Goal: Task Accomplishment & Management: Manage account settings

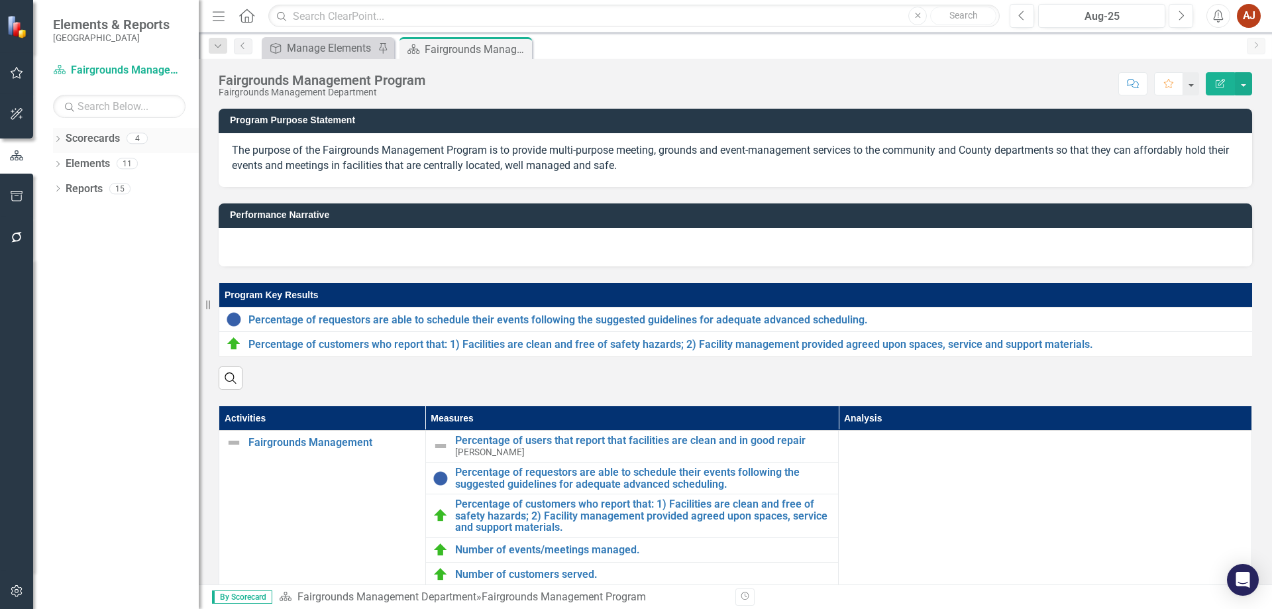
click at [89, 132] on link "Scorecards" at bounding box center [93, 138] width 54 height 15
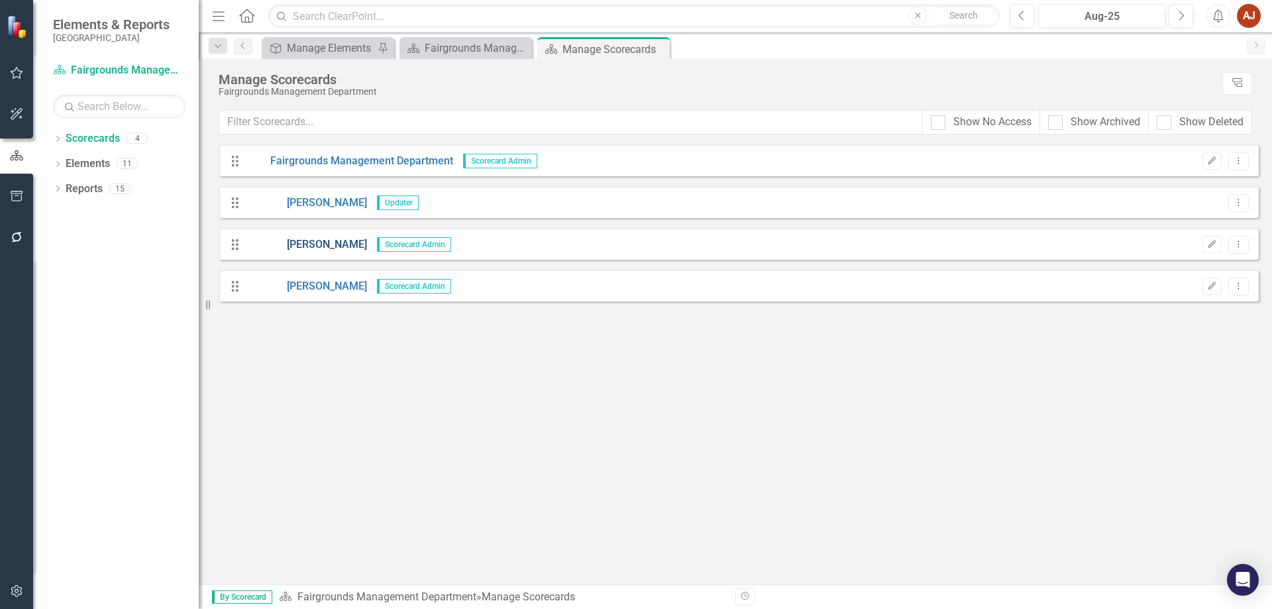
click at [317, 241] on link "[PERSON_NAME]" at bounding box center [307, 244] width 120 height 15
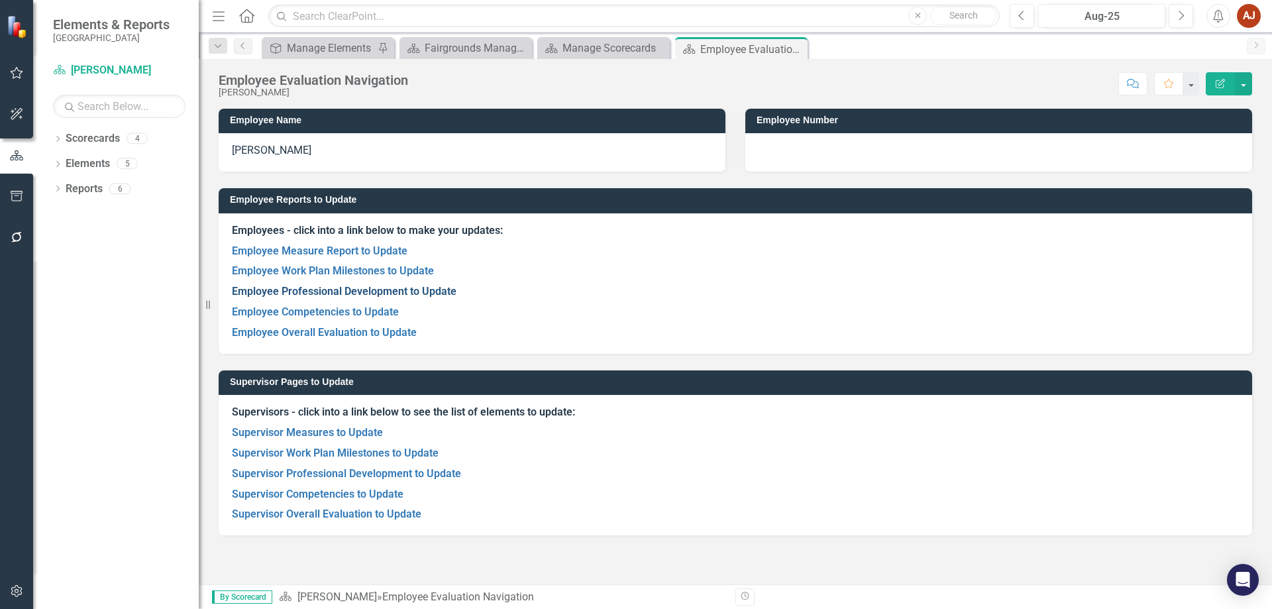
click at [355, 294] on link "Employee Professional Development to Update" at bounding box center [344, 291] width 225 height 13
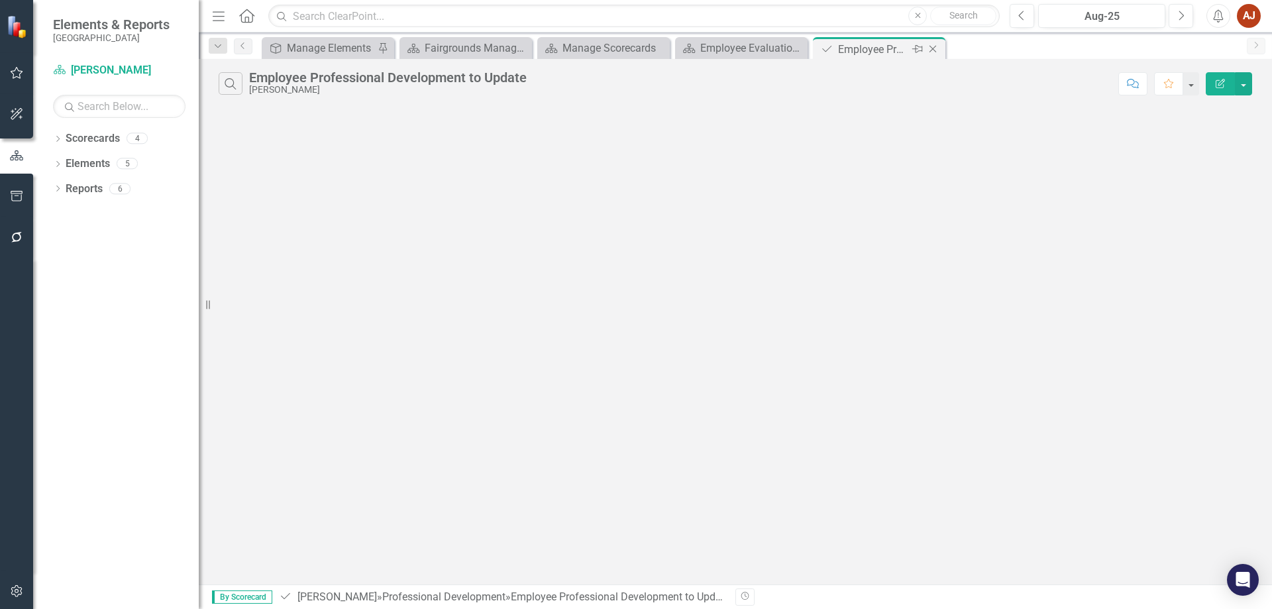
click at [931, 53] on icon "Close" at bounding box center [932, 49] width 13 height 11
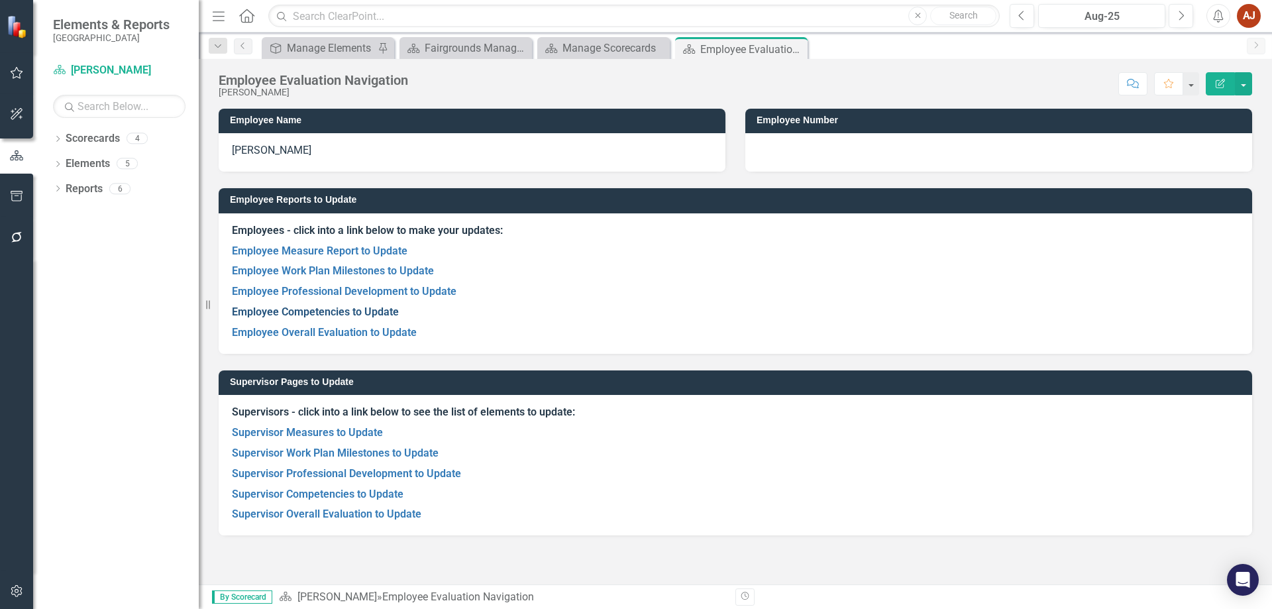
click at [338, 313] on link "Employee Competencies to Update" at bounding box center [315, 311] width 167 height 13
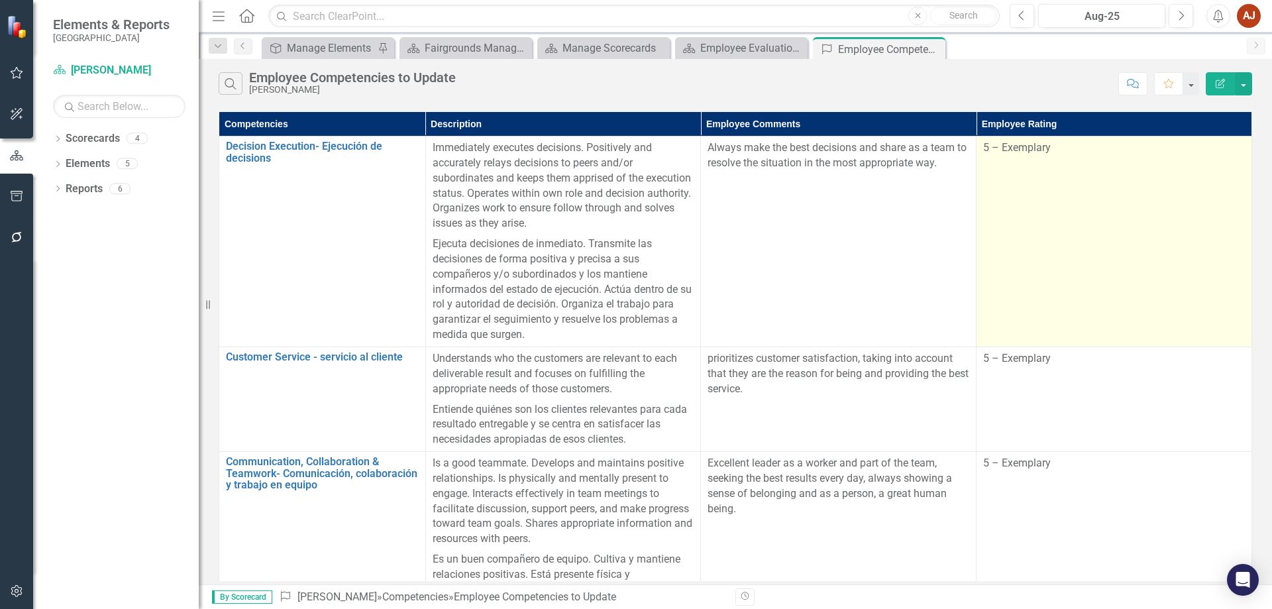
click at [1035, 188] on td "5 – Exemplary" at bounding box center [1114, 241] width 276 height 211
click at [1042, 154] on div "5 – Exemplary" at bounding box center [1114, 147] width 262 height 15
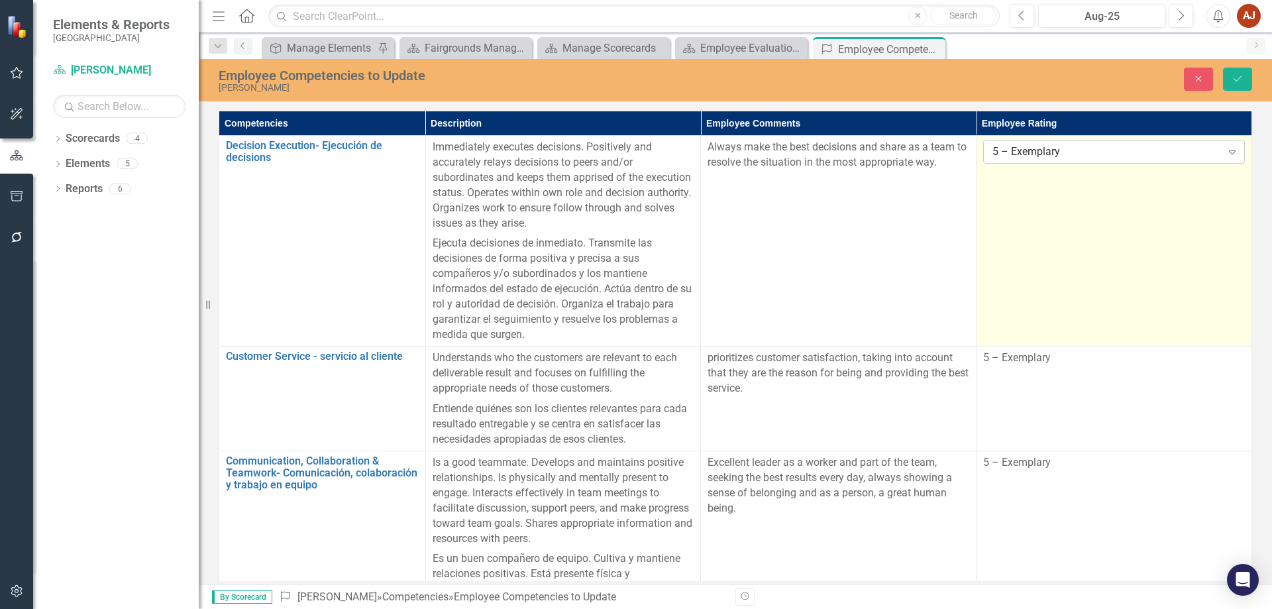
click at [1159, 158] on div "5 – Exemplary" at bounding box center [1106, 151] width 229 height 15
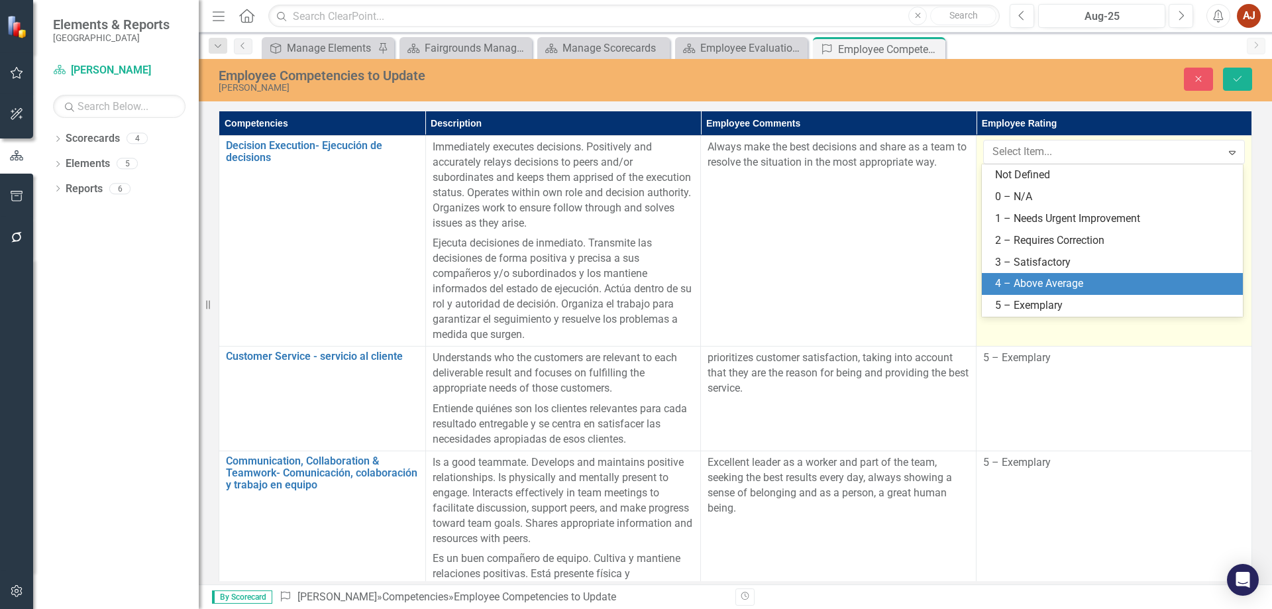
click at [1049, 277] on div "4 – Above Average" at bounding box center [1115, 283] width 240 height 15
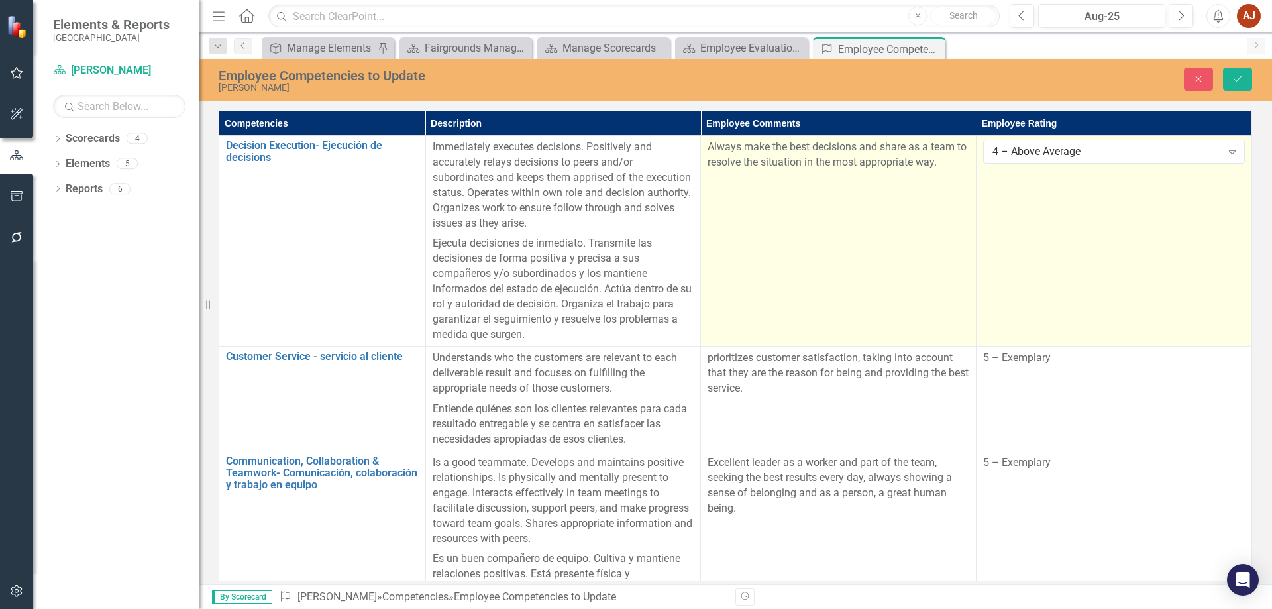
click at [939, 207] on td "Always make the best decisions and share as a team to resolve the situation in …" at bounding box center [839, 241] width 276 height 211
click at [963, 177] on td "Always make the best decisions and share as a team to resolve the situation in …" at bounding box center [839, 241] width 276 height 211
click at [962, 177] on td "Always make the best decisions and share as a team to resolve the situation in …" at bounding box center [839, 241] width 276 height 211
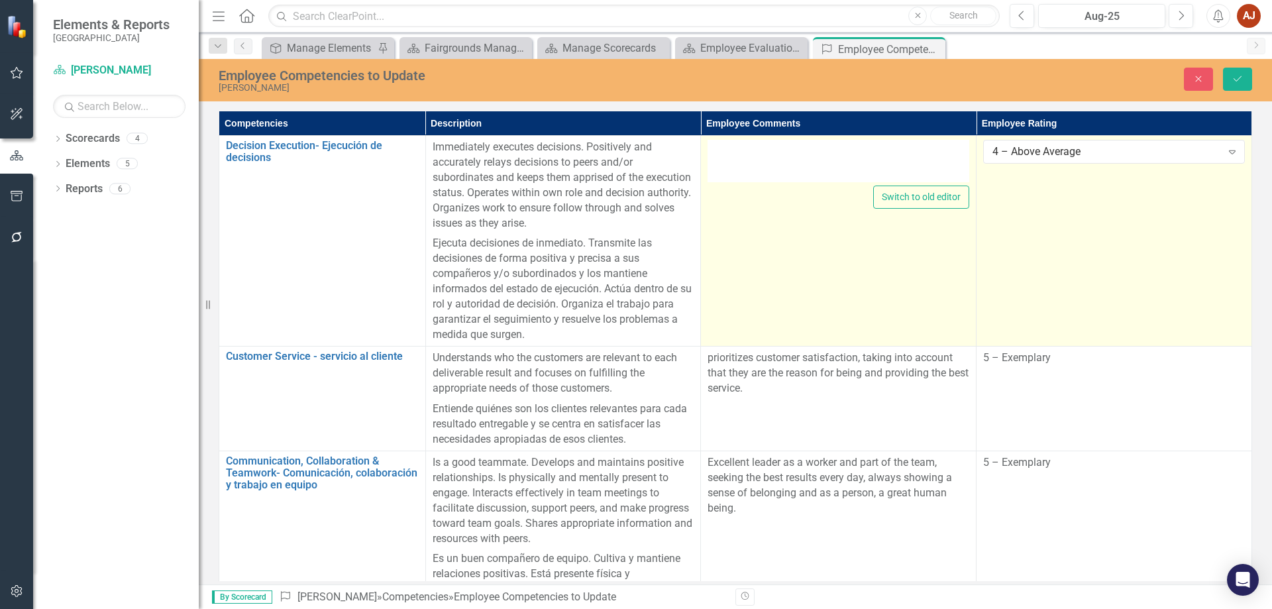
click at [864, 164] on div "<p>Always make the best decisions and share as a team to resolve the situation …" at bounding box center [839, 161] width 262 height 42
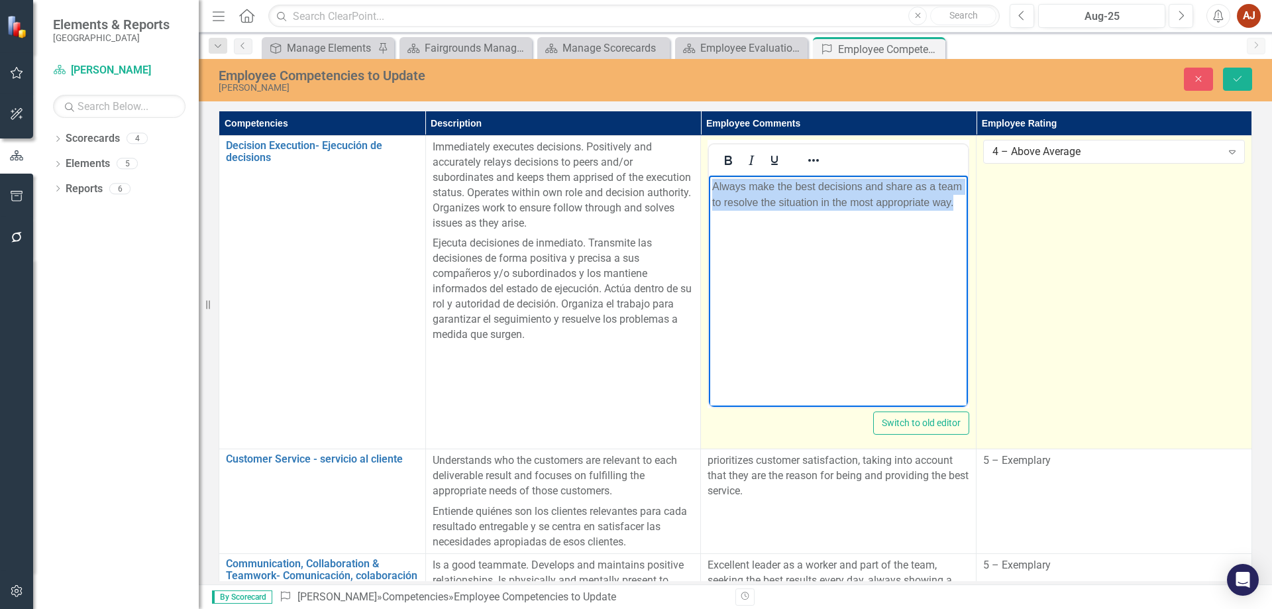
drag, startPoint x: 957, startPoint y: 205, endPoint x: 1392, endPoint y: 356, distance: 460.9
click at [709, 181] on html "Always make the best decisions and share as a team to resolve the situation in …" at bounding box center [838, 275] width 259 height 199
click at [768, 254] on body "Rich Text Area. Press ALT-0 for help." at bounding box center [838, 275] width 259 height 199
paste body "Rich Text Area. Press ALT-0 for help."
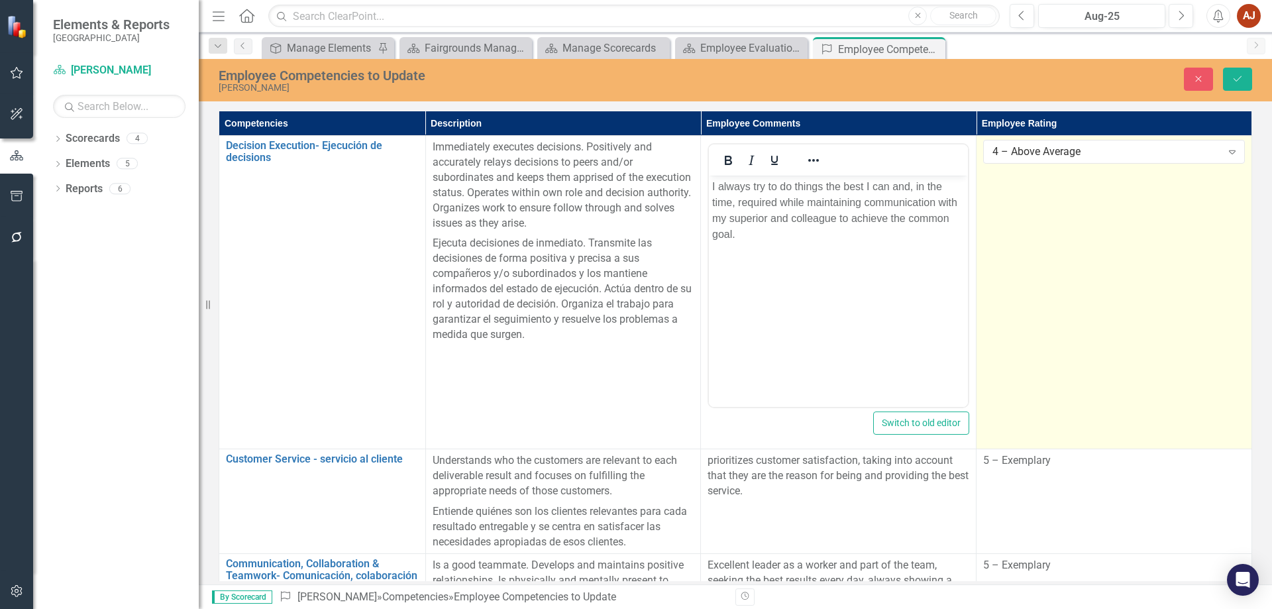
click at [1103, 353] on td "4 – Above Average Expand" at bounding box center [1114, 292] width 276 height 313
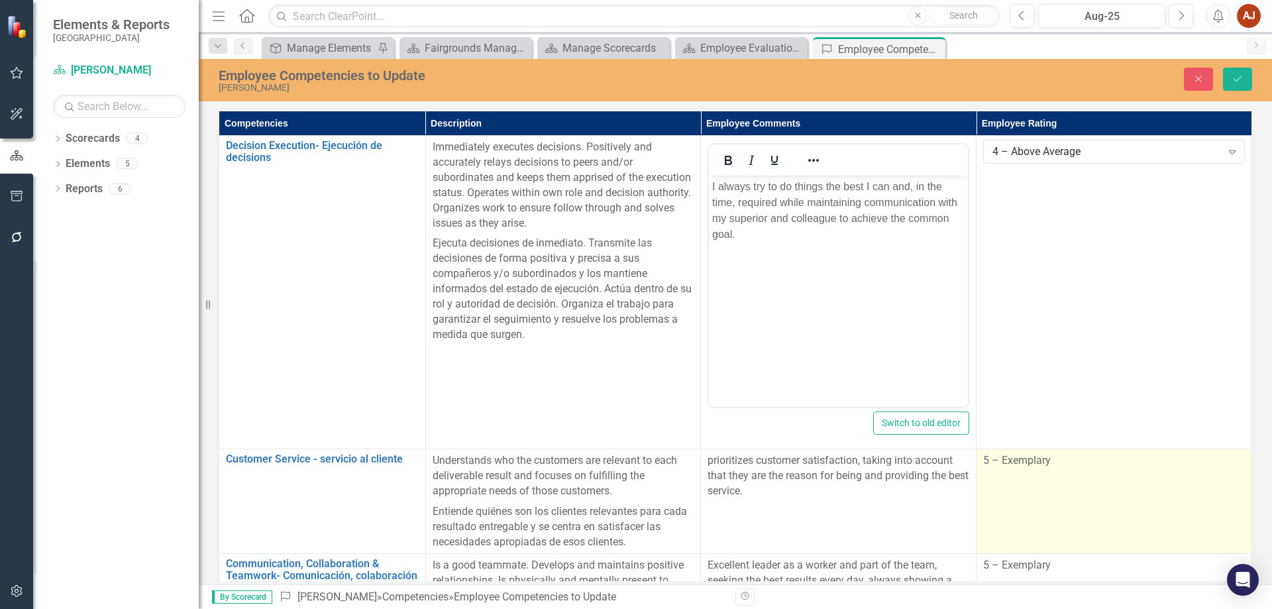
click at [1172, 507] on td "5 – Exemplary" at bounding box center [1114, 501] width 276 height 105
click at [1082, 484] on td "5 – Exemplary" at bounding box center [1114, 501] width 276 height 105
click at [1080, 467] on div "5 – Exemplary" at bounding box center [1106, 465] width 229 height 15
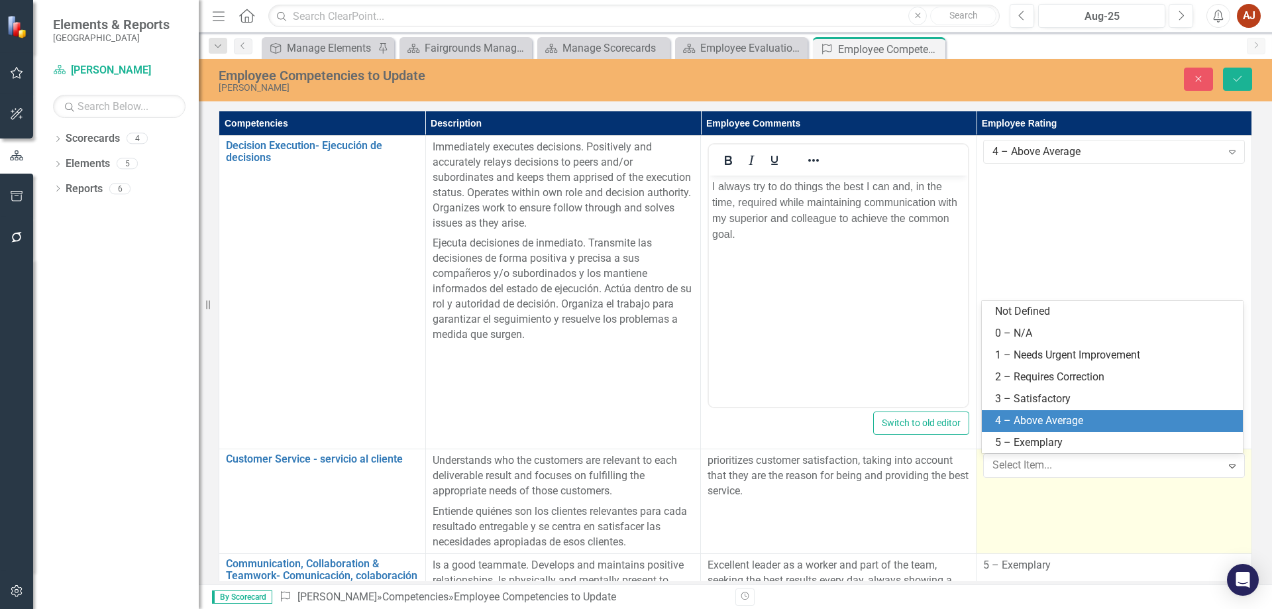
click at [1035, 421] on div "4 – Above Average" at bounding box center [1115, 420] width 240 height 15
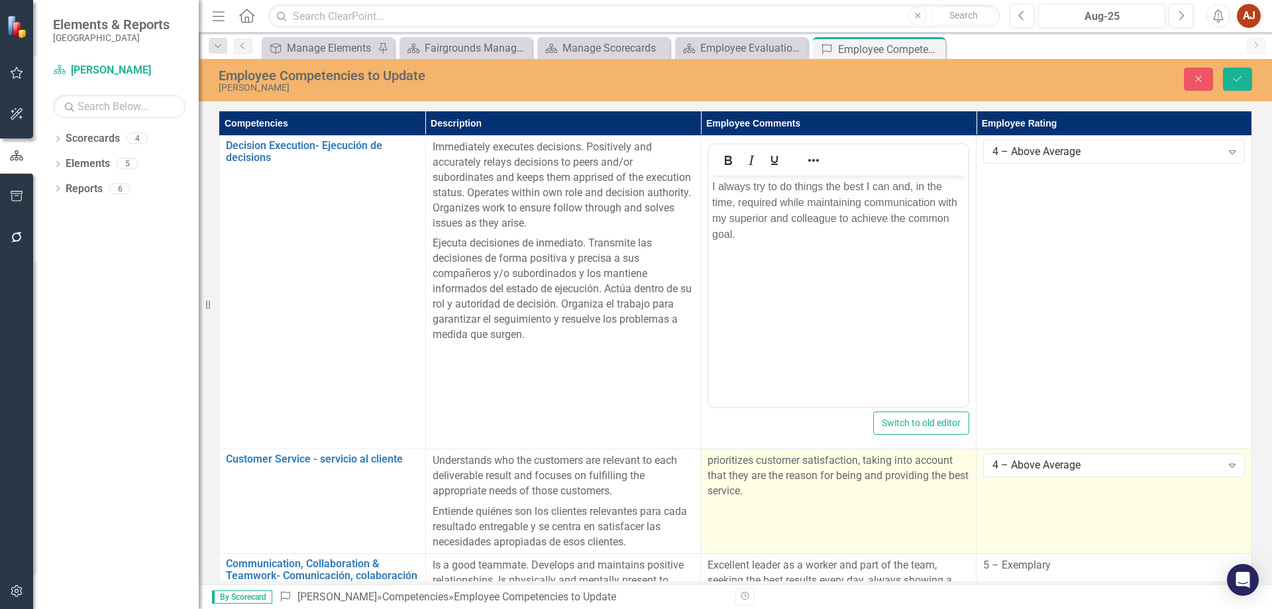
click at [865, 488] on p "prioritizes customer satisfaction, taking into account that they are the reason…" at bounding box center [839, 476] width 262 height 46
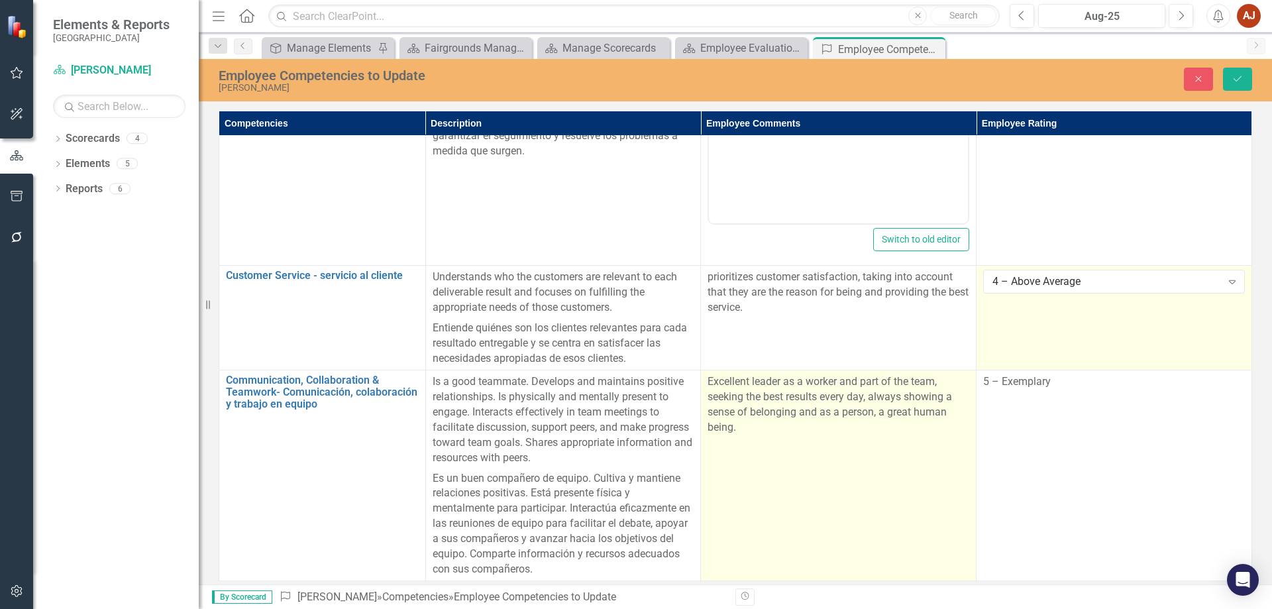
scroll to position [193, 0]
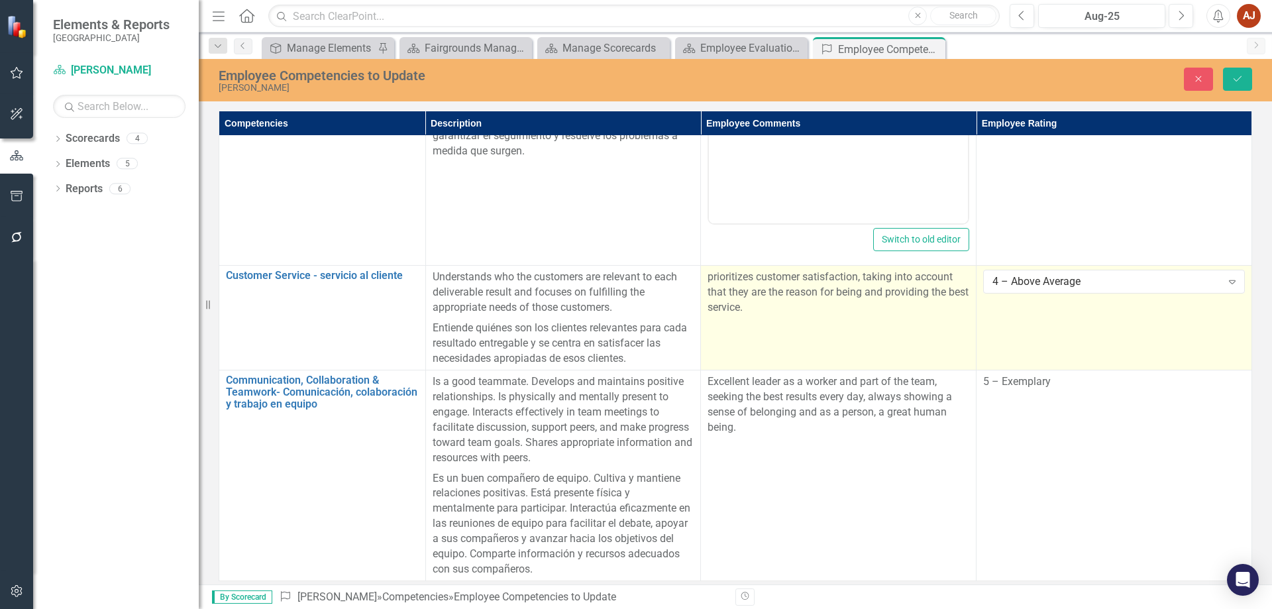
click at [876, 324] on td "prioritizes customer satisfaction, taking into account that they are the reason…" at bounding box center [839, 318] width 276 height 105
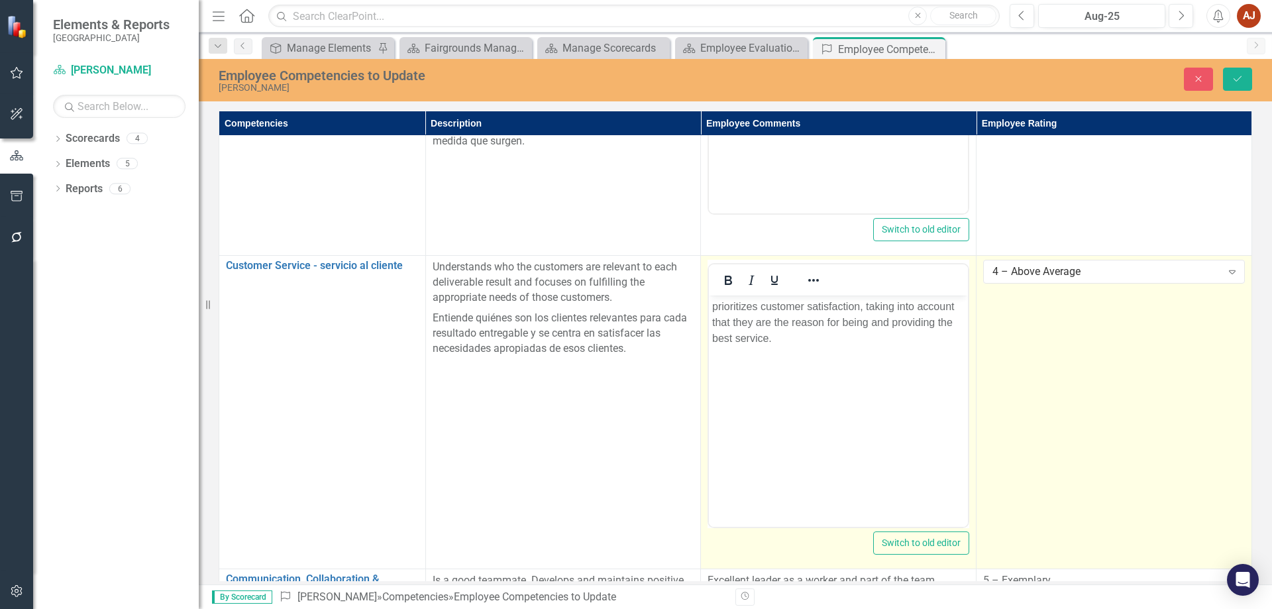
scroll to position [0, 0]
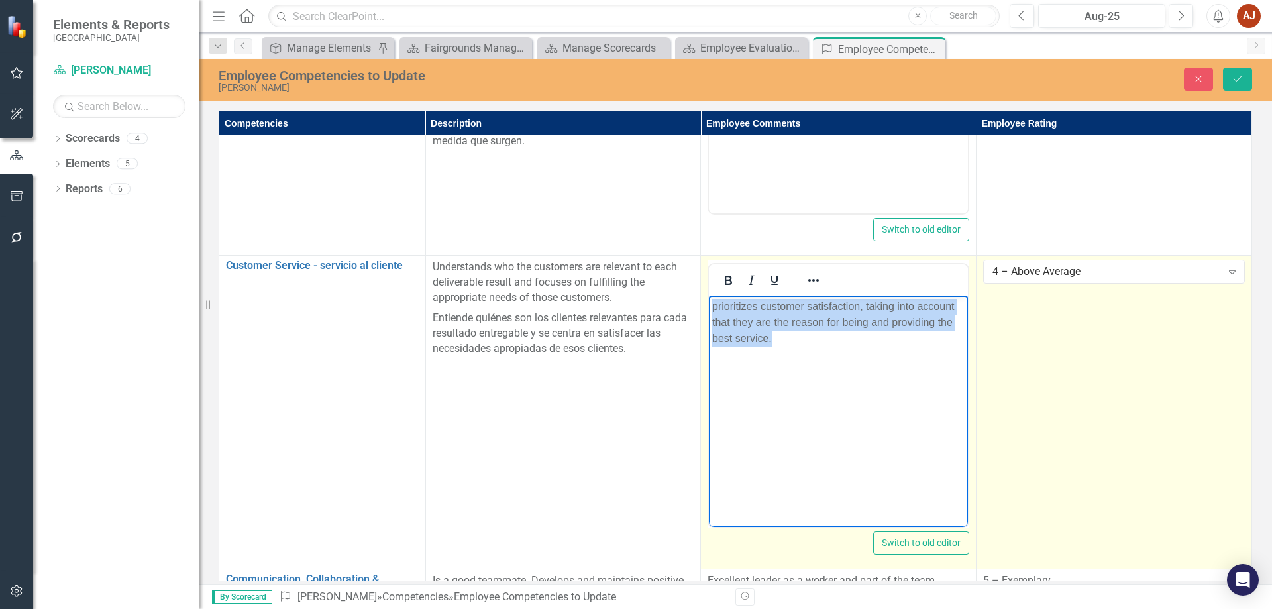
drag, startPoint x: 853, startPoint y: 366, endPoint x: 637, endPoint y: 290, distance: 229.0
click at [709, 295] on html "prioritizes customer satisfaction, taking into account that they are the reason…" at bounding box center [838, 394] width 259 height 199
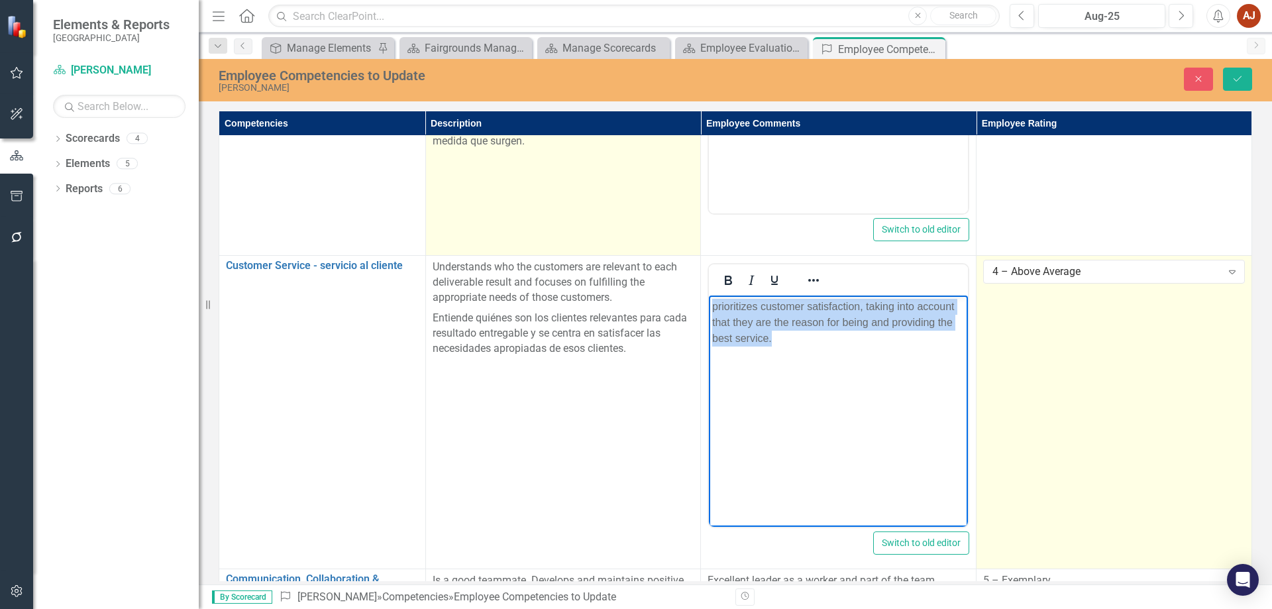
paste body "Rich Text Area. Press ALT-0 for help."
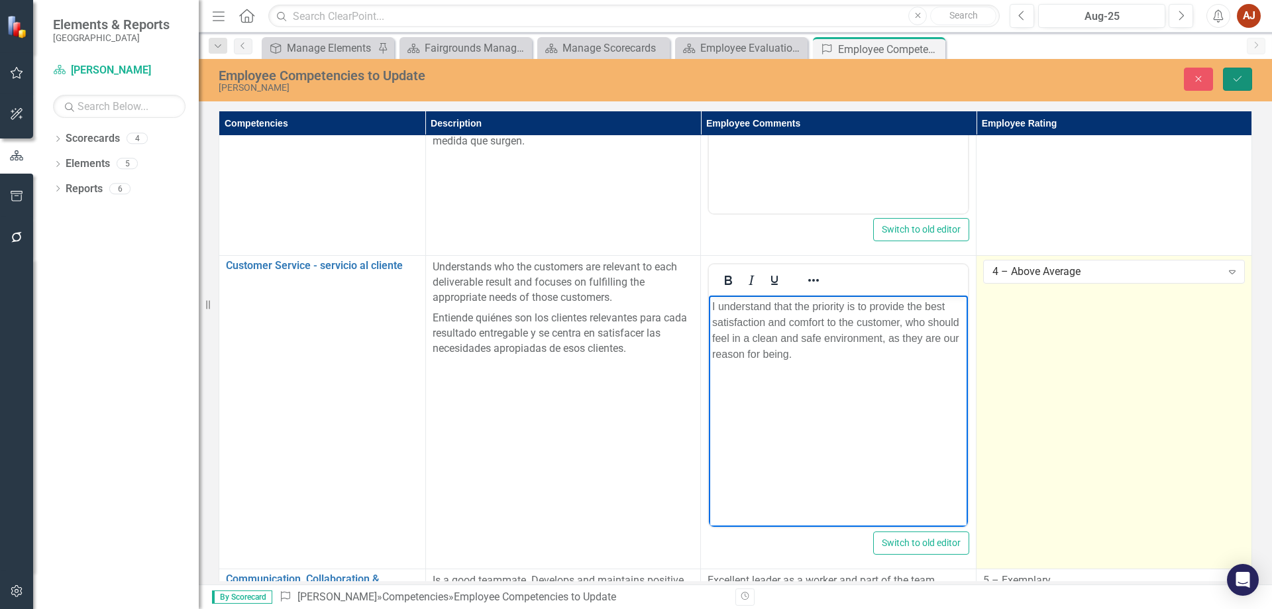
click at [1238, 86] on button "Save" at bounding box center [1237, 79] width 29 height 23
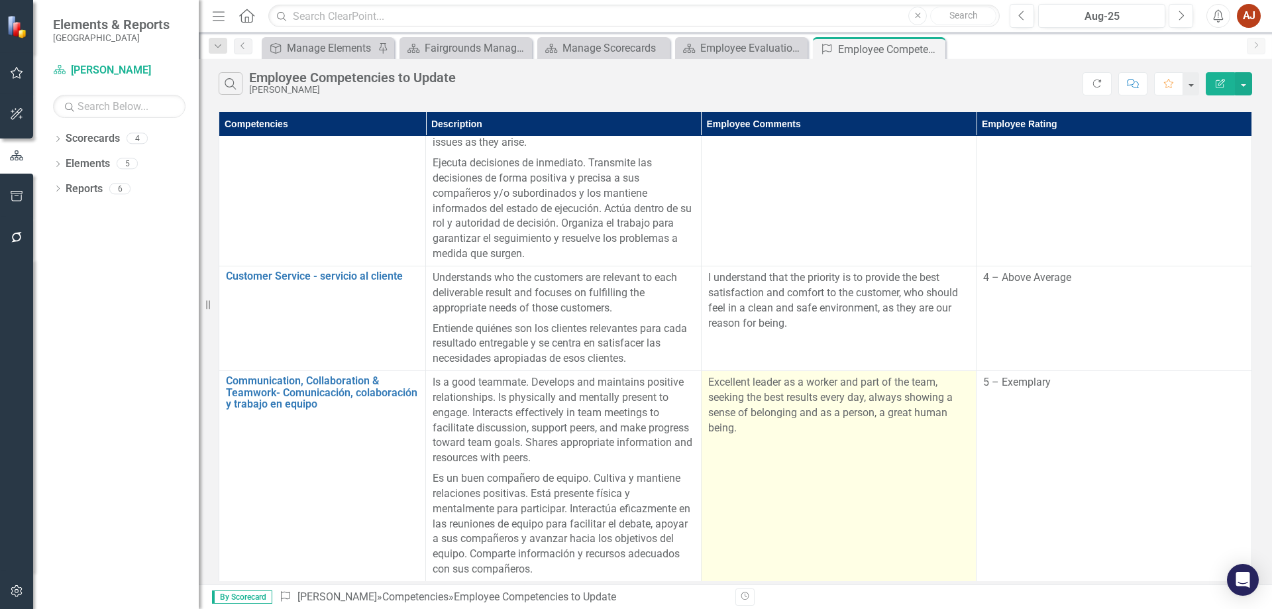
scroll to position [81, 0]
click at [857, 436] on td "Excellent leader as a worker and part of the team, seeking the best results eve…" at bounding box center [839, 475] width 276 height 211
click at [792, 431] on p "Excellent leader as a worker and part of the team, seeking the best results eve…" at bounding box center [839, 404] width 262 height 60
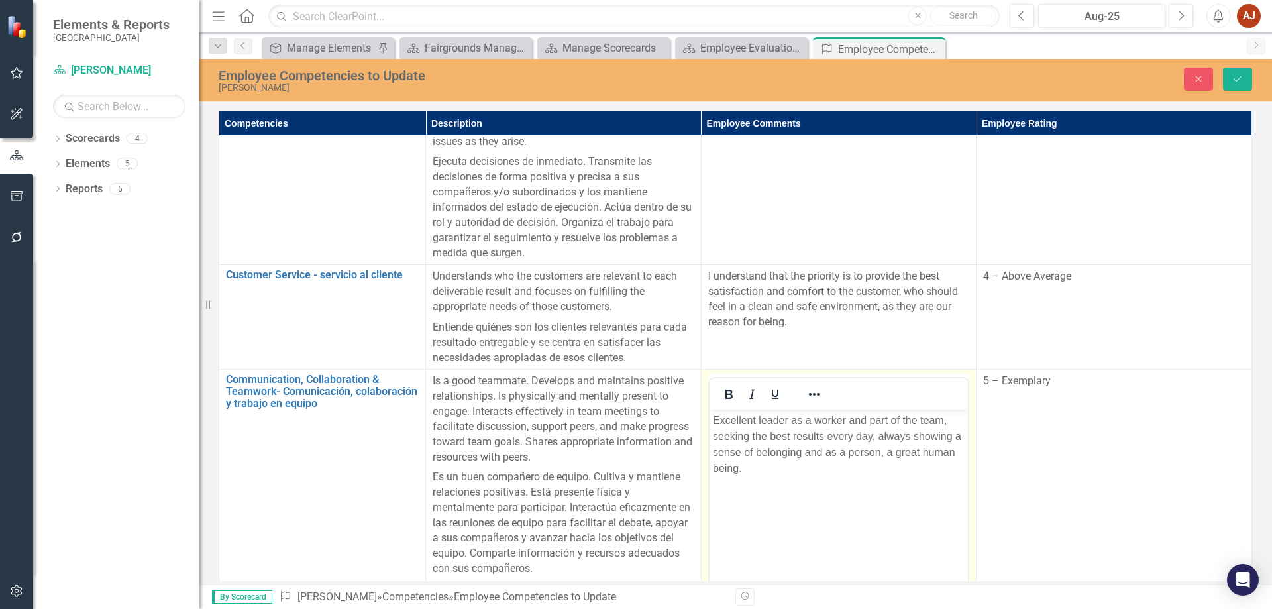
scroll to position [0, 0]
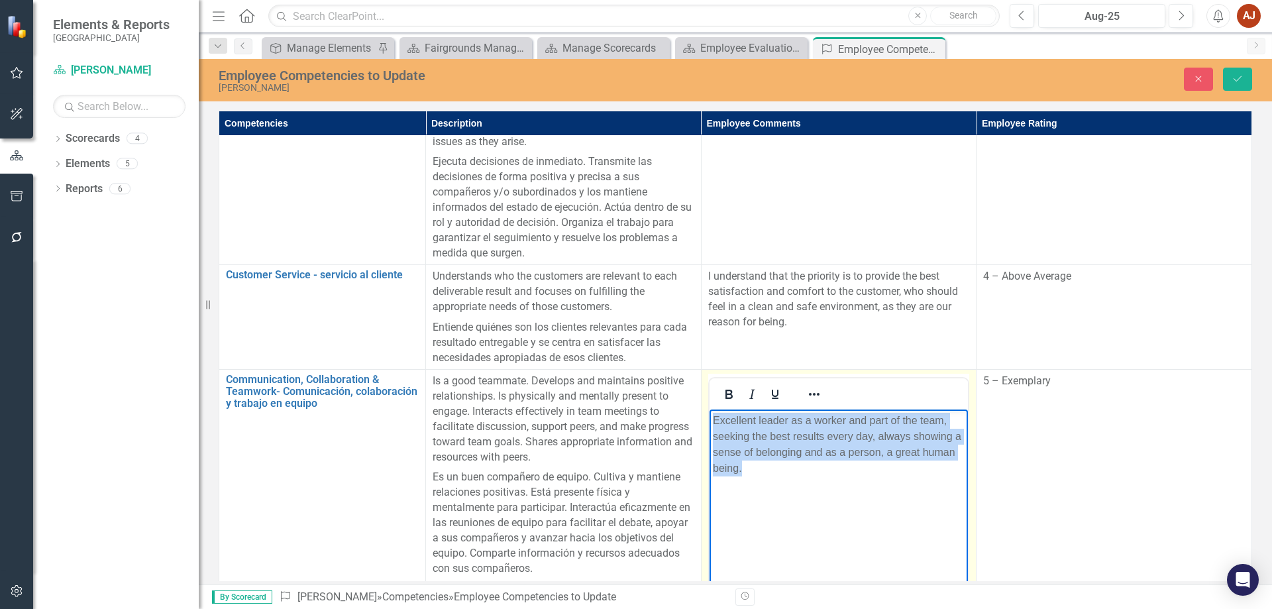
drag, startPoint x: 814, startPoint y: 487, endPoint x: 640, endPoint y: 401, distance: 193.8
click at [709, 409] on html "Excellent leader as a worker and part of the team, seeking the best results eve…" at bounding box center [838, 508] width 259 height 199
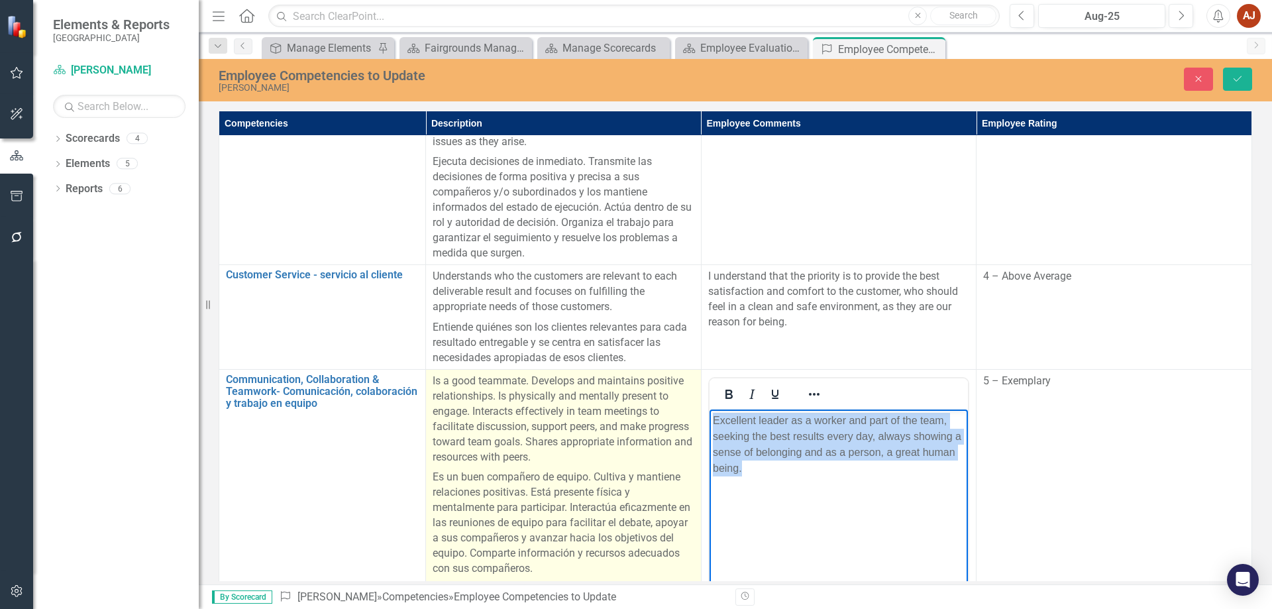
paste body "Rich Text Area. Press ALT-0 for help."
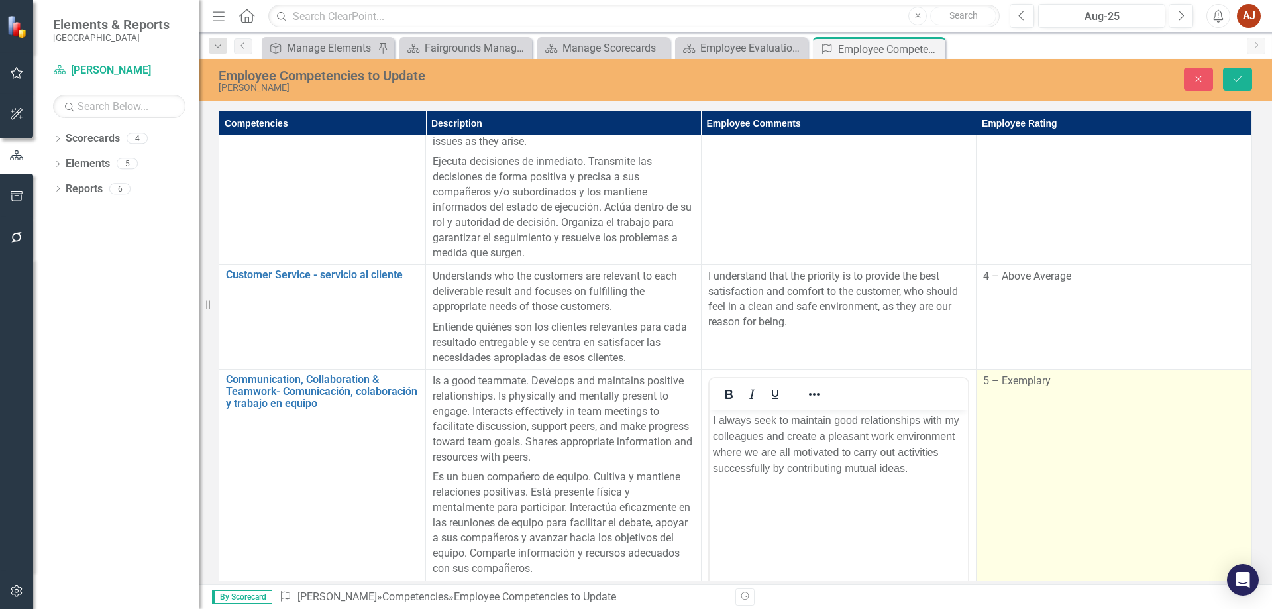
click at [1048, 435] on td "5 – Exemplary" at bounding box center [1114, 526] width 276 height 313
click at [1061, 406] on td "5 – Exemplary" at bounding box center [1114, 526] width 276 height 313
click at [1062, 406] on td "5 – Exemplary" at bounding box center [1114, 526] width 276 height 313
click at [1067, 390] on div "5 – Exemplary" at bounding box center [1106, 385] width 229 height 15
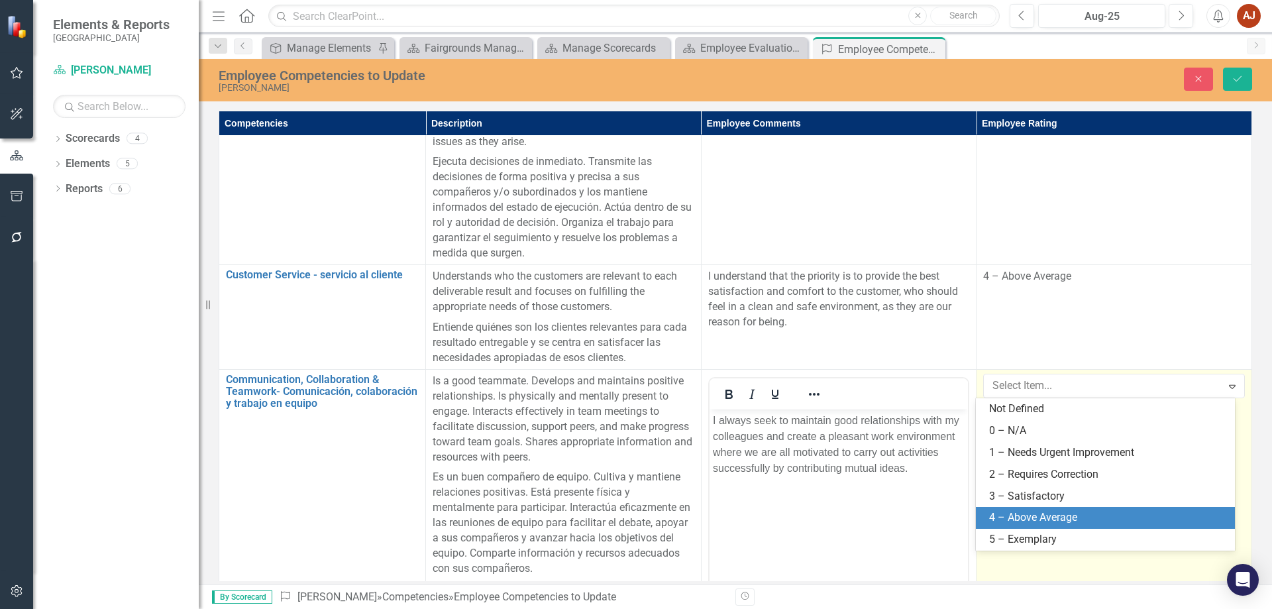
click at [1038, 514] on div "4 – Above Average" at bounding box center [1108, 517] width 238 height 15
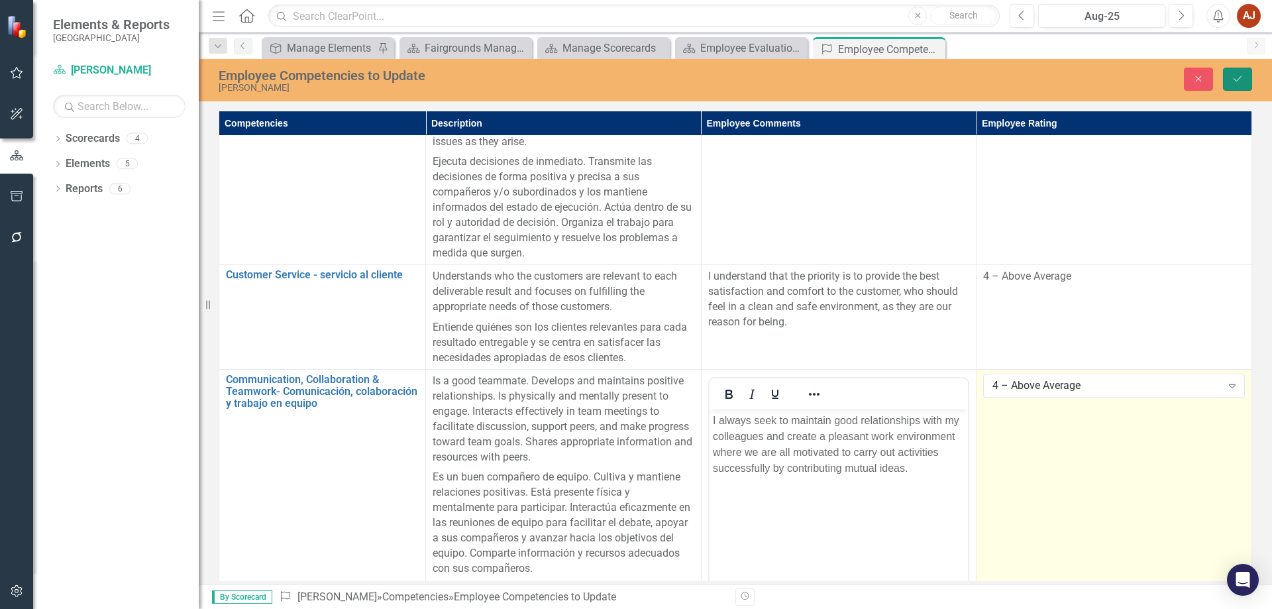
click at [1243, 76] on icon "Save" at bounding box center [1238, 78] width 12 height 9
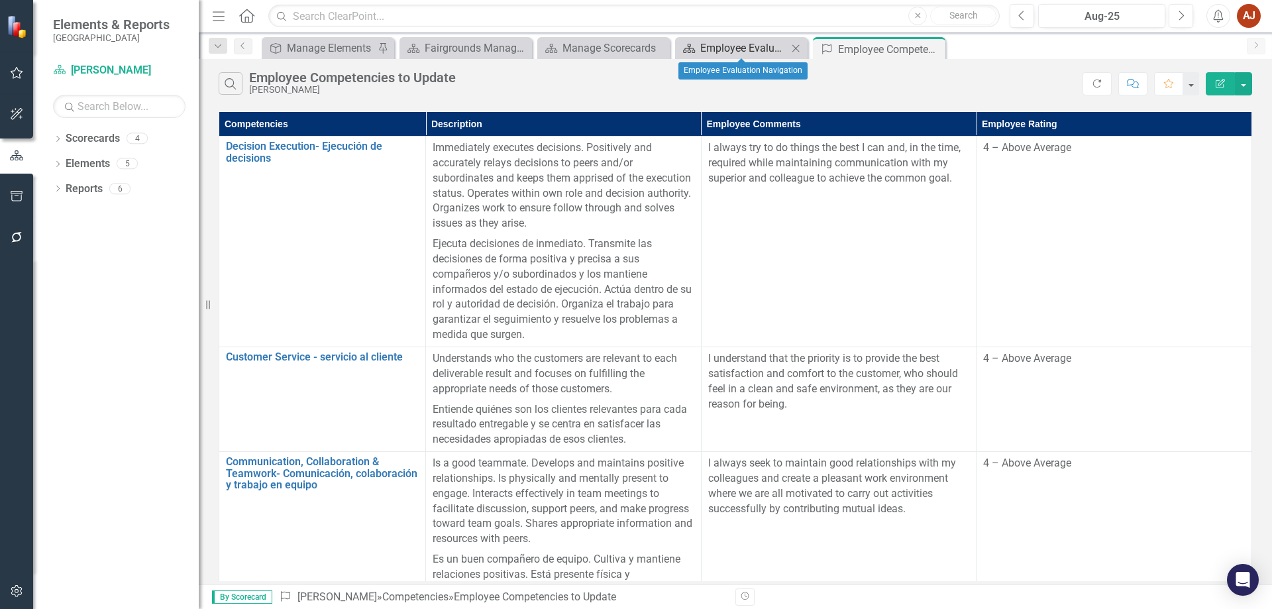
click at [766, 45] on div "Employee Evaluation Navigation" at bounding box center [743, 48] width 87 height 17
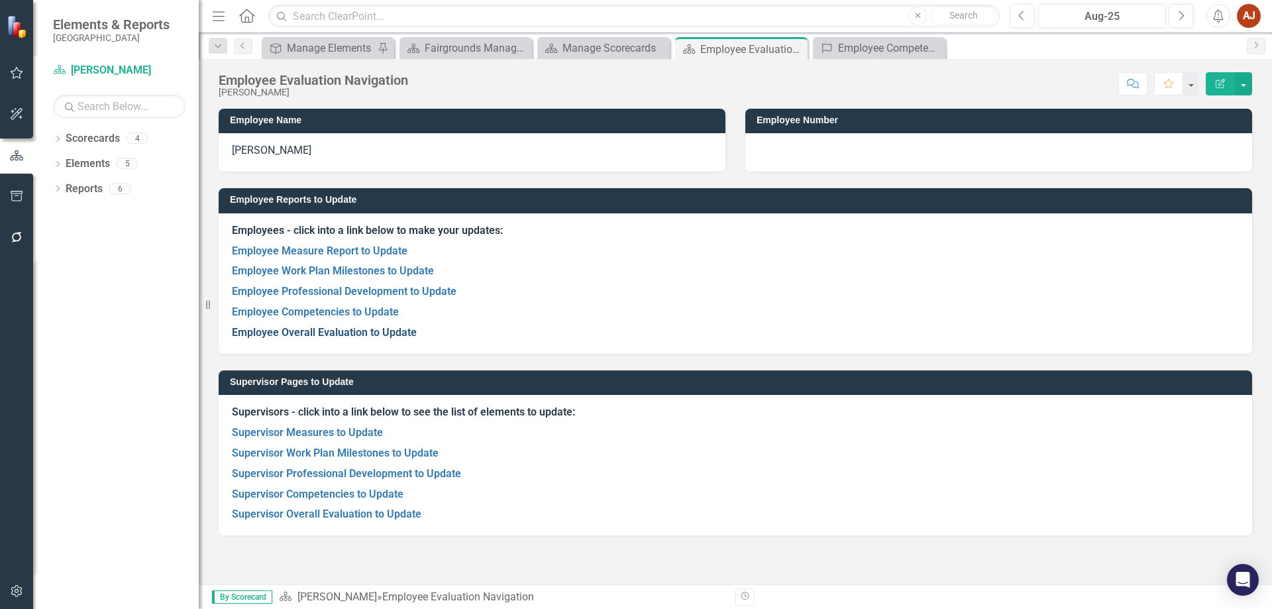
click at [315, 331] on link "Employee Overall Evaluation to Update" at bounding box center [324, 332] width 185 height 13
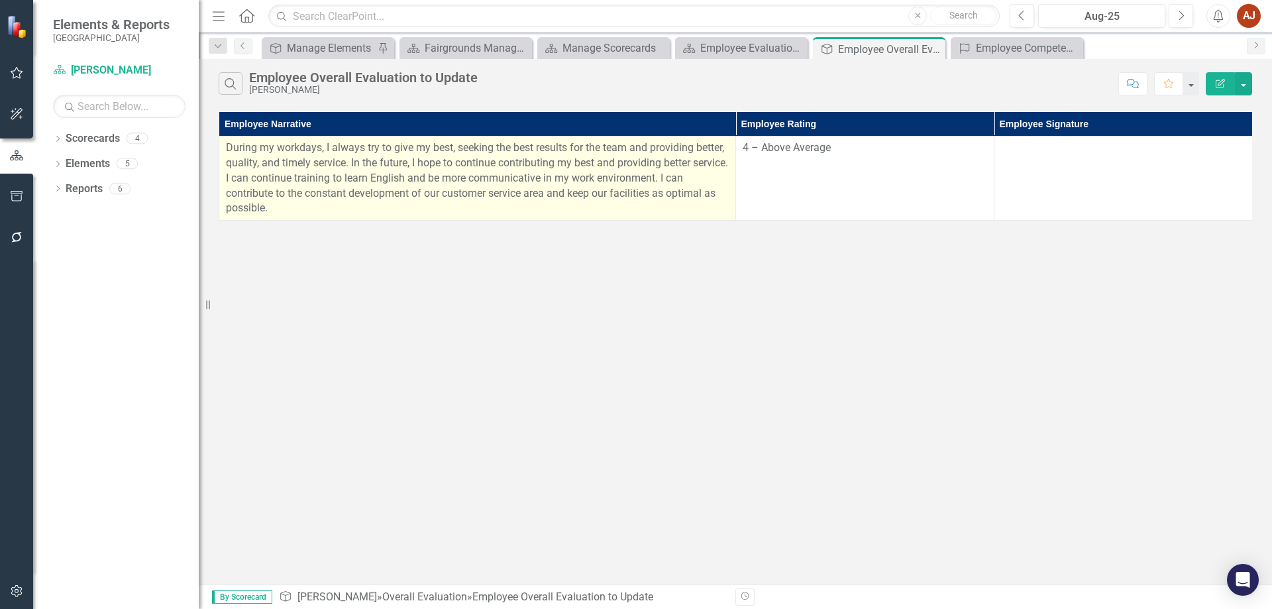
click at [611, 170] on p "During my workdays, I always try to give my best, seeking the best results for …" at bounding box center [477, 178] width 503 height 76
click at [354, 207] on p "During my workdays, I always try to give my best, seeking the best results for …" at bounding box center [477, 178] width 503 height 76
click at [354, 203] on p "During my workdays, I always try to give my best, seeking the best results for …" at bounding box center [477, 178] width 503 height 76
click at [353, 203] on p "During my workdays, I always try to give my best, seeking the best results for …" at bounding box center [477, 178] width 503 height 76
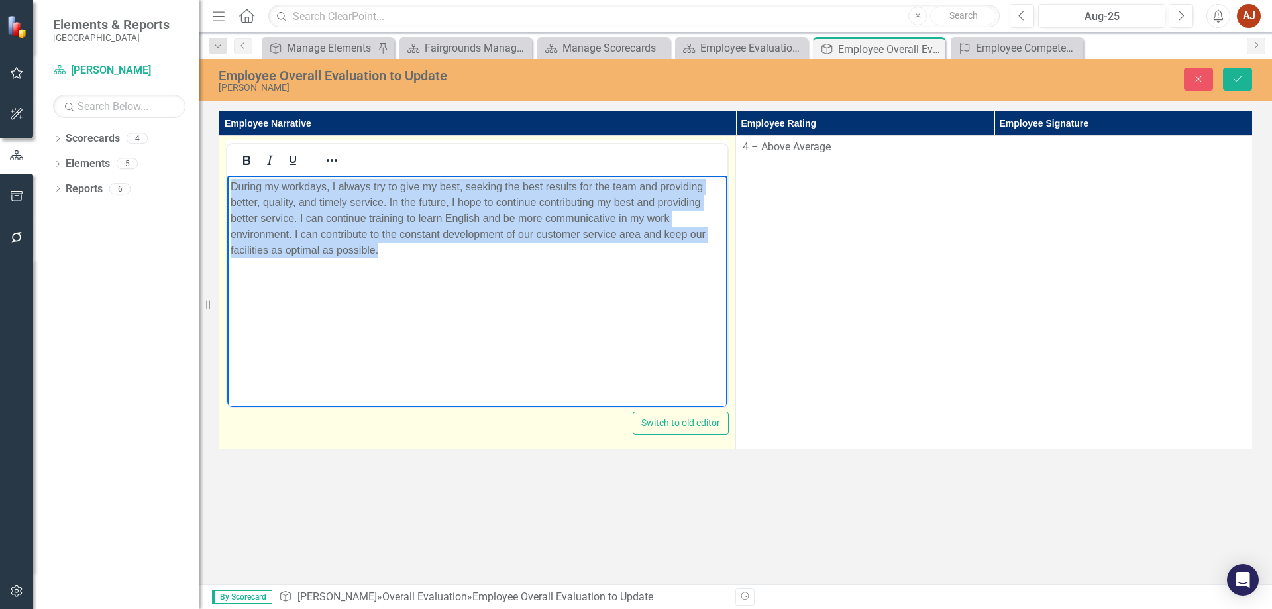
drag, startPoint x: 443, startPoint y: 250, endPoint x: 368, endPoint y: 350, distance: 125.1
click at [227, 177] on html "During my workdays, I always try to give my best, seeking the best results for …" at bounding box center [477, 275] width 500 height 199
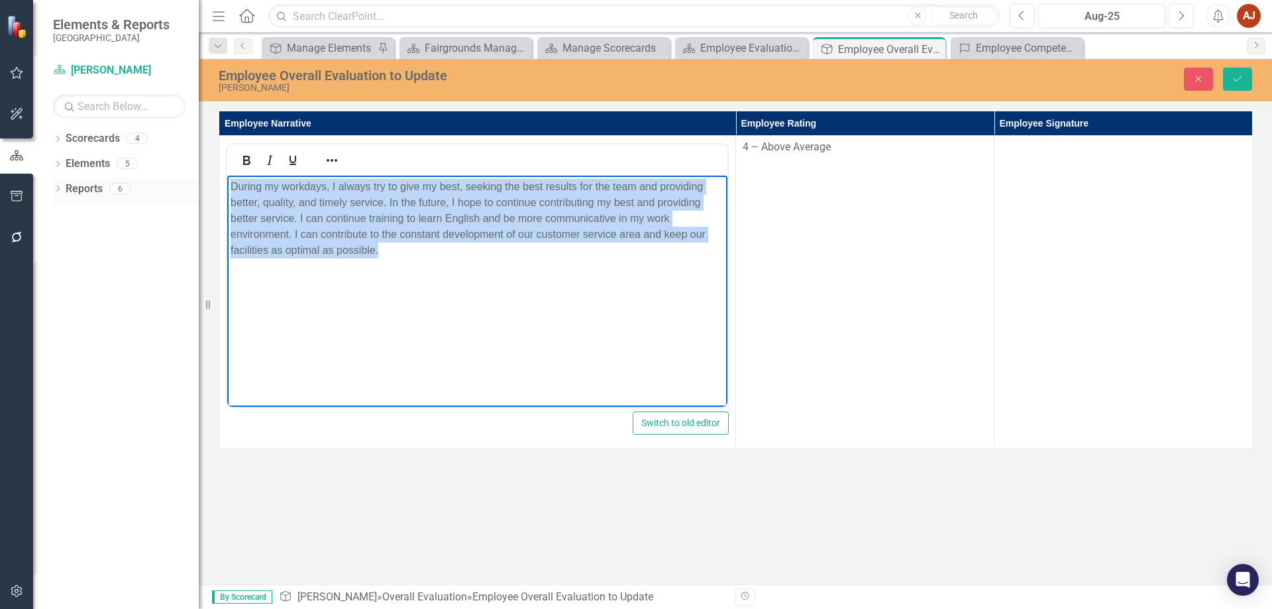
paste body "Rich Text Area. Press ALT-0 for help."
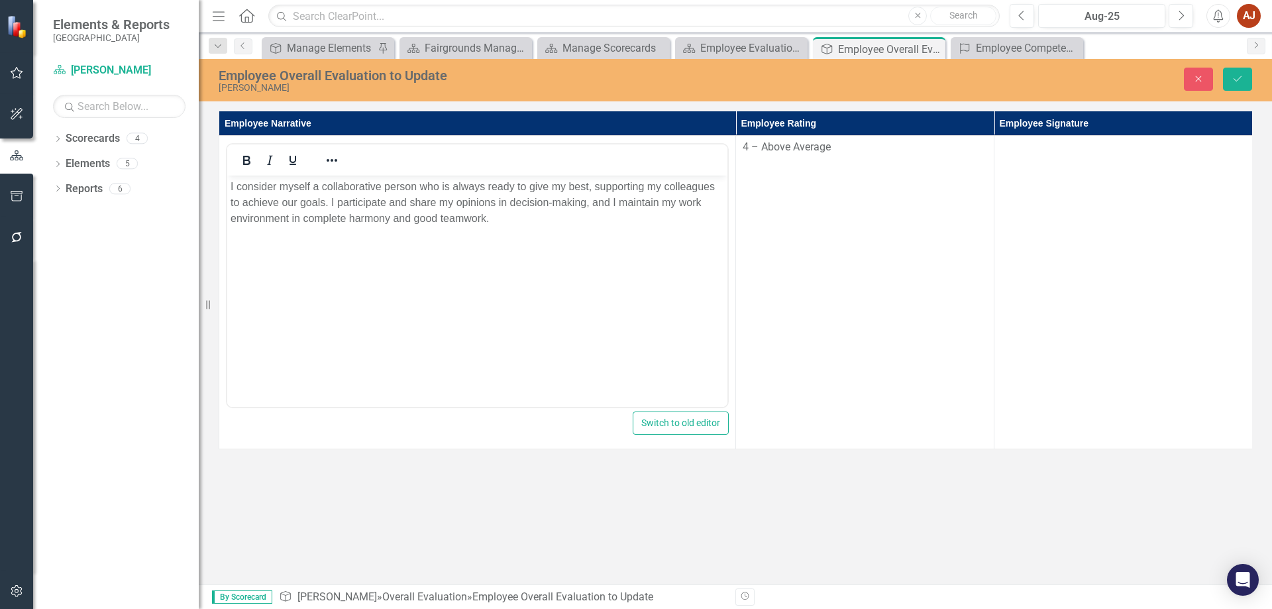
click at [607, 519] on div "Employee Overall Evaluation to Update Roberto Turizo Close Save Employee Narrat…" at bounding box center [735, 321] width 1073 height 525
click at [1236, 72] on button "Save" at bounding box center [1237, 79] width 29 height 23
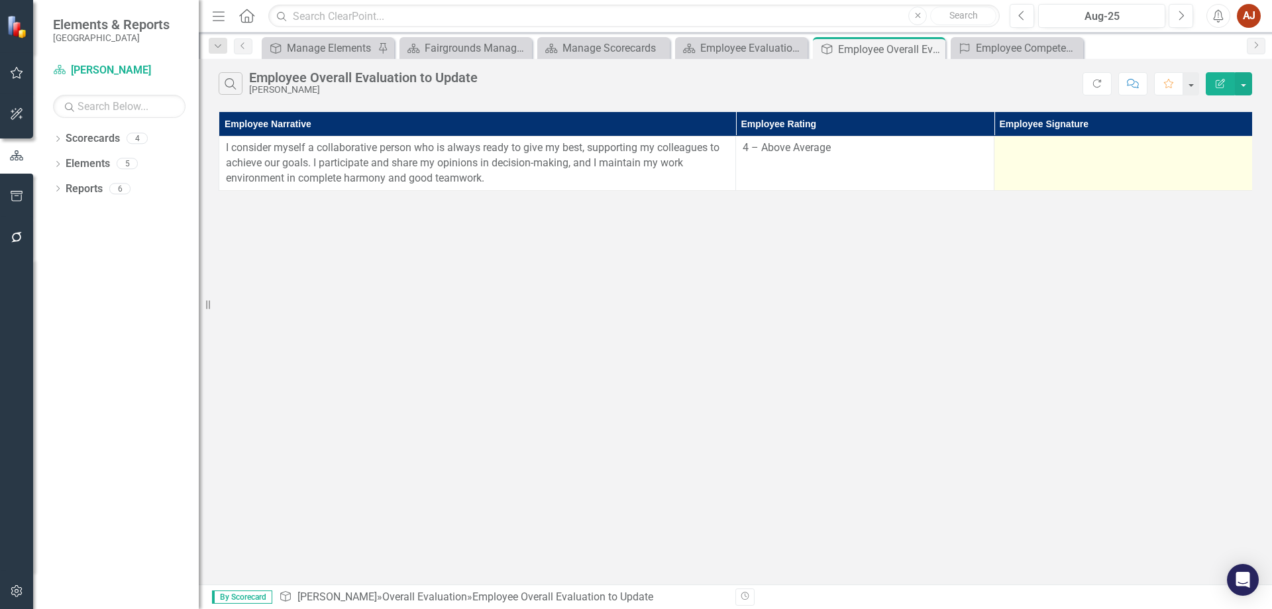
click at [1029, 153] on div at bounding box center [1123, 148] width 244 height 16
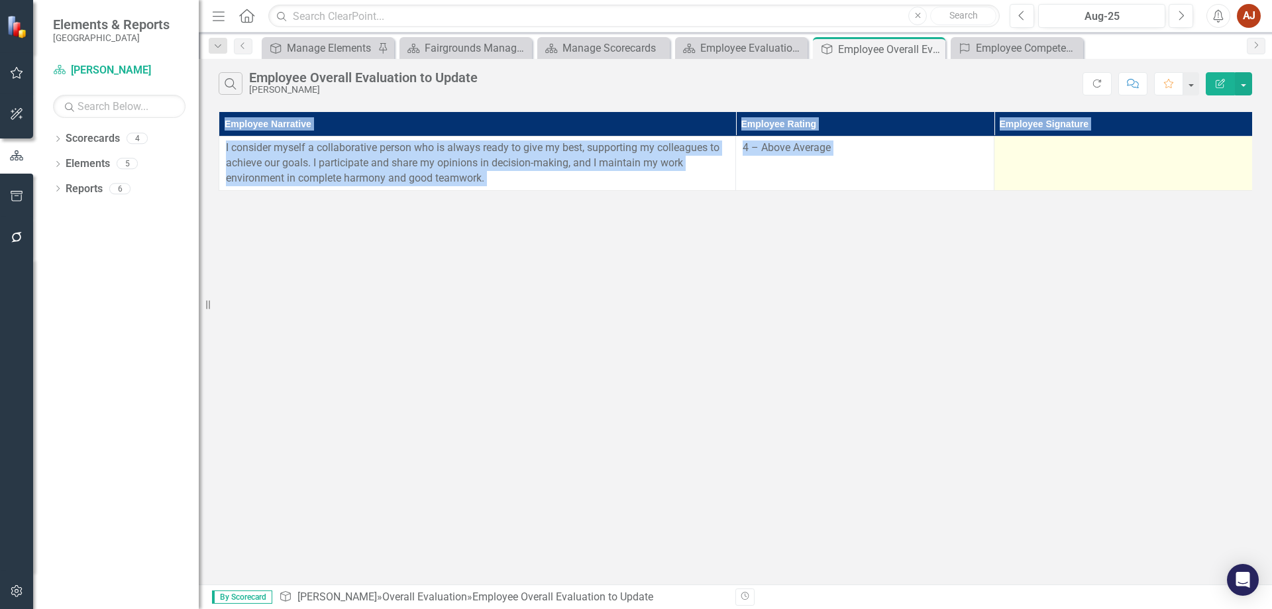
click at [1029, 153] on div at bounding box center [1123, 148] width 244 height 16
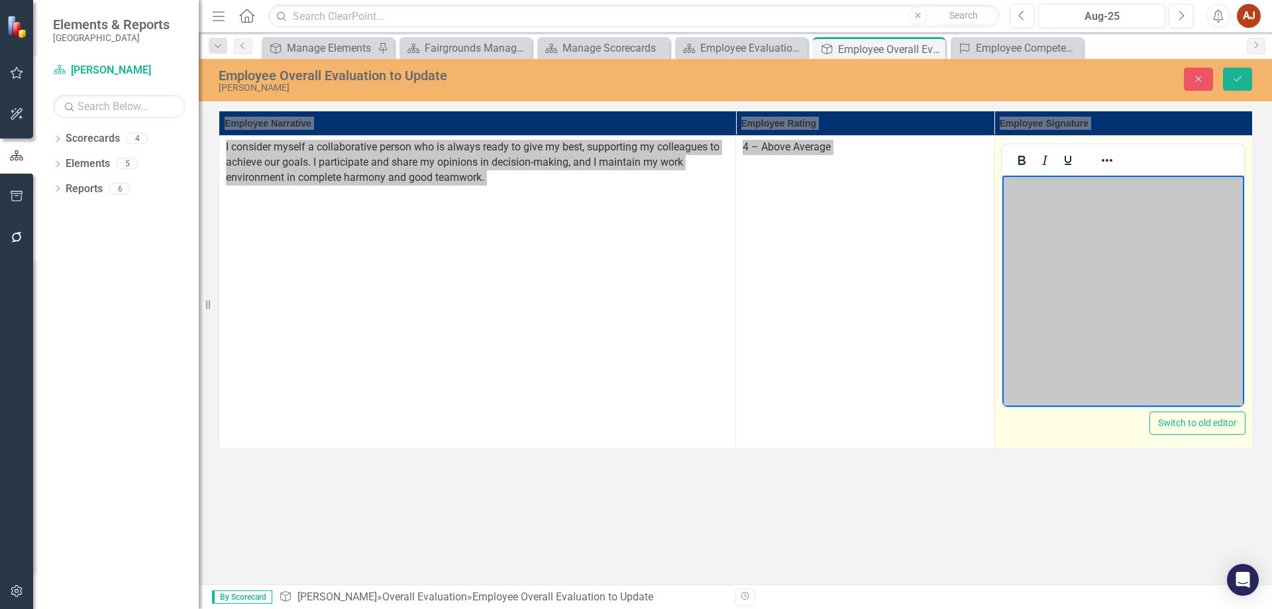
drag, startPoint x: 1080, startPoint y: 248, endPoint x: 1082, endPoint y: 239, distance: 8.8
click at [1080, 246] on body "Rich Text Area. Press ALT-0 for help." at bounding box center [1123, 275] width 242 height 199
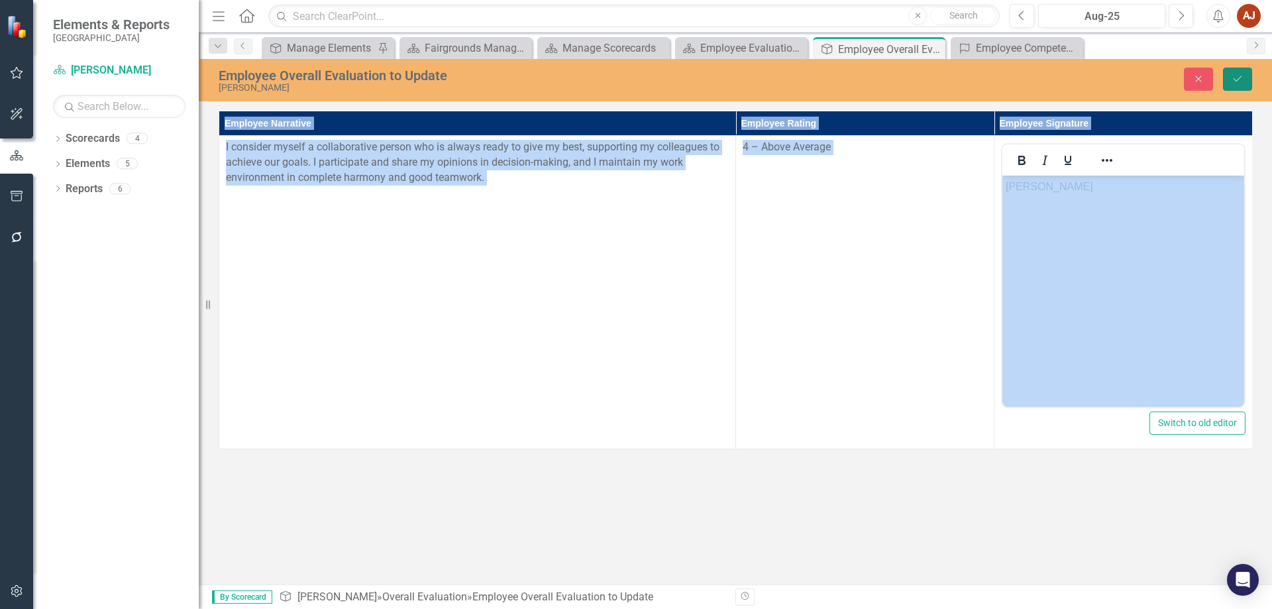
click at [1232, 85] on button "Save" at bounding box center [1237, 79] width 29 height 23
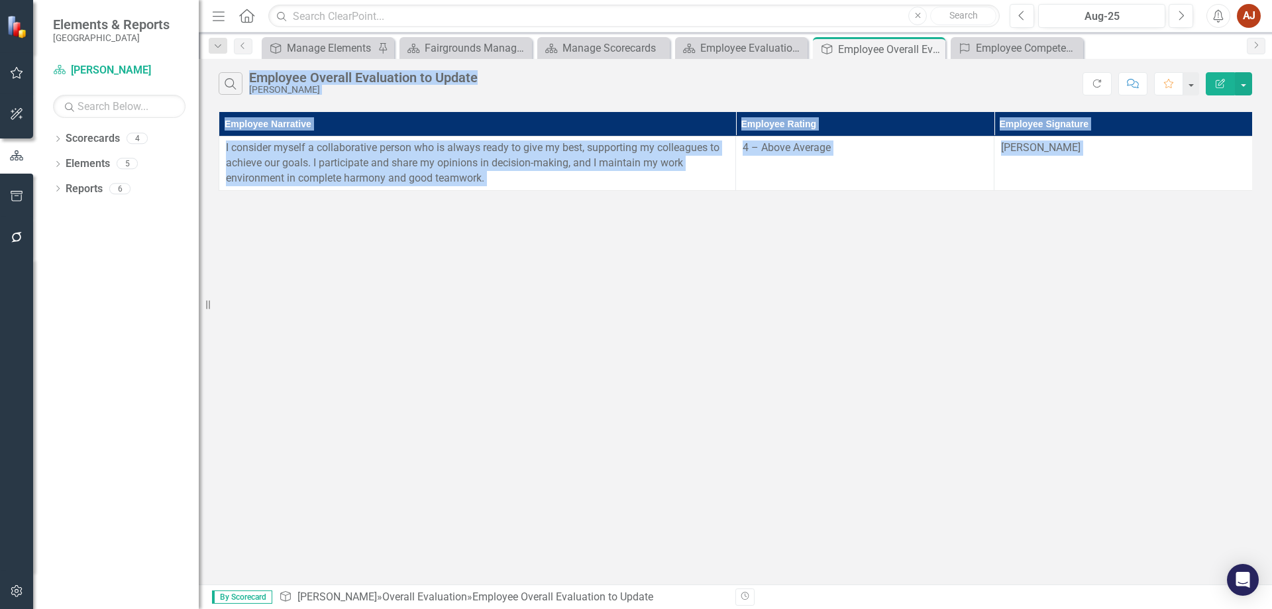
click at [766, 425] on div "Search Employee Overall Evaluation to Update Roberto Turizo Refresh Comment Fav…" at bounding box center [735, 321] width 1073 height 525
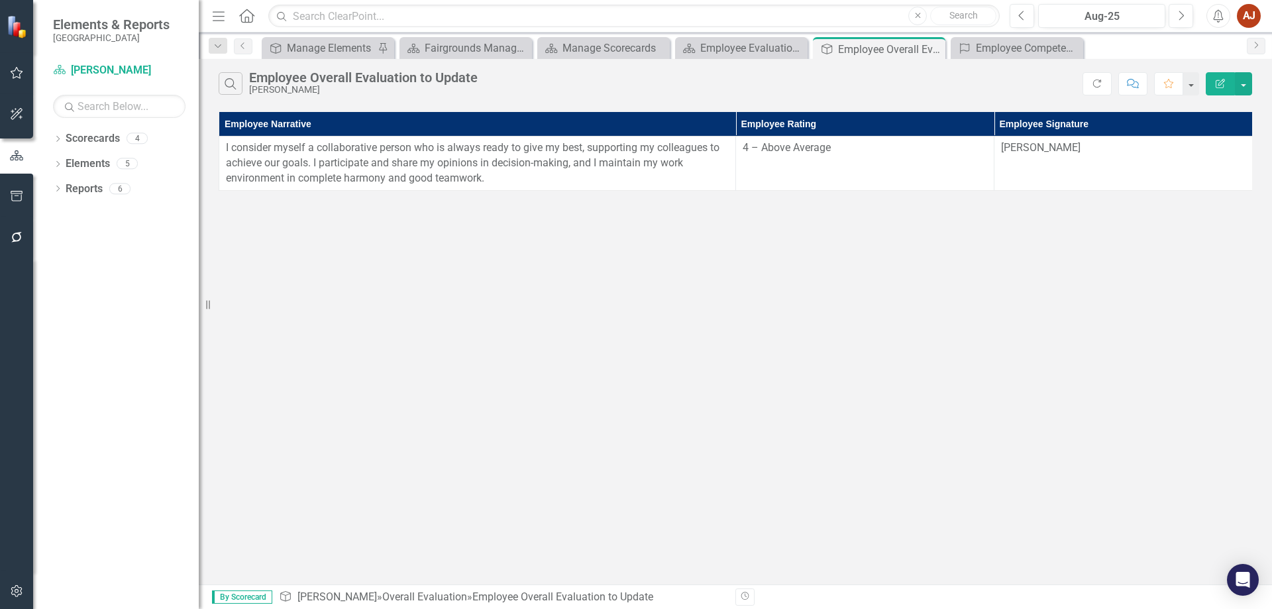
click at [806, 346] on div "Search Employee Overall Evaluation to Update Roberto Turizo Refresh Comment Fav…" at bounding box center [735, 321] width 1073 height 525
click at [1016, 55] on div "Employee Competencies to Update" at bounding box center [1019, 48] width 87 height 17
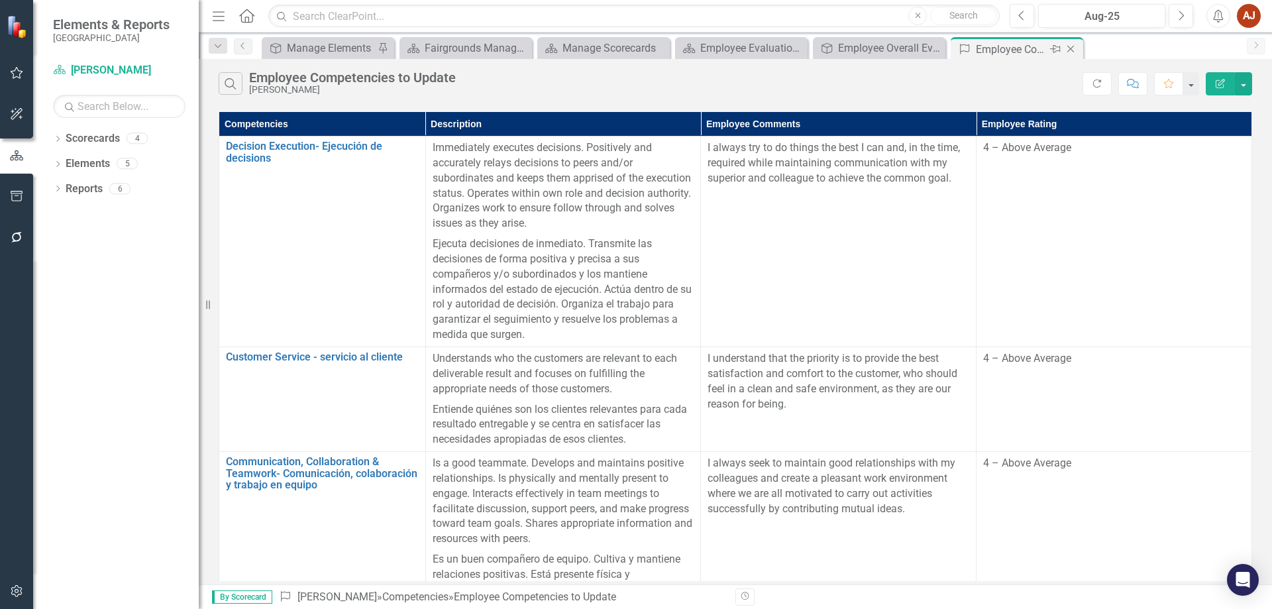
click at [1073, 53] on icon "Close" at bounding box center [1070, 49] width 13 height 11
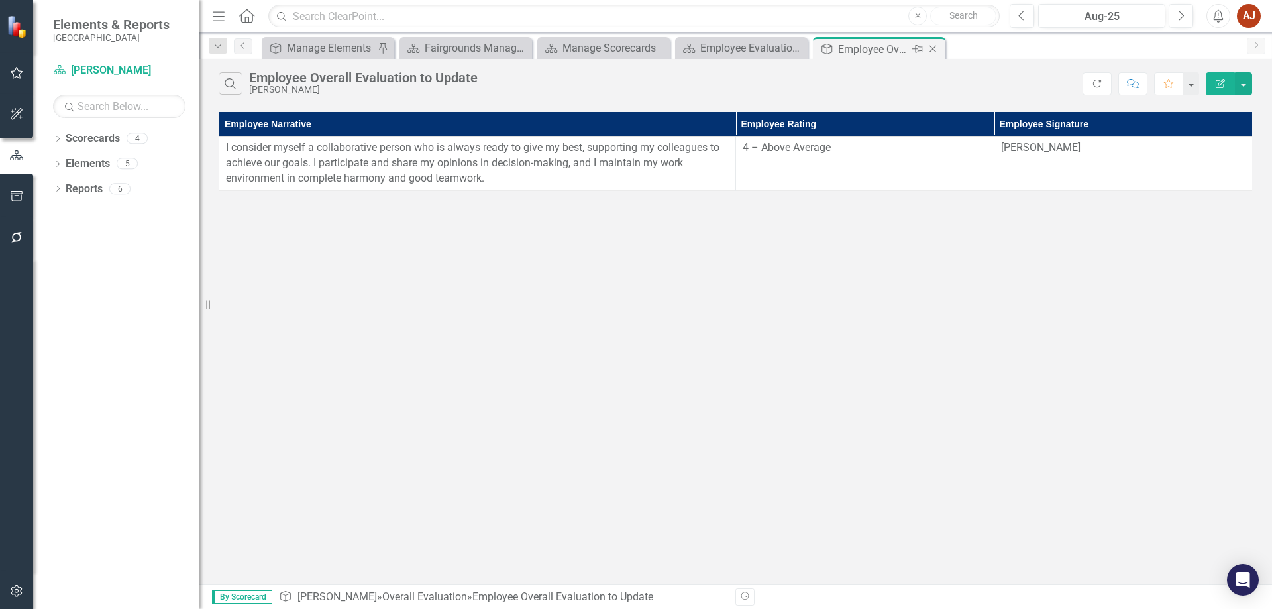
click at [931, 52] on icon "Close" at bounding box center [932, 49] width 13 height 11
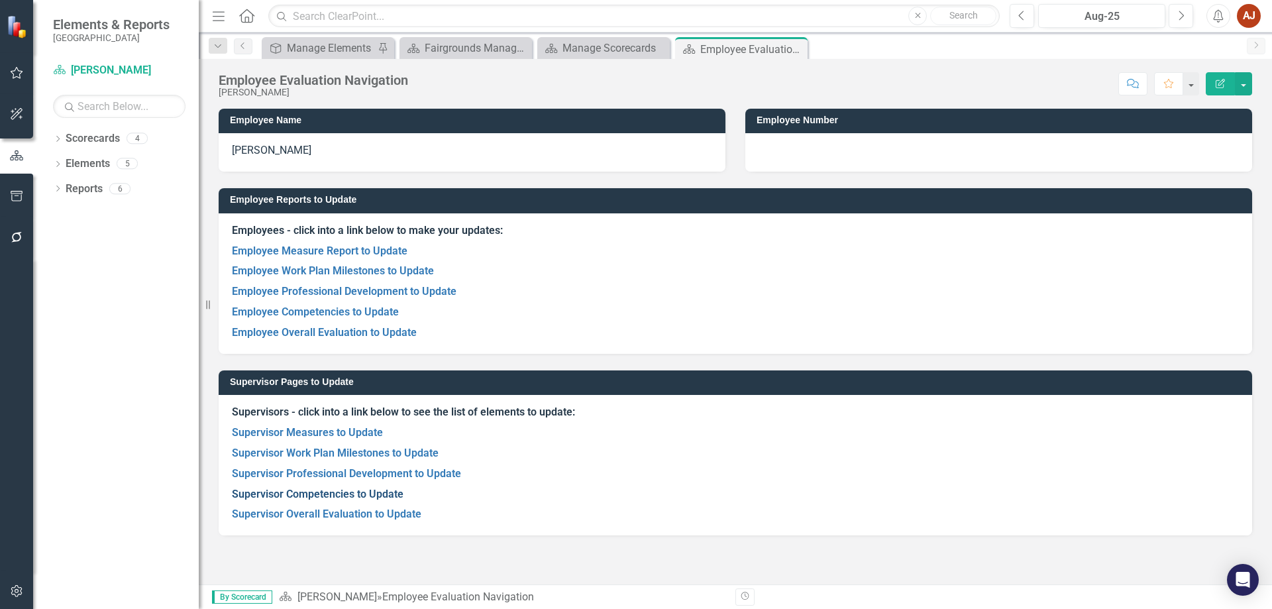
click at [337, 495] on link "Supervisor Competencies to Update" at bounding box center [318, 494] width 172 height 13
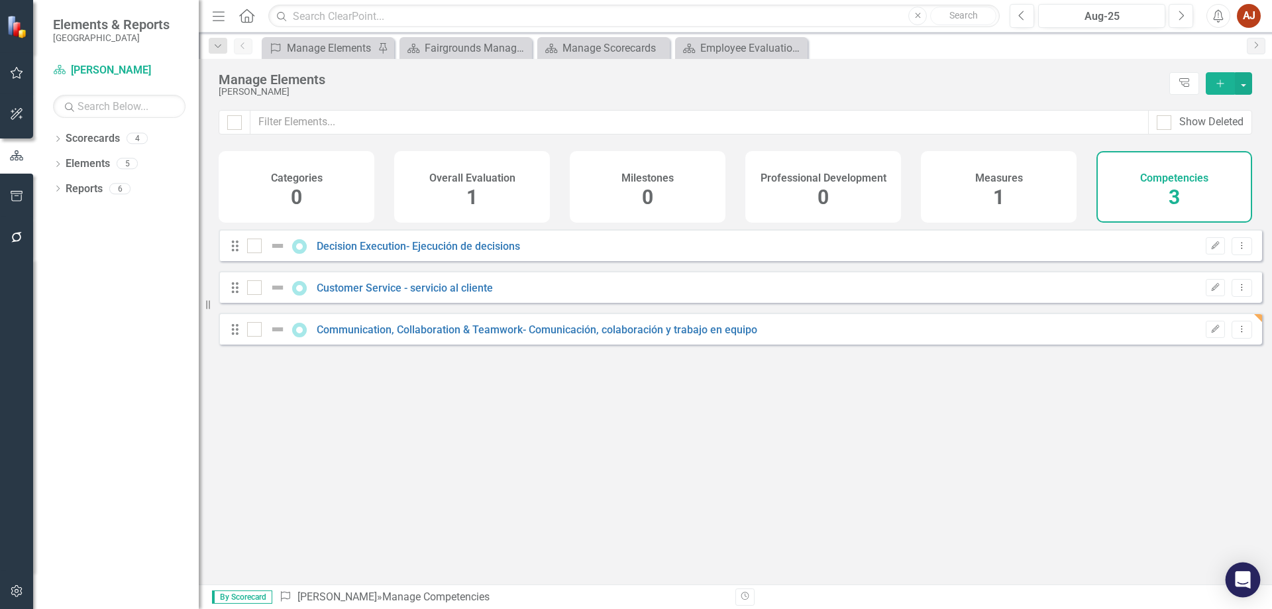
checkbox input "false"
click at [388, 252] on link "Decision Execution- Ejecución de decisions" at bounding box center [418, 246] width 203 height 13
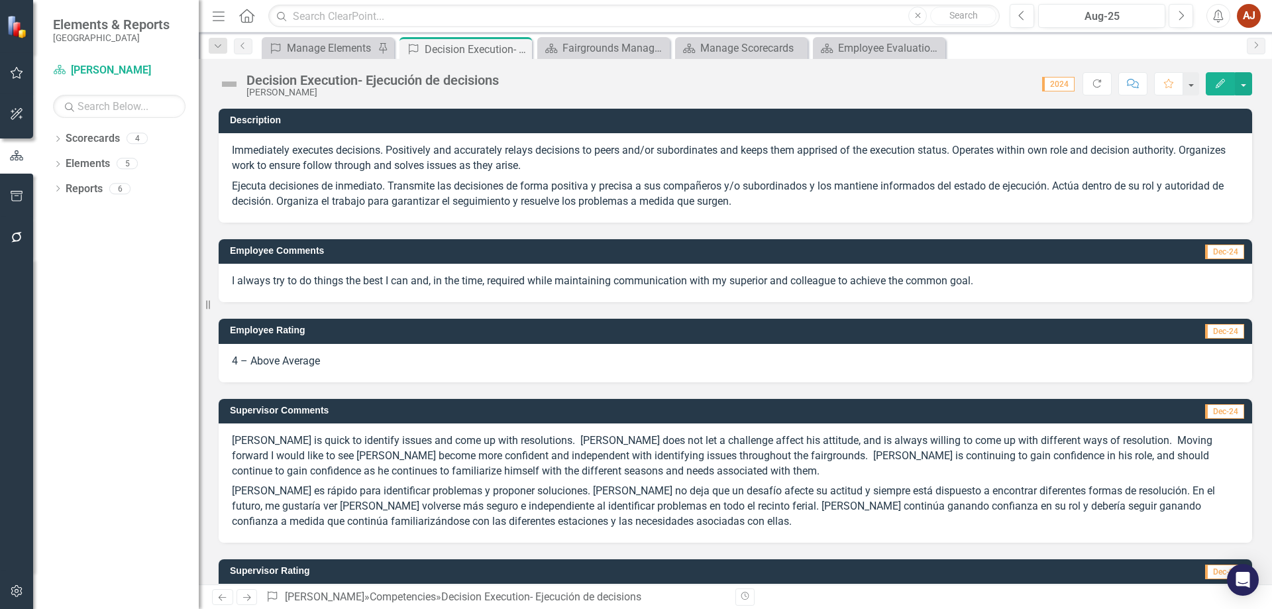
click at [1049, 87] on span "2024" at bounding box center [1058, 84] width 32 height 15
click at [486, 282] on p "I always try to do things the best I can and, in the time, required while maint…" at bounding box center [735, 281] width 1007 height 15
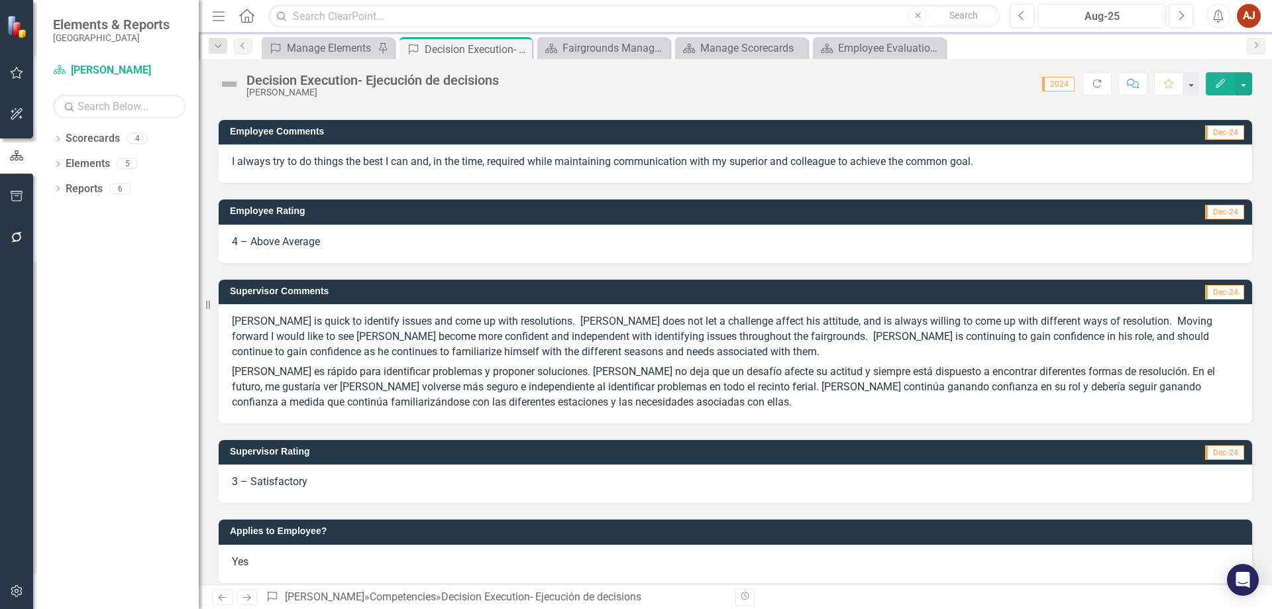
scroll to position [131, 0]
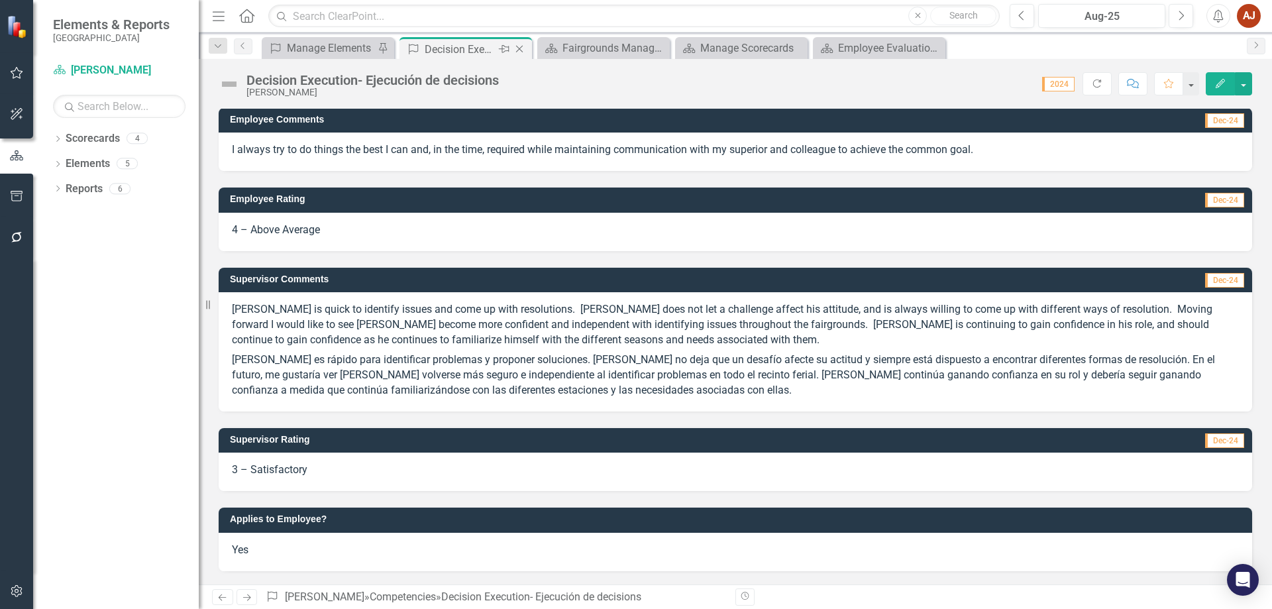
click at [519, 50] on icon at bounding box center [519, 49] width 7 height 7
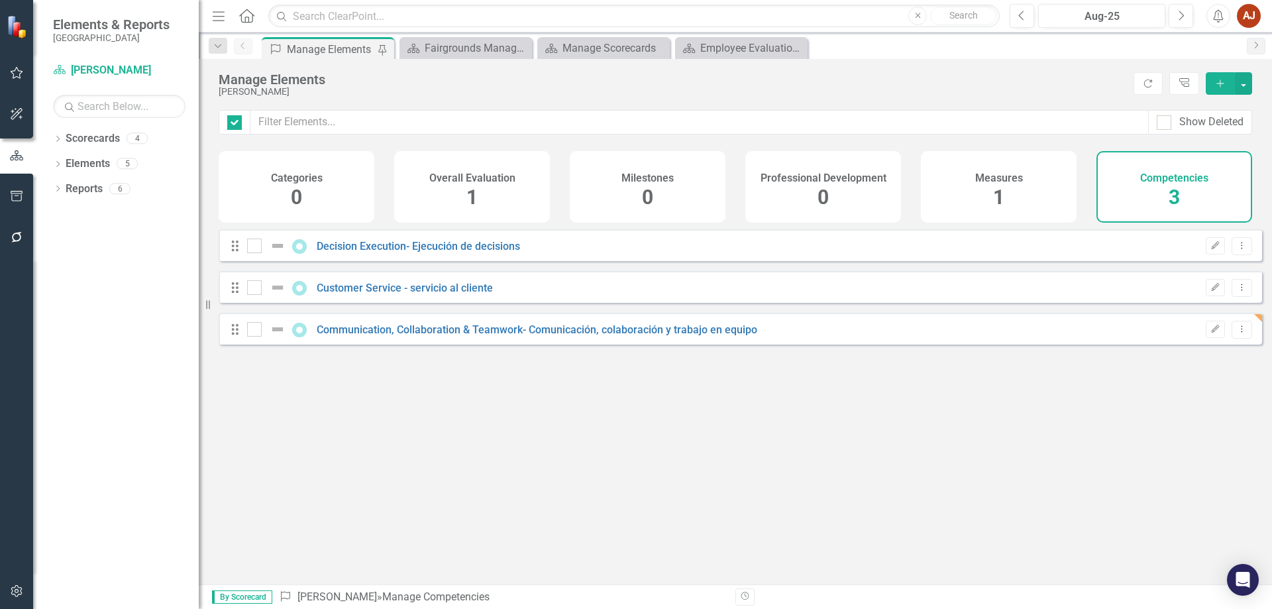
checkbox input "false"
click at [356, 294] on link "Customer Service - servicio al cliente" at bounding box center [405, 288] width 176 height 13
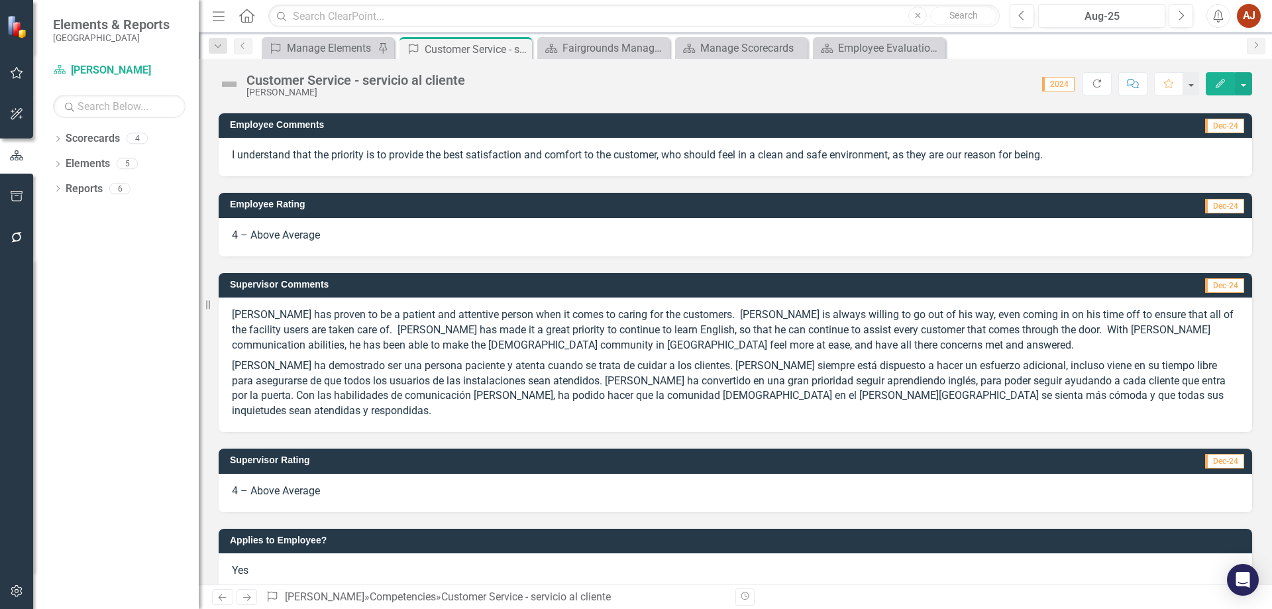
scroll to position [101, 0]
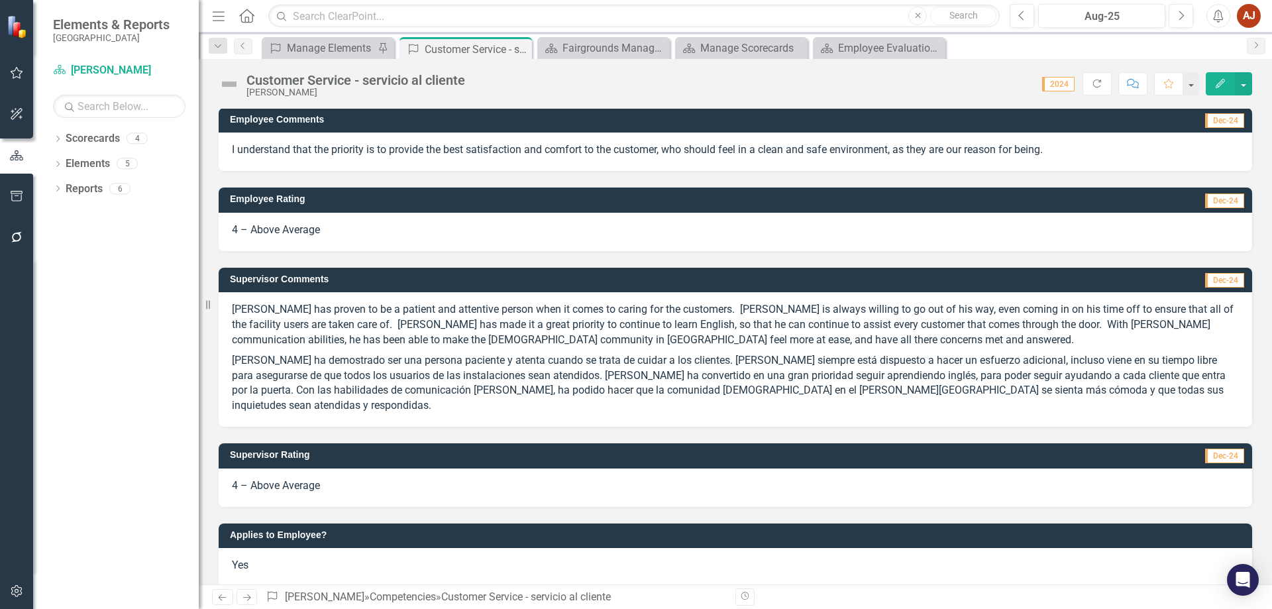
click at [815, 324] on p "Roberto has proven to be a patient and attentive person when it comes to caring…" at bounding box center [735, 326] width 1007 height 48
click at [862, 341] on p "Roberto has proven to be a patient and attentive person when it comes to caring…" at bounding box center [735, 326] width 1007 height 48
click at [869, 343] on p "Roberto has proven to be a patient and attentive person when it comes to caring…" at bounding box center [735, 326] width 1007 height 48
click at [1173, 395] on p "Roberto ha demostrado ser una persona paciente y atenta cuando se trata de cuid…" at bounding box center [735, 381] width 1007 height 63
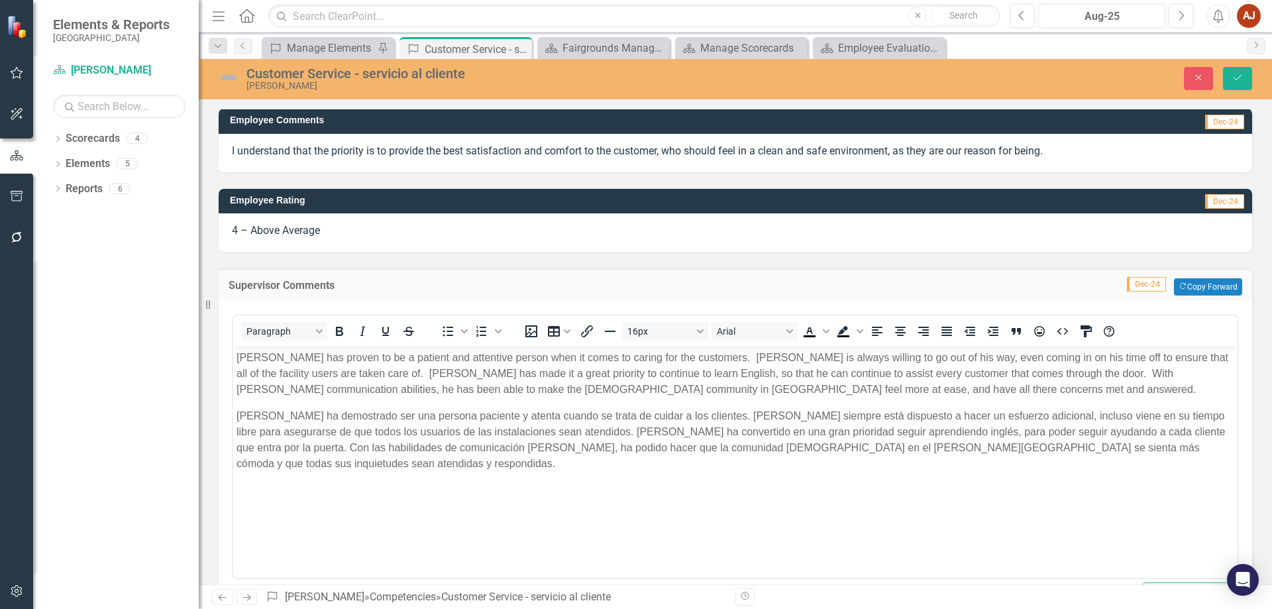
scroll to position [0, 0]
click at [330, 457] on p "Roberto ha demostrado ser una persona paciente y atenta cuando se trata de cuid…" at bounding box center [736, 440] width 998 height 64
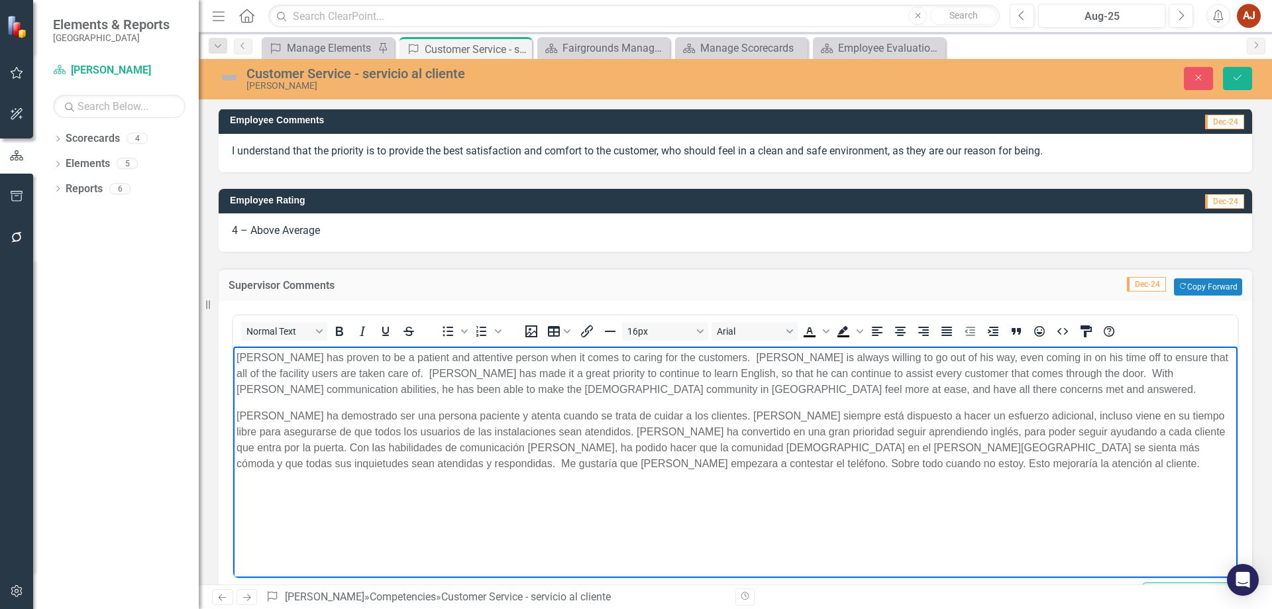
click at [900, 389] on p "Roberto has proven to be a patient and attentive person when it comes to caring…" at bounding box center [736, 374] width 998 height 48
click at [915, 393] on p "Roberto has proven to be a patient and attentive person when it comes to caring…" at bounding box center [736, 374] width 998 height 48
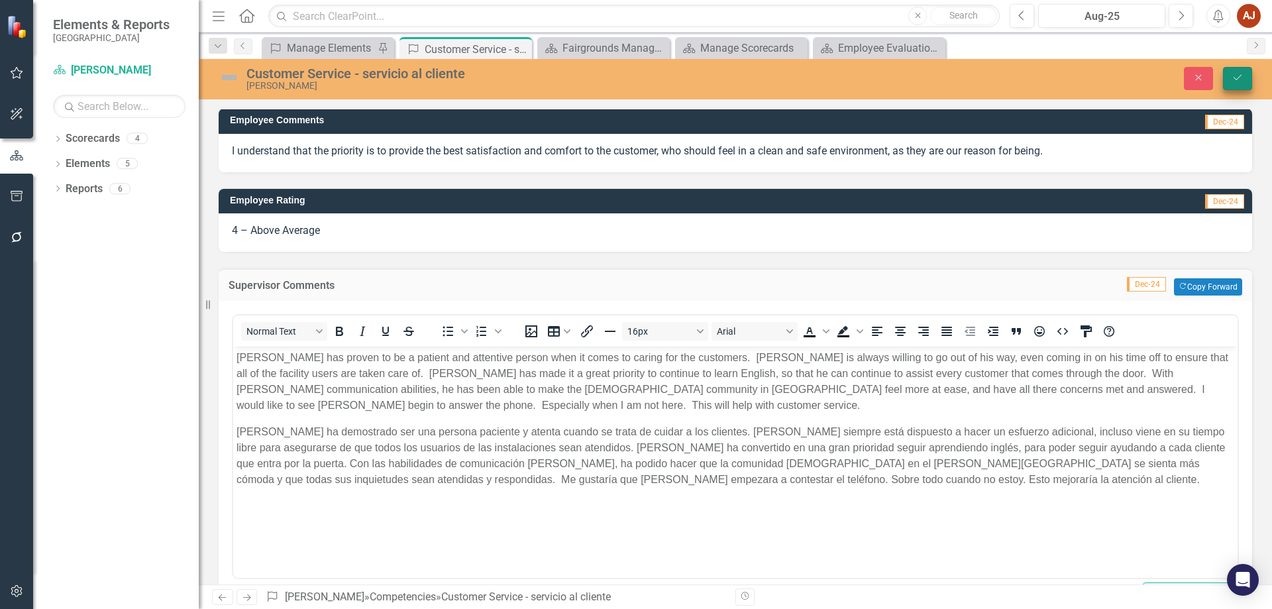
click at [1234, 73] on icon "Save" at bounding box center [1238, 77] width 12 height 9
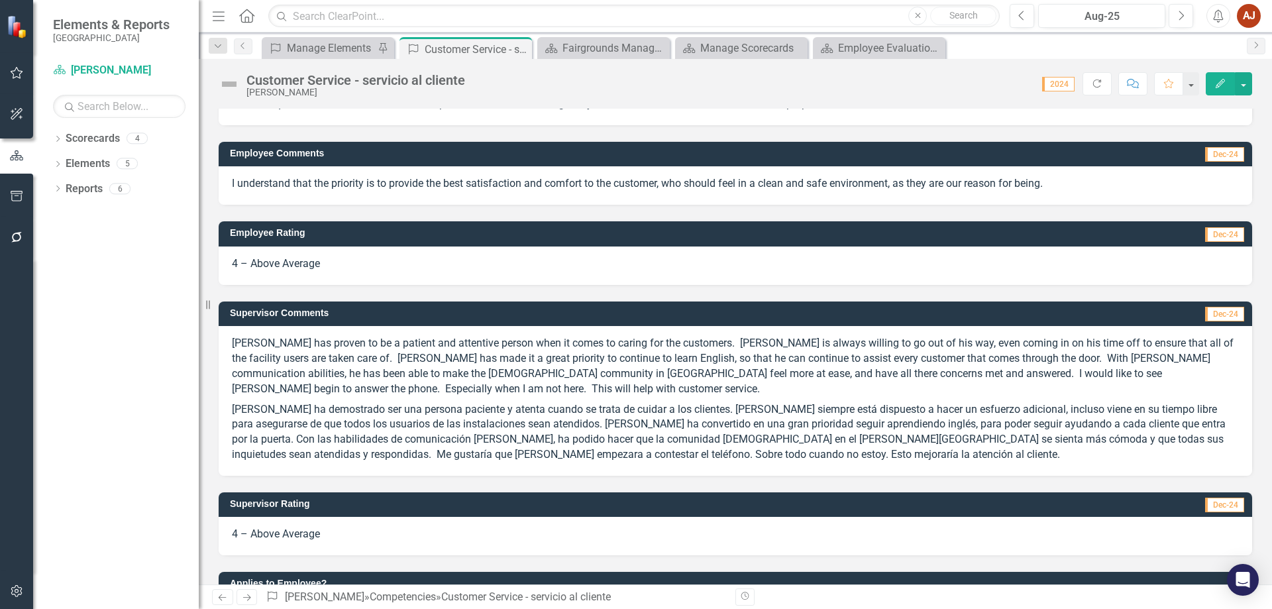
scroll to position [131, 0]
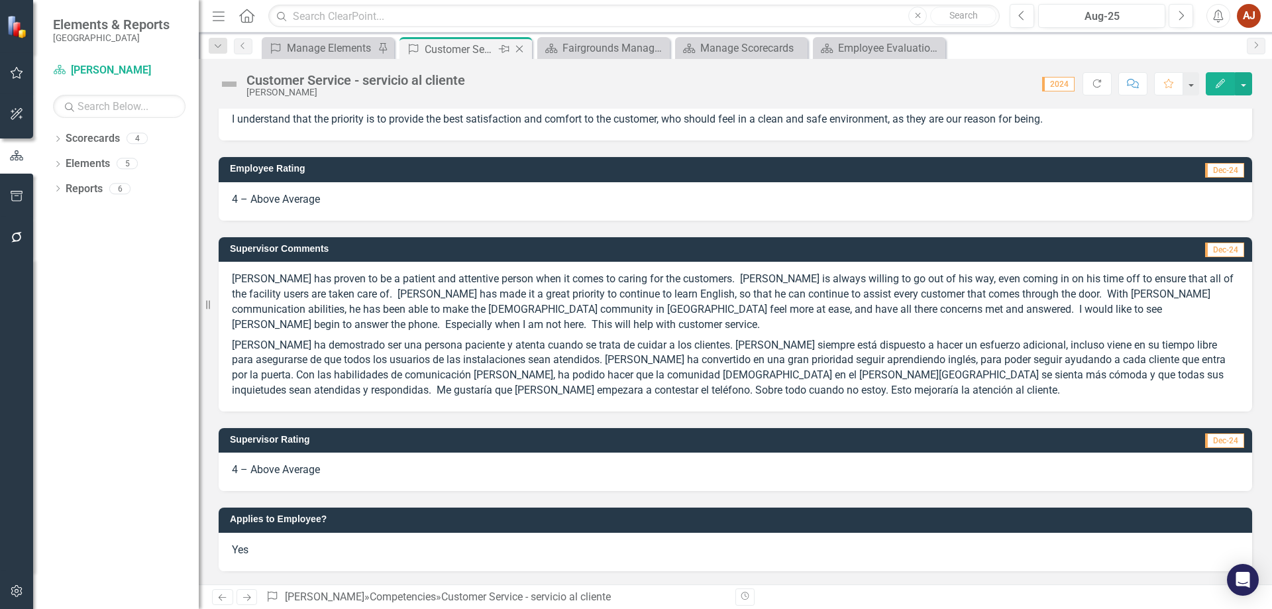
click at [519, 50] on icon at bounding box center [519, 49] width 7 height 7
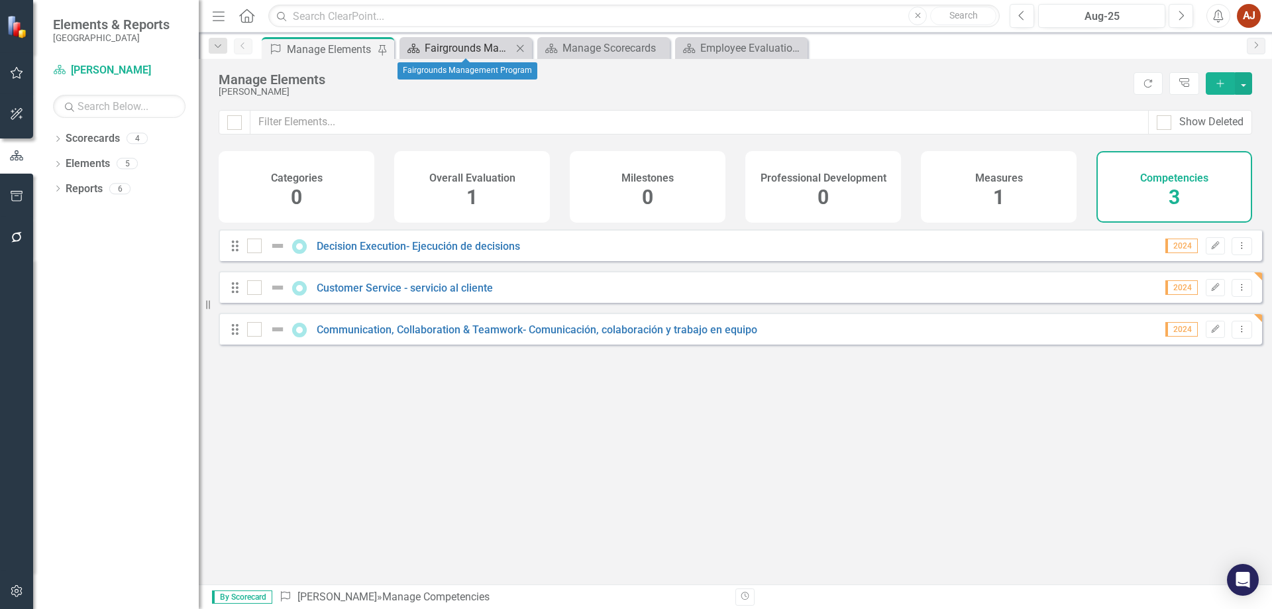
click at [454, 52] on div "Fairgrounds Management Program" at bounding box center [468, 48] width 87 height 17
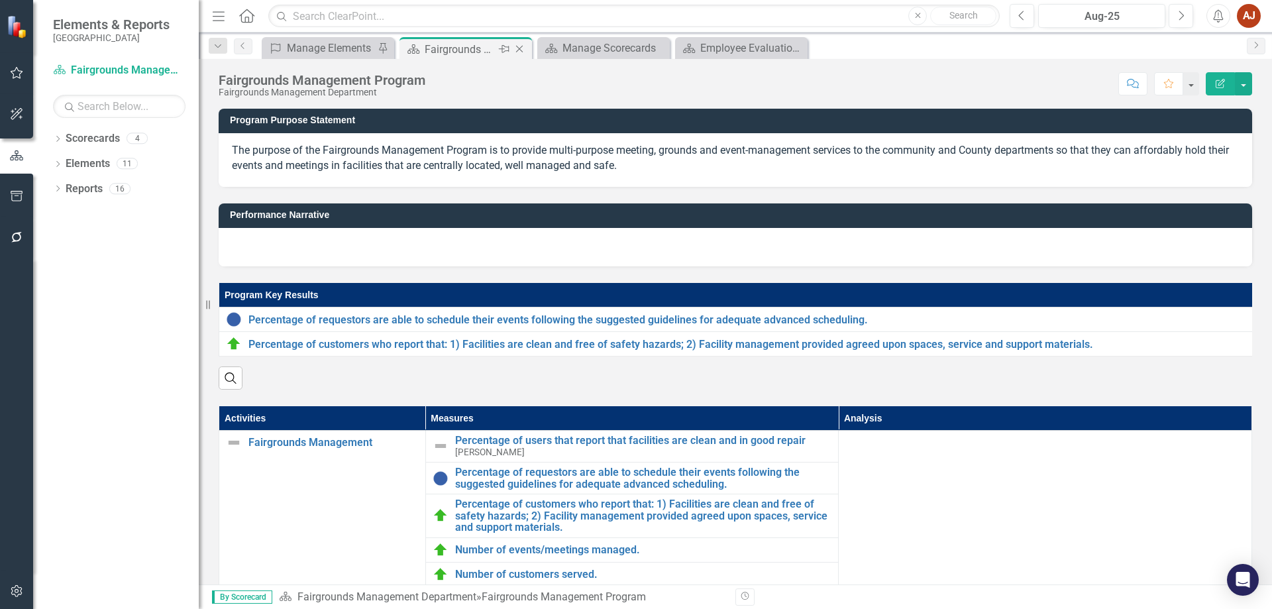
click at [517, 47] on icon at bounding box center [519, 49] width 7 height 7
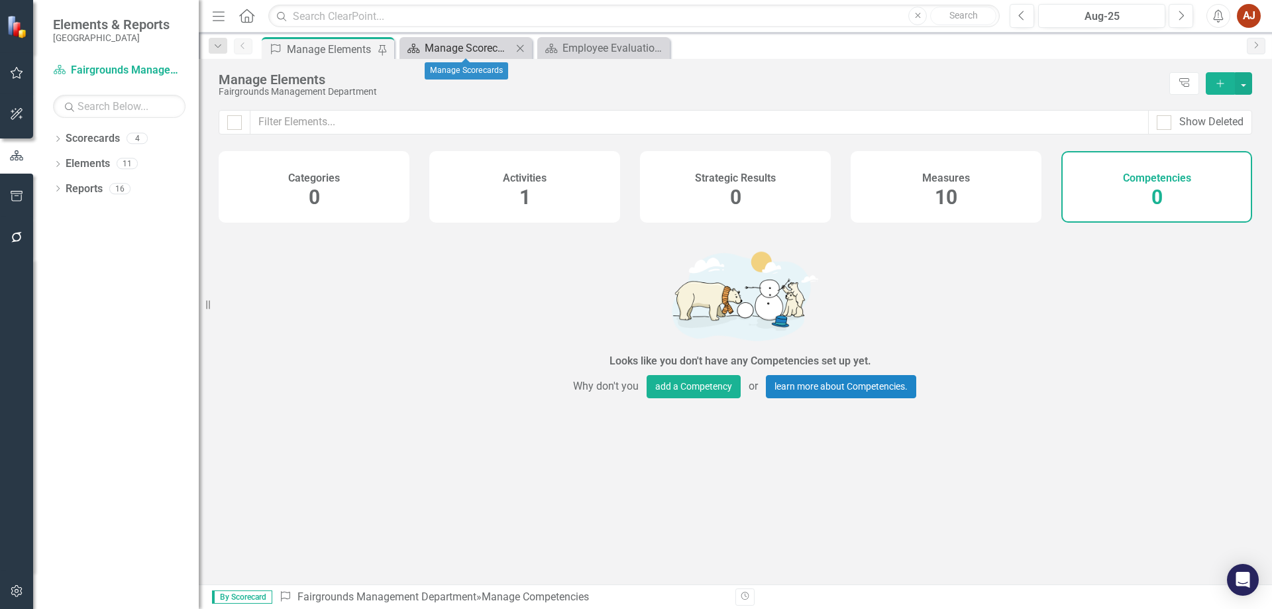
click at [484, 46] on div "Manage Scorecards" at bounding box center [468, 48] width 87 height 17
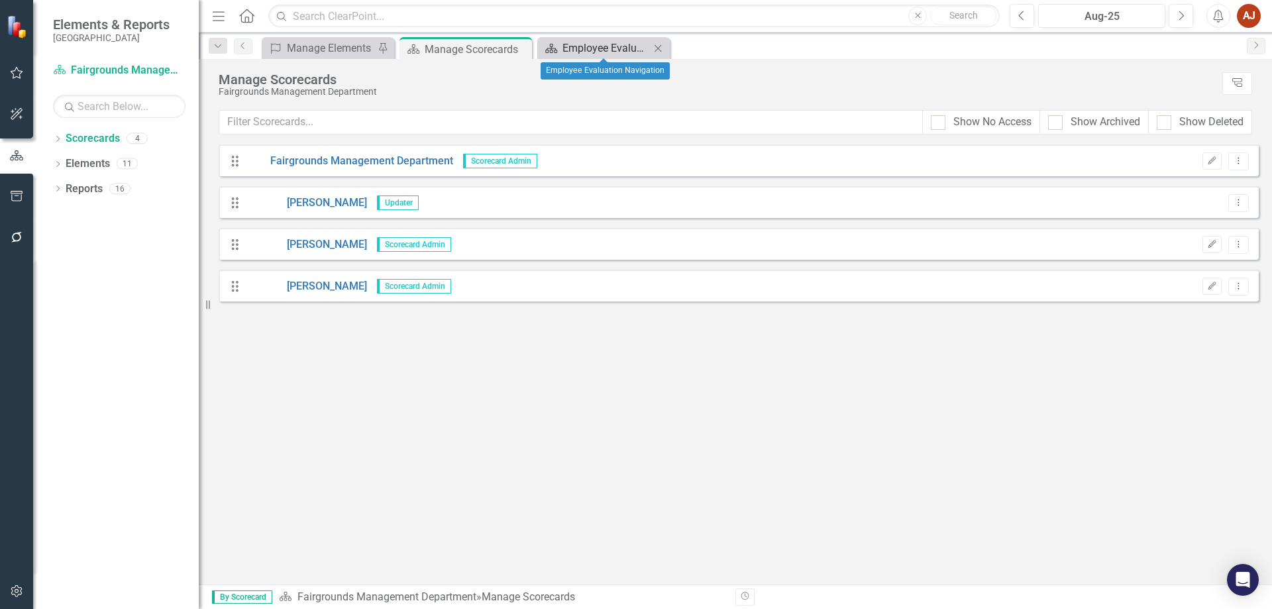
click at [594, 48] on div "Employee Evaluation Navigation" at bounding box center [605, 48] width 87 height 17
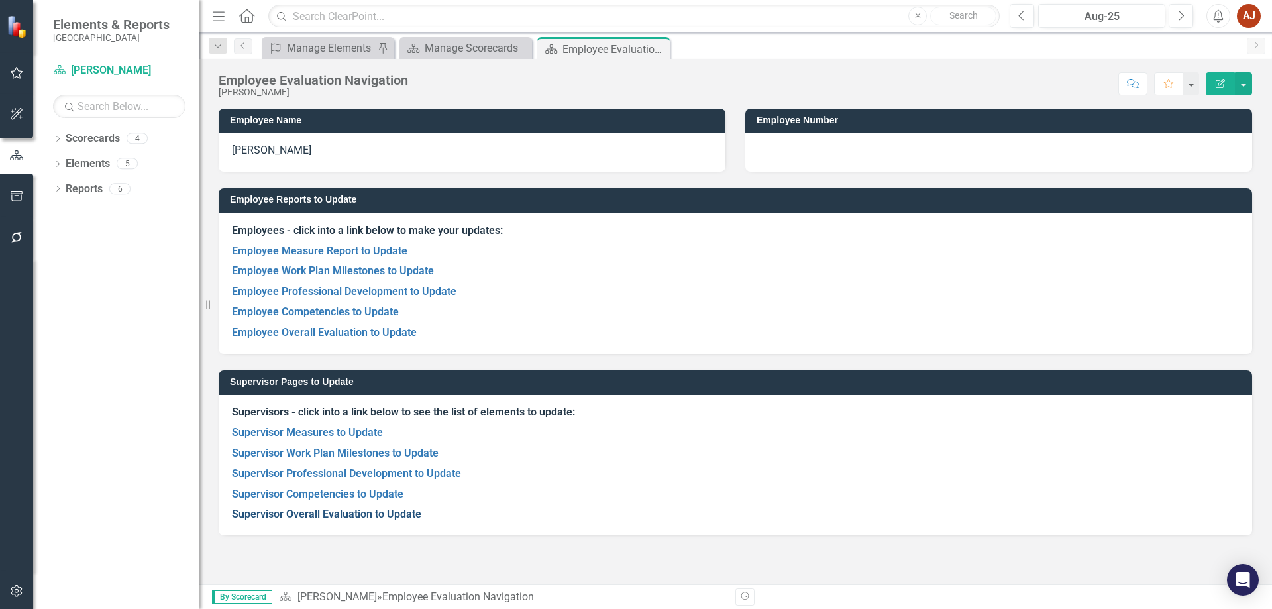
click at [319, 515] on link "Supervisor Overall Evaluation to Update" at bounding box center [326, 513] width 189 height 13
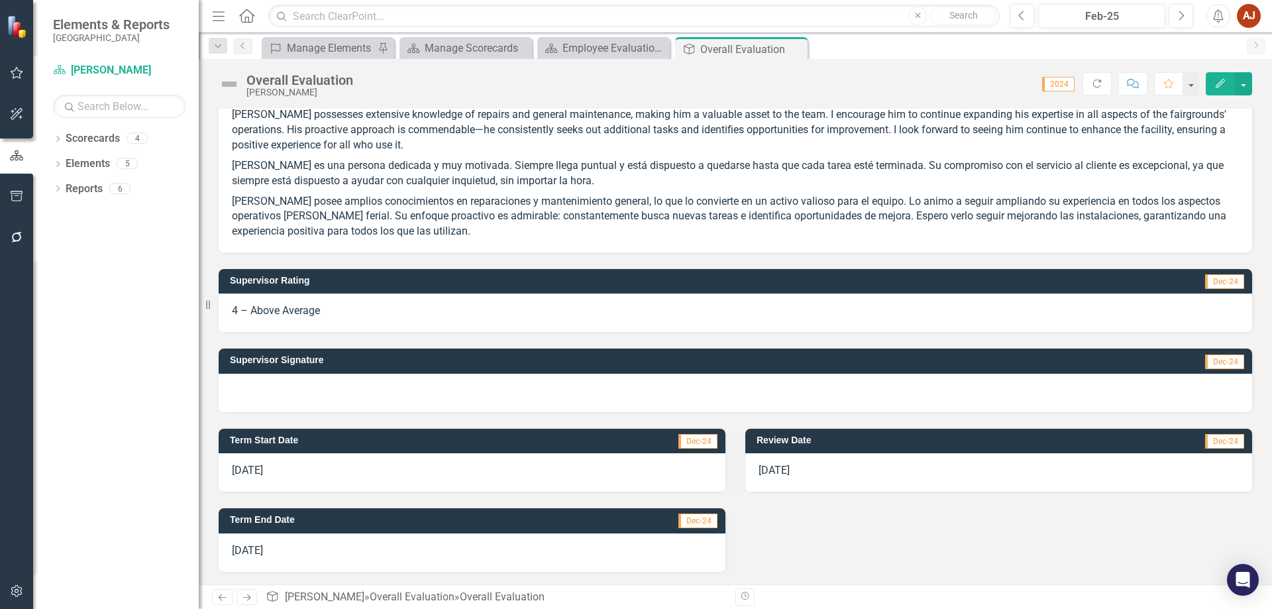
scroll to position [406, 0]
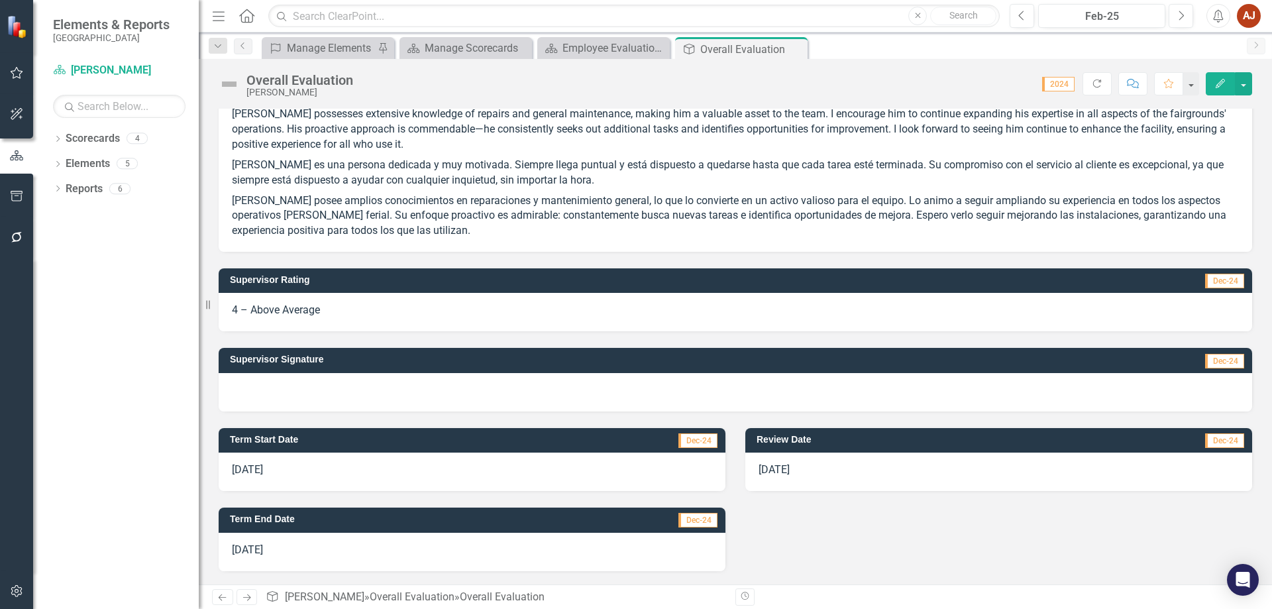
click at [818, 482] on div "3/25/25" at bounding box center [998, 471] width 507 height 38
click at [818, 476] on div "3/25/25" at bounding box center [998, 471] width 507 height 38
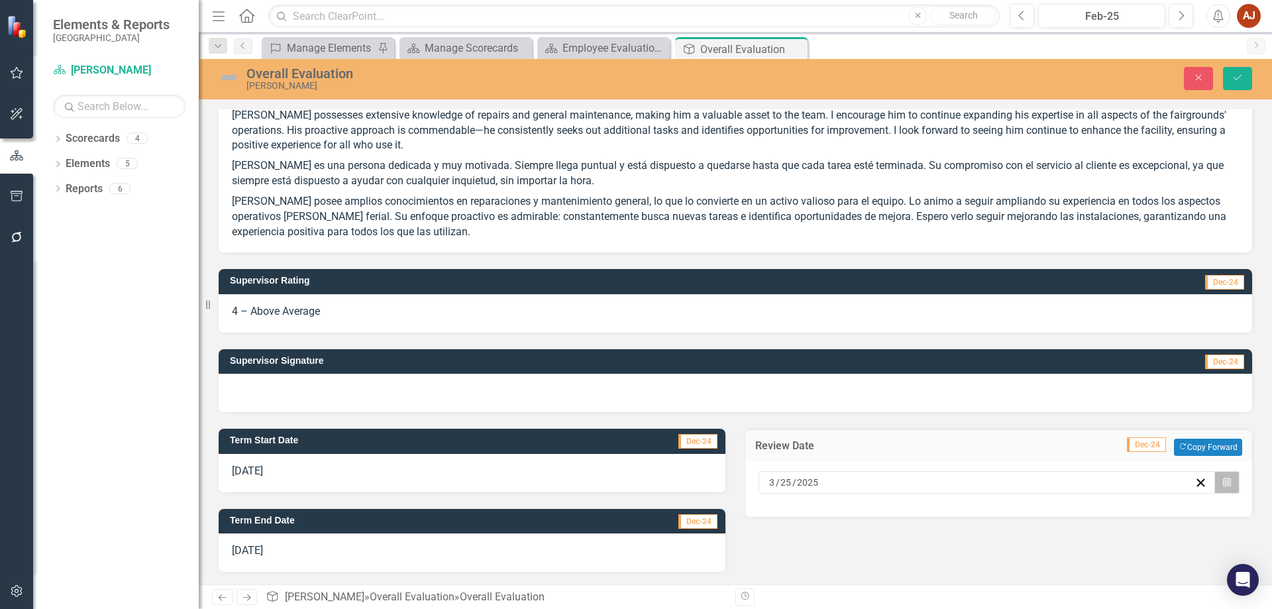
click at [1223, 482] on icon "Calendar" at bounding box center [1227, 482] width 8 height 9
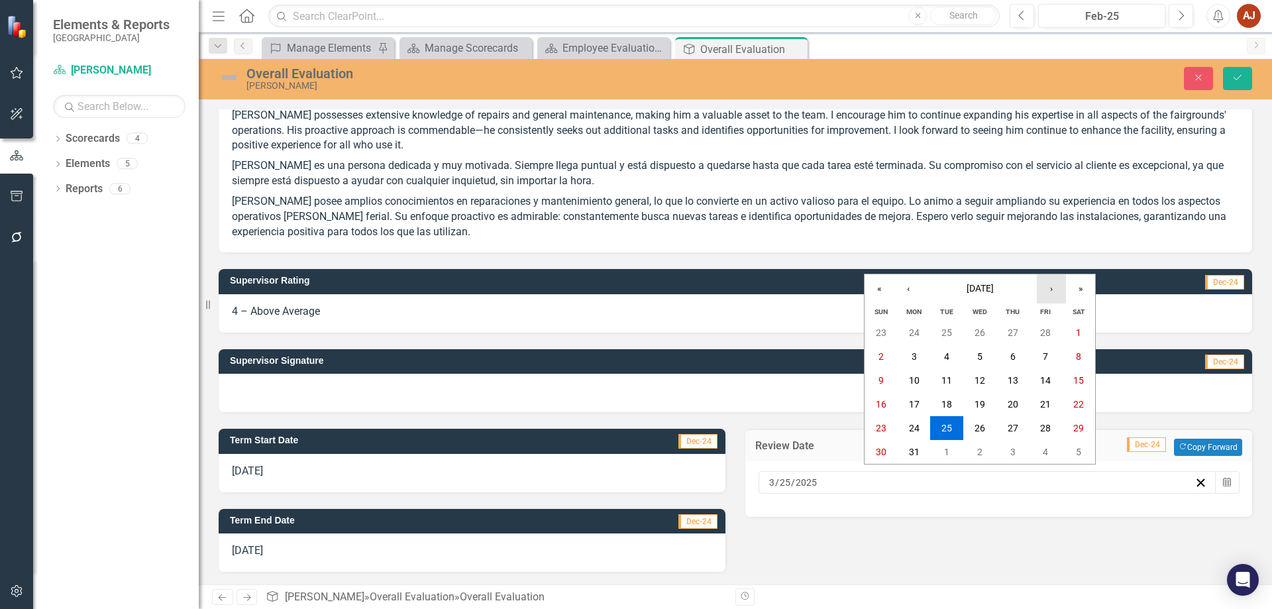
click at [1051, 285] on button "›" at bounding box center [1051, 288] width 29 height 29
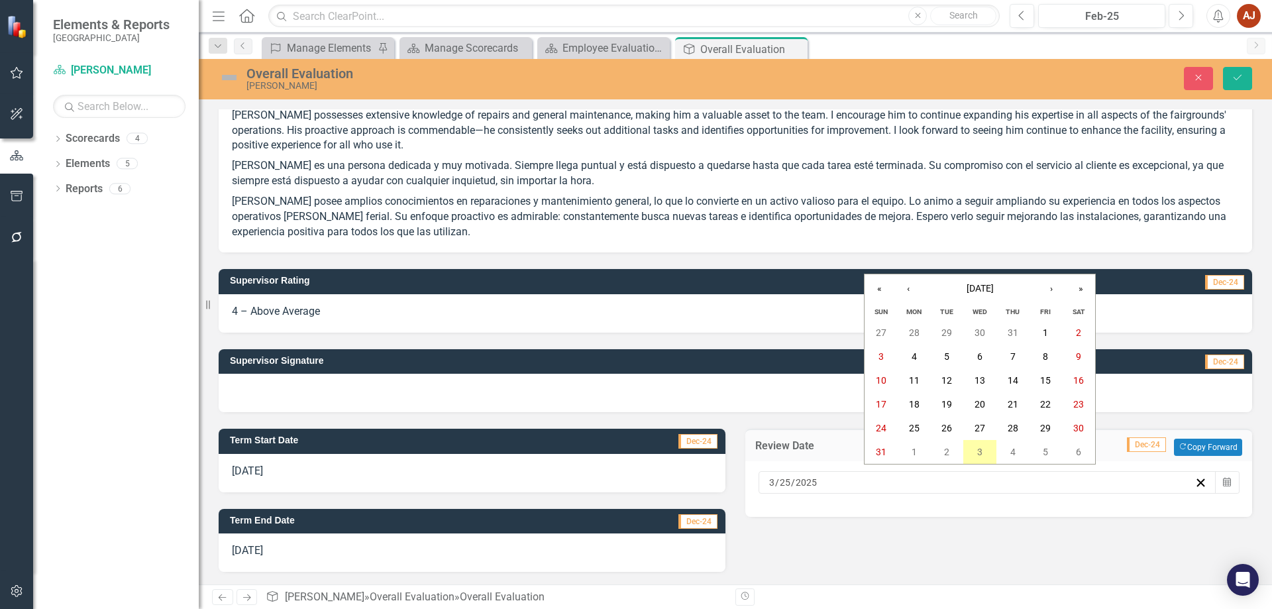
click at [972, 450] on button "3" at bounding box center [979, 452] width 33 height 24
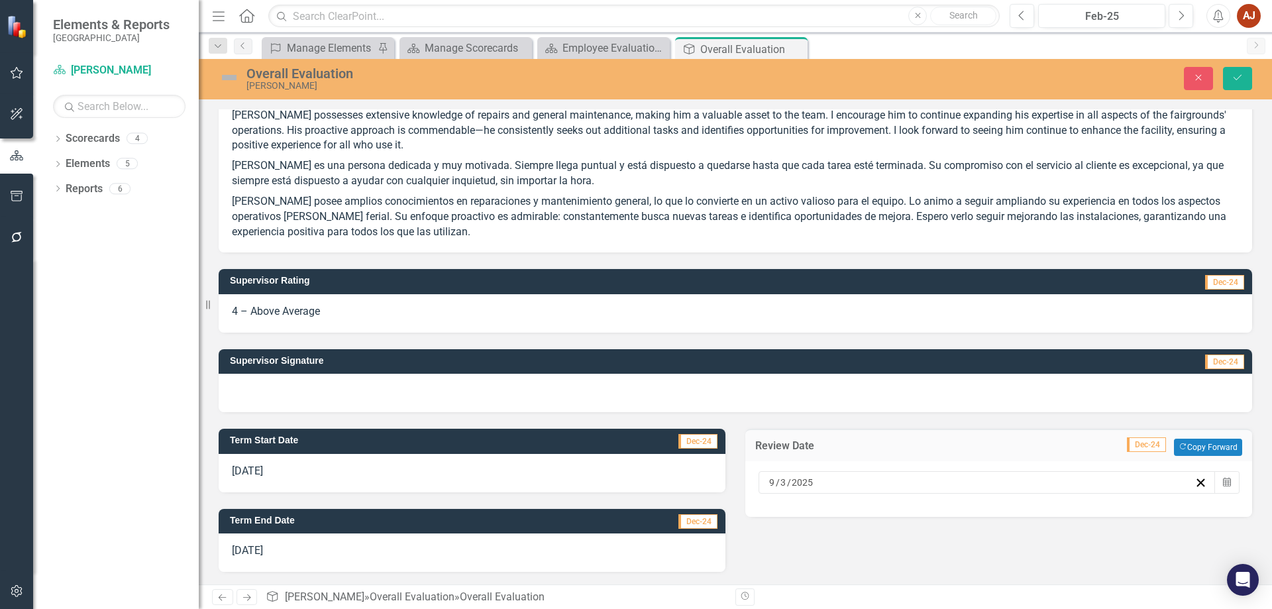
click at [285, 547] on div "2/28/25" at bounding box center [472, 552] width 507 height 38
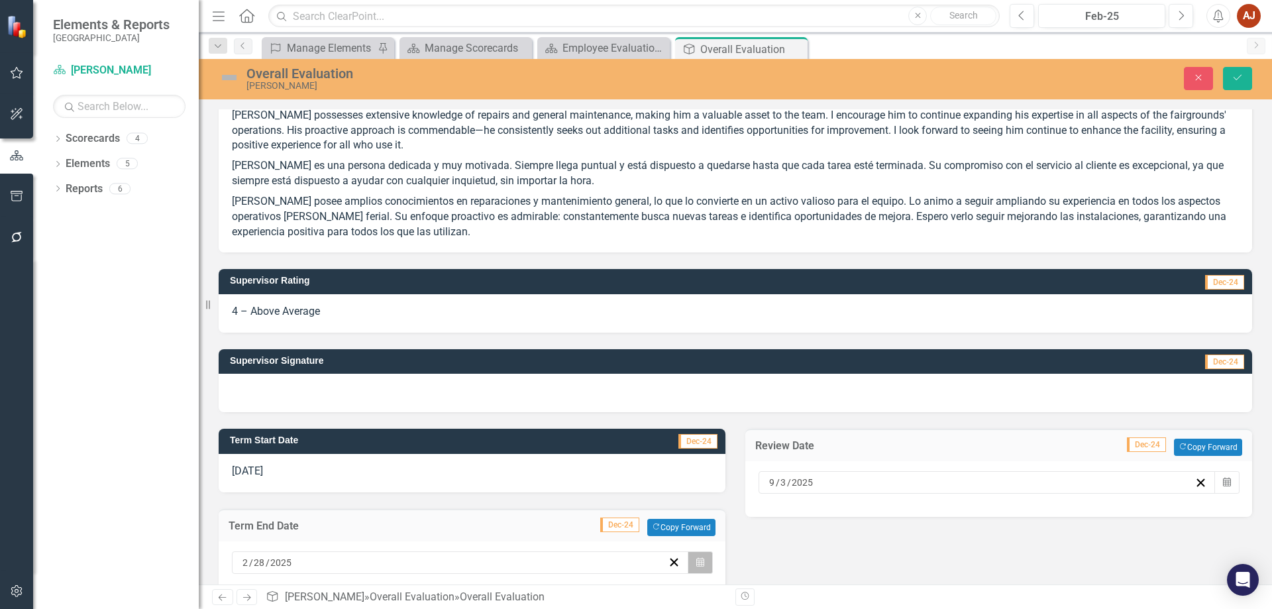
click at [696, 561] on icon "button" at bounding box center [700, 561] width 8 height 9
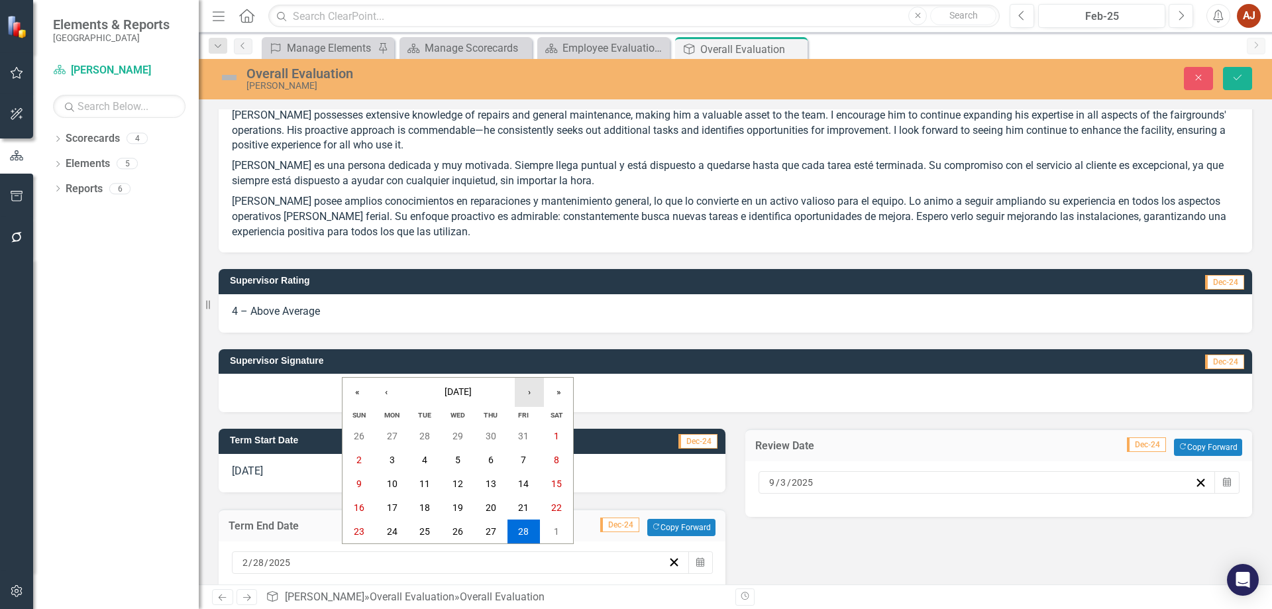
click at [529, 392] on button "›" at bounding box center [529, 392] width 29 height 29
click at [528, 391] on button "›" at bounding box center [529, 392] width 29 height 29
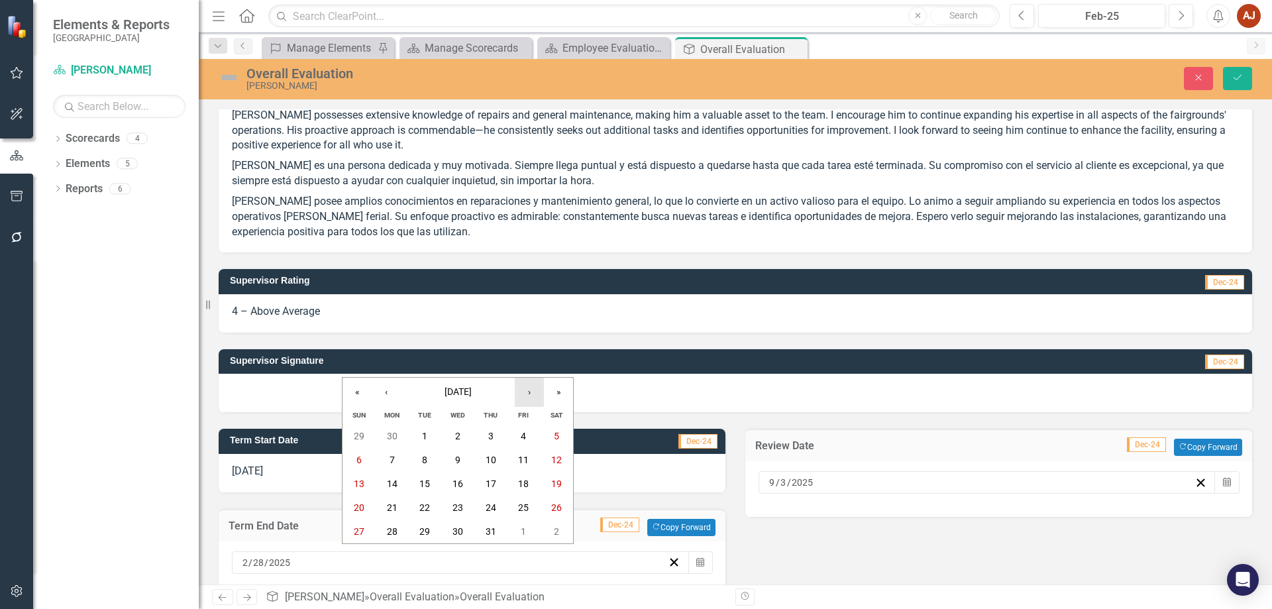
click at [528, 391] on button "›" at bounding box center [529, 392] width 29 height 29
click at [450, 559] on button "3" at bounding box center [457, 555] width 33 height 24
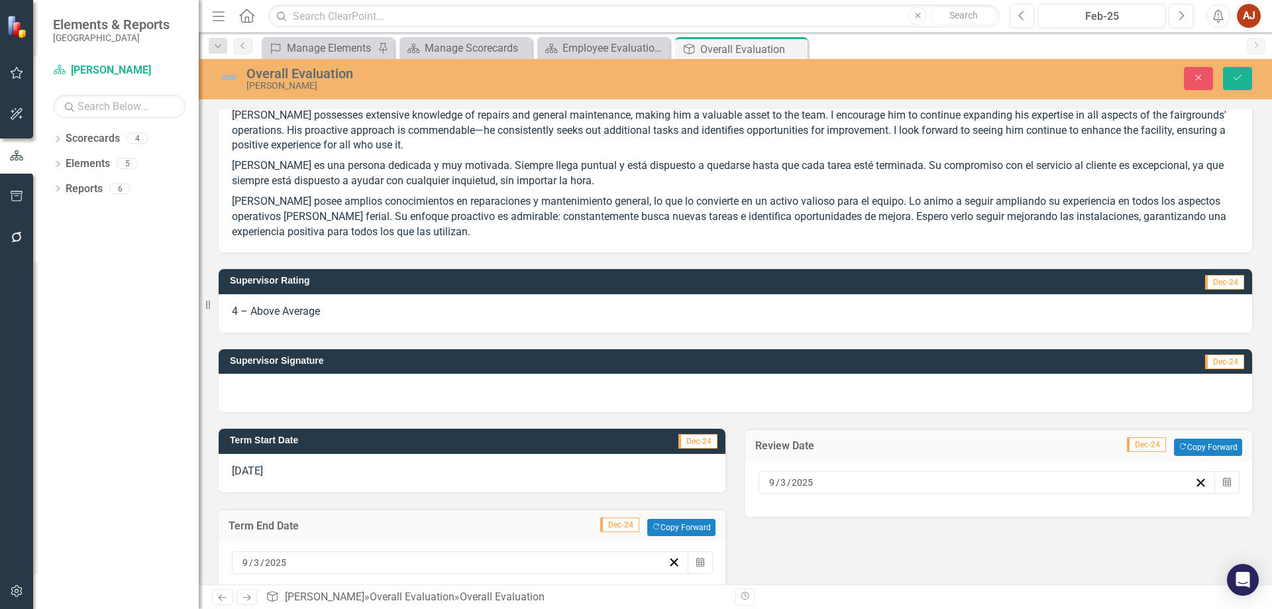
click at [347, 393] on div at bounding box center [735, 393] width 1033 height 38
click at [348, 399] on div at bounding box center [735, 393] width 1033 height 38
click at [873, 564] on div "Term Start Date Dec-24 9/3/24 Term End Date Dec-24 Copy Forward Copy Forward 9 …" at bounding box center [735, 504] width 1053 height 184
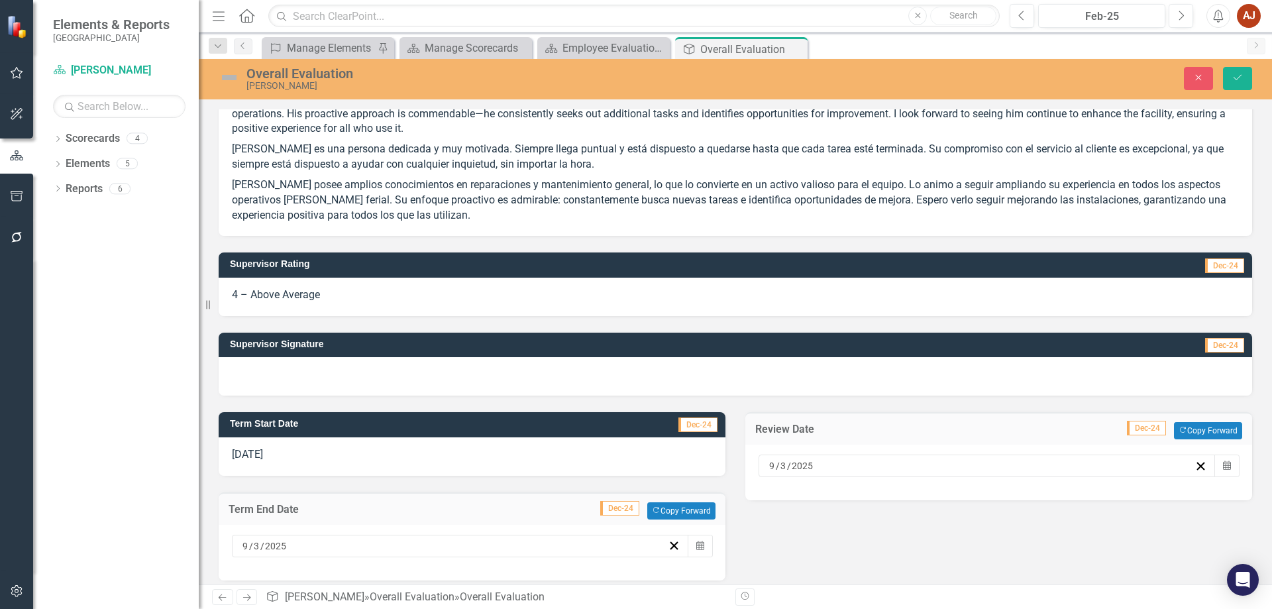
scroll to position [431, 0]
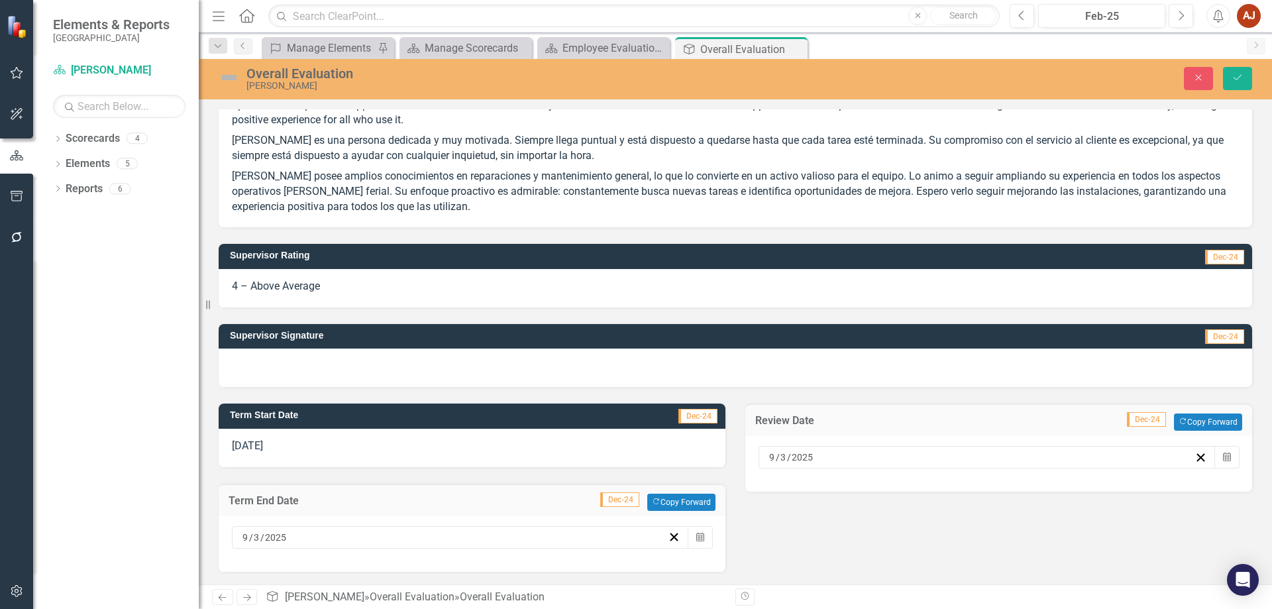
click at [470, 368] on div at bounding box center [735, 367] width 1033 height 38
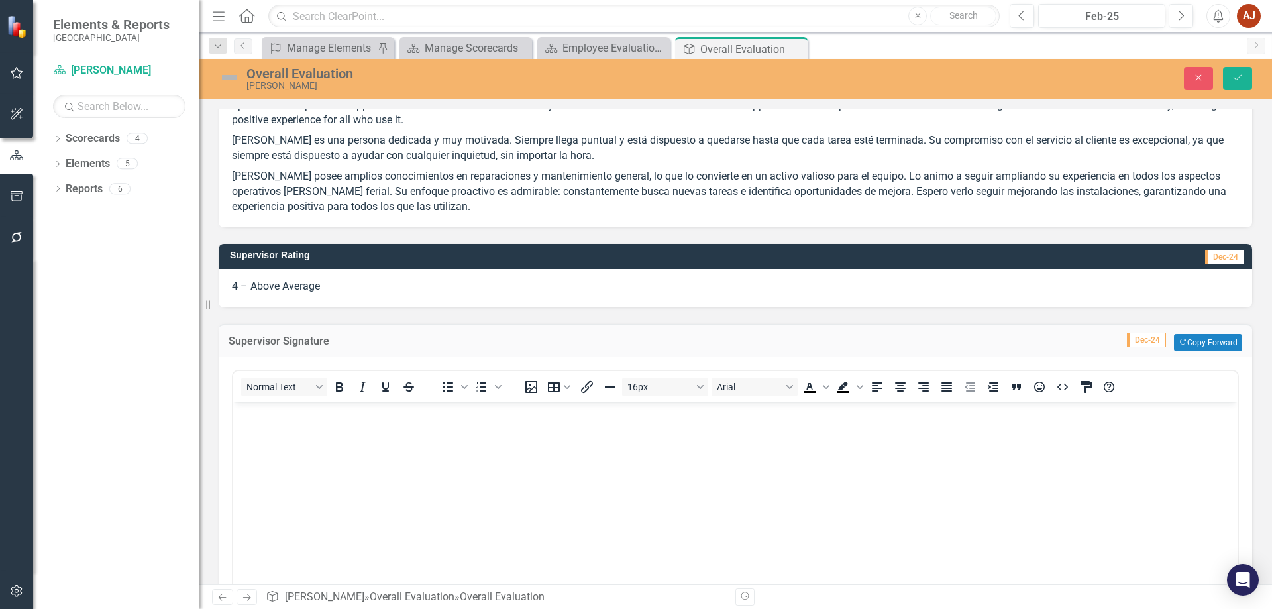
scroll to position [0, 0]
click at [517, 439] on body "Rich Text Area. Press ALT-0 for help." at bounding box center [735, 500] width 1004 height 199
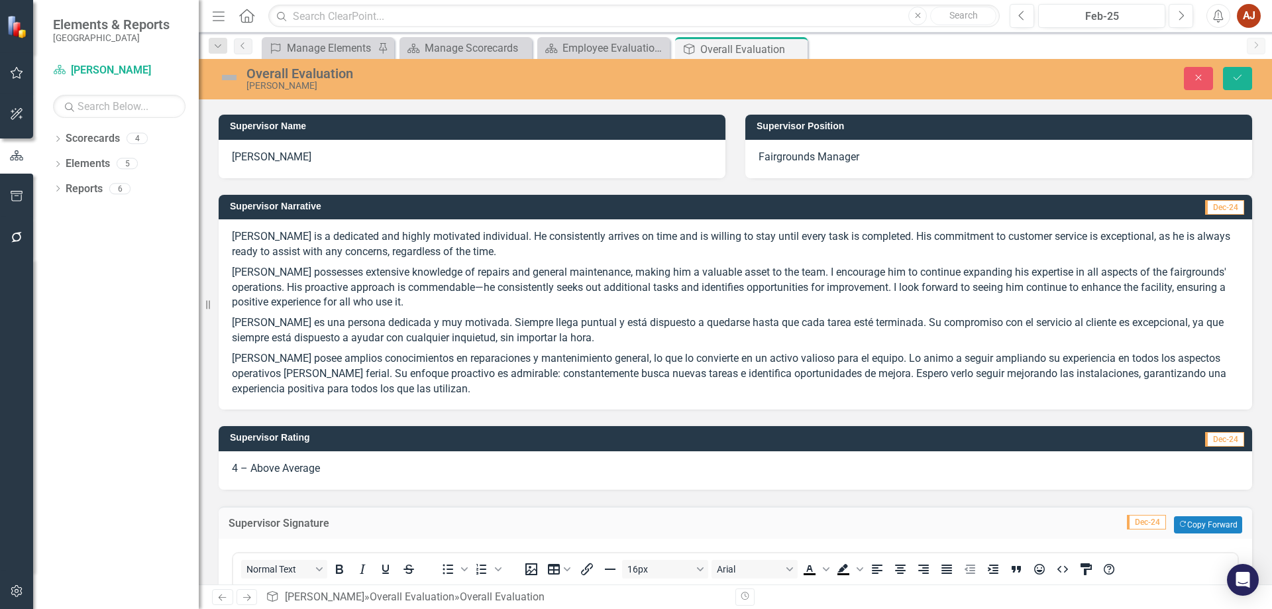
scroll to position [233, 0]
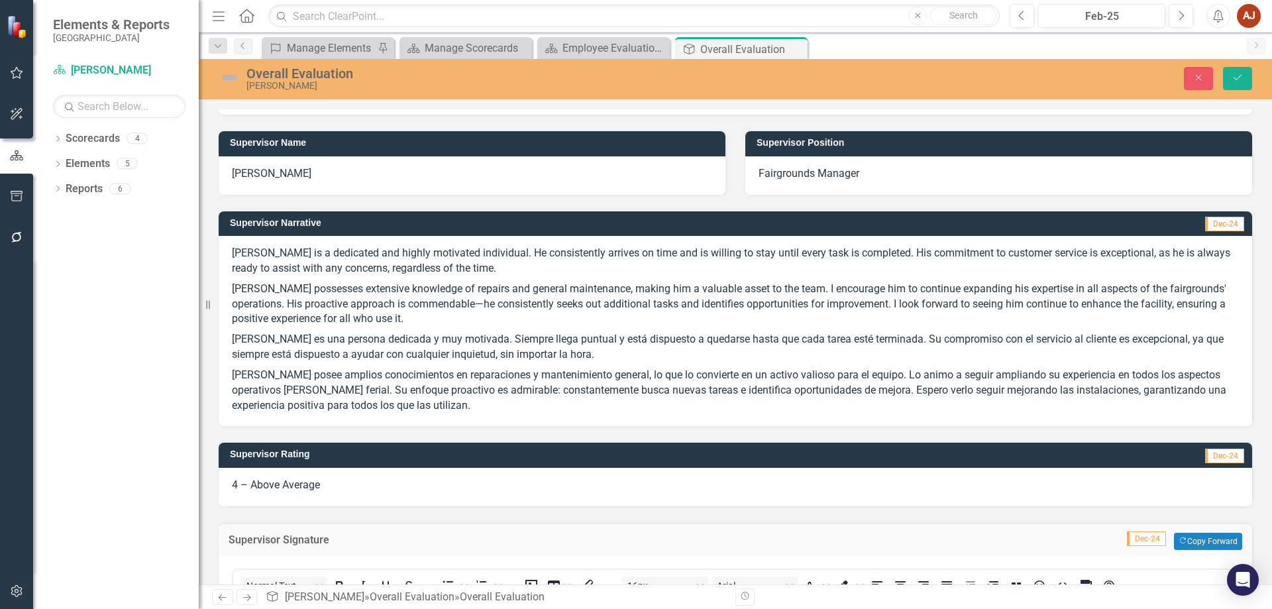
click at [488, 260] on p "[PERSON_NAME] is a dedicated and highly motivated individual. He consistently a…" at bounding box center [735, 262] width 1007 height 33
click at [740, 303] on p "[PERSON_NAME] possesses extensive knowledge of repairs and general maintenance,…" at bounding box center [735, 304] width 1007 height 51
click at [1236, 83] on button "Save" at bounding box center [1237, 78] width 29 height 23
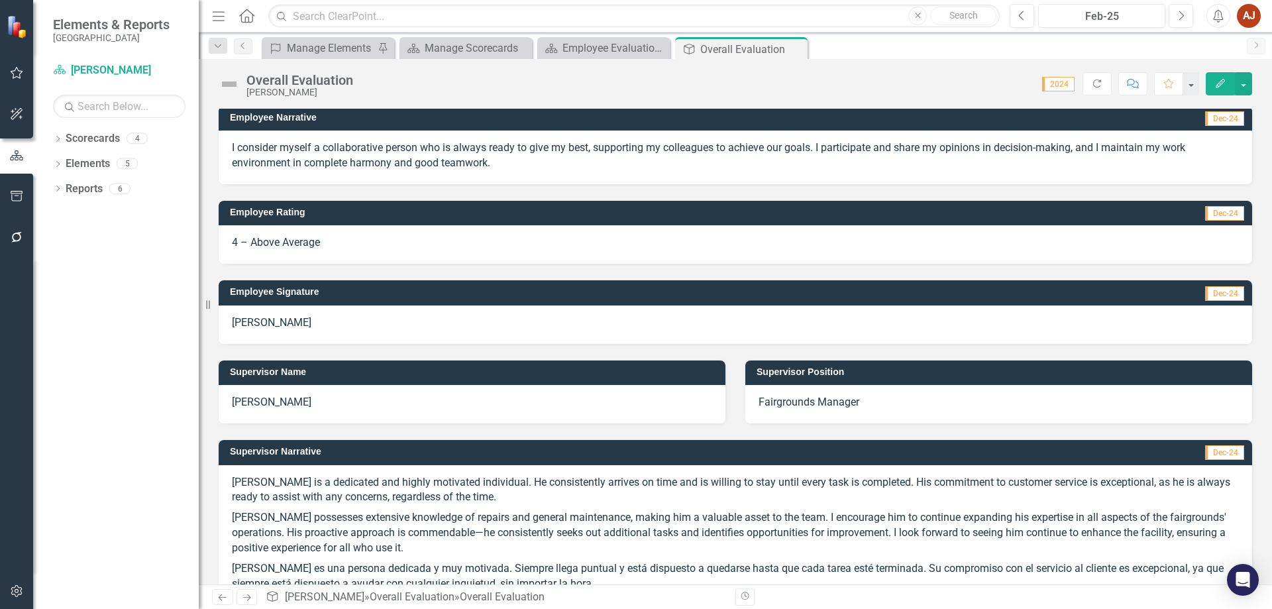
scroll to position [0, 0]
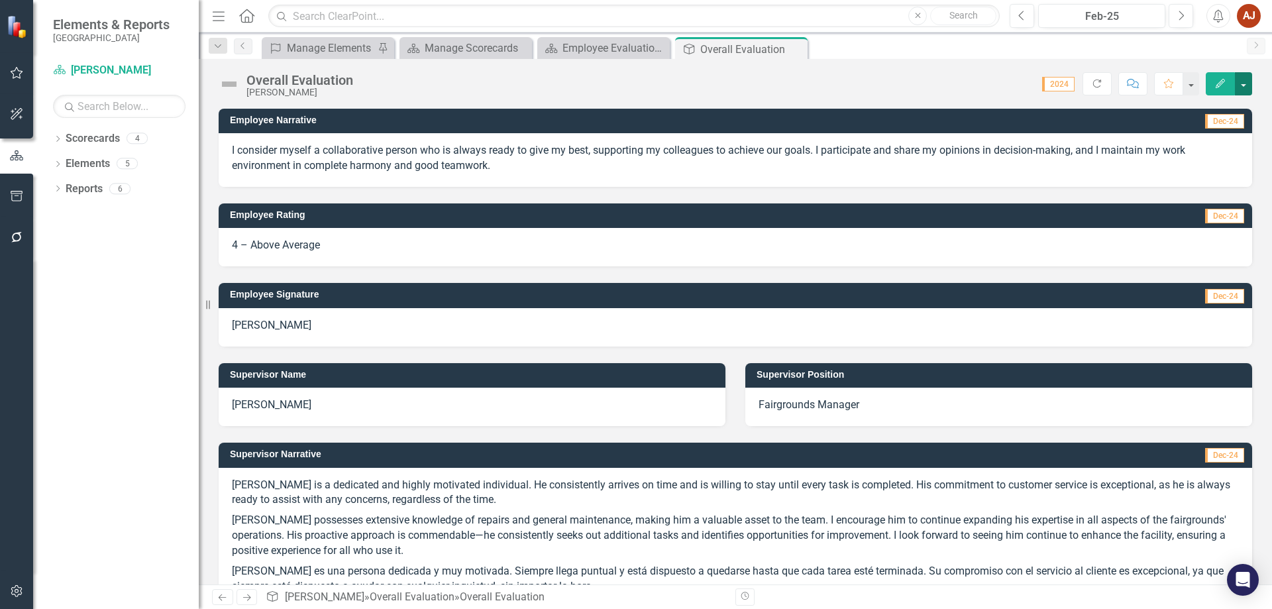
click at [1240, 83] on button "button" at bounding box center [1243, 83] width 17 height 23
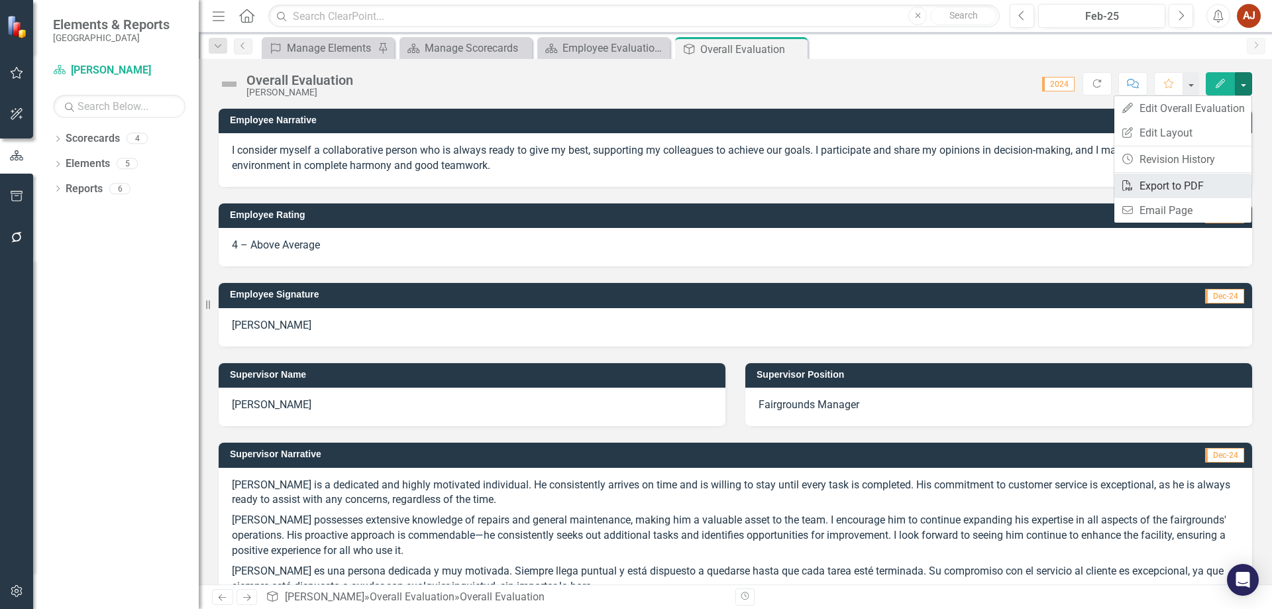
click at [1189, 188] on link "PDF Export to PDF" at bounding box center [1182, 186] width 137 height 25
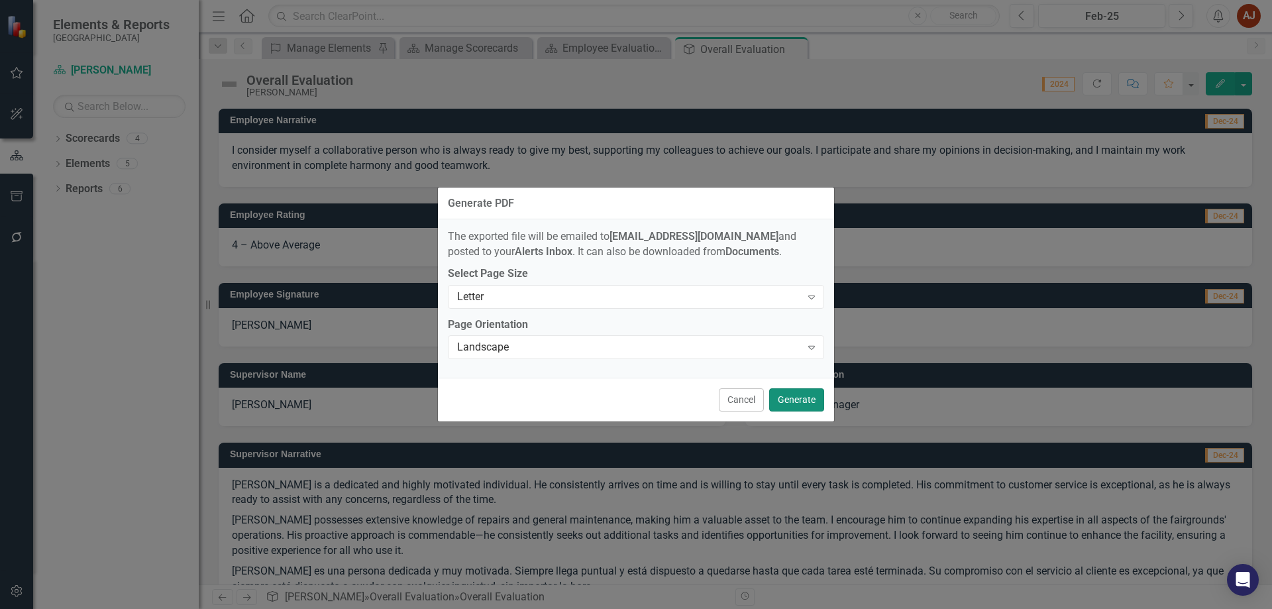
click at [793, 403] on button "Generate" at bounding box center [796, 399] width 55 height 23
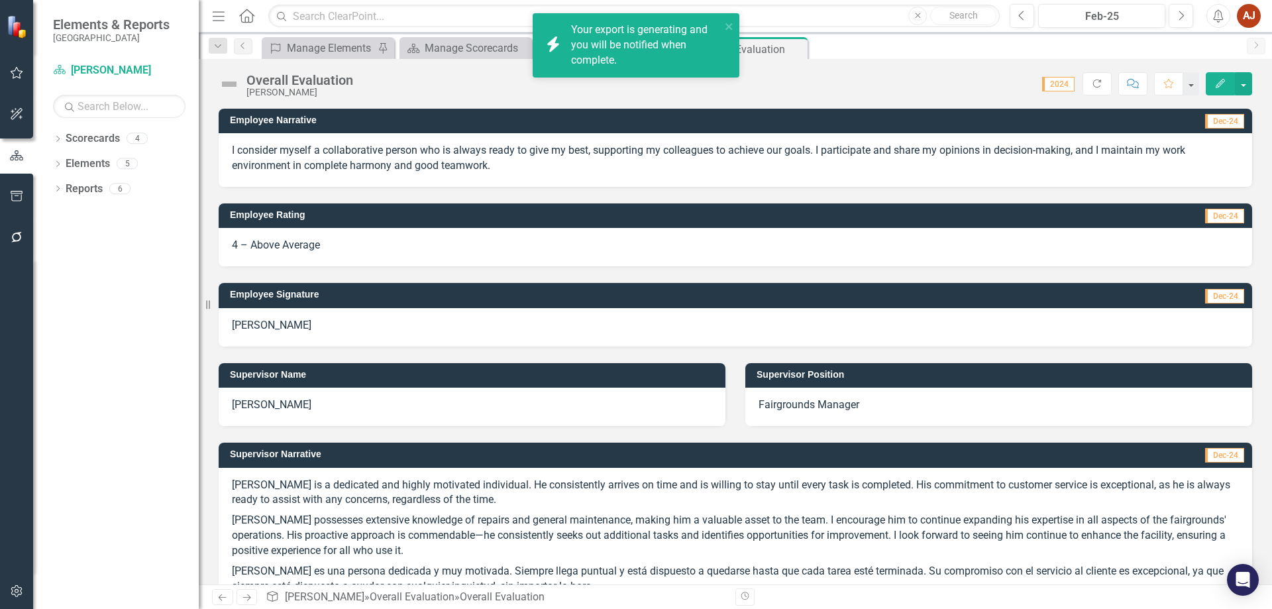
click at [867, 65] on div "Overall Evaluation Roberto Turizo Score: N/A 2024 Completed Refresh Comment Fav…" at bounding box center [735, 79] width 1073 height 40
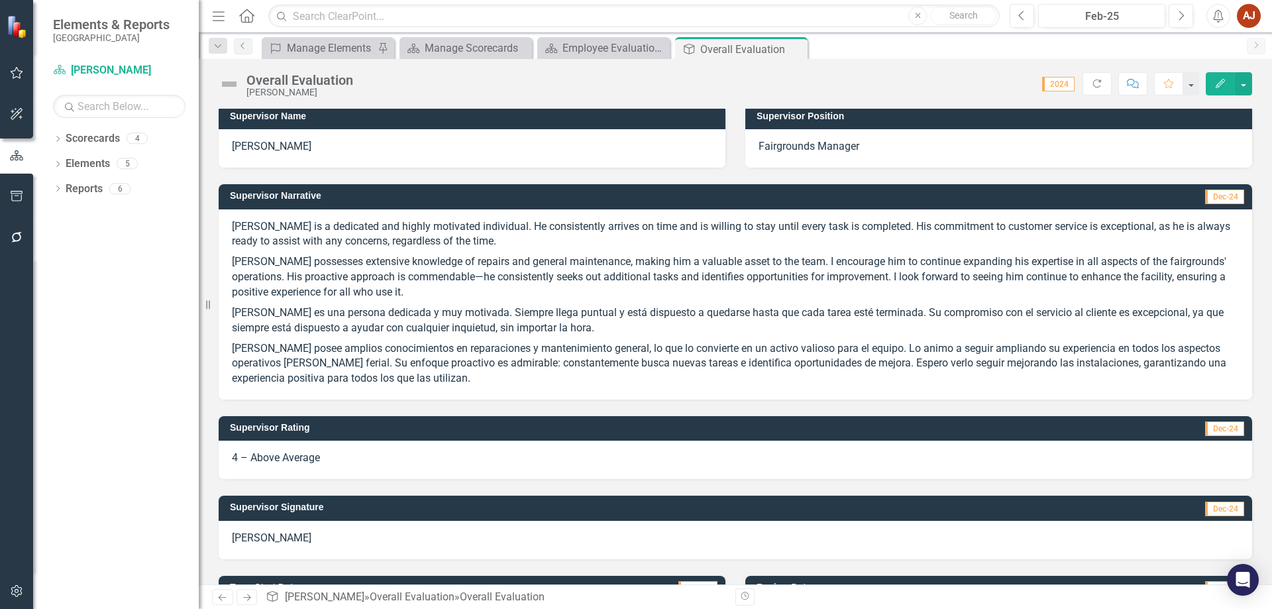
scroll to position [265, 0]
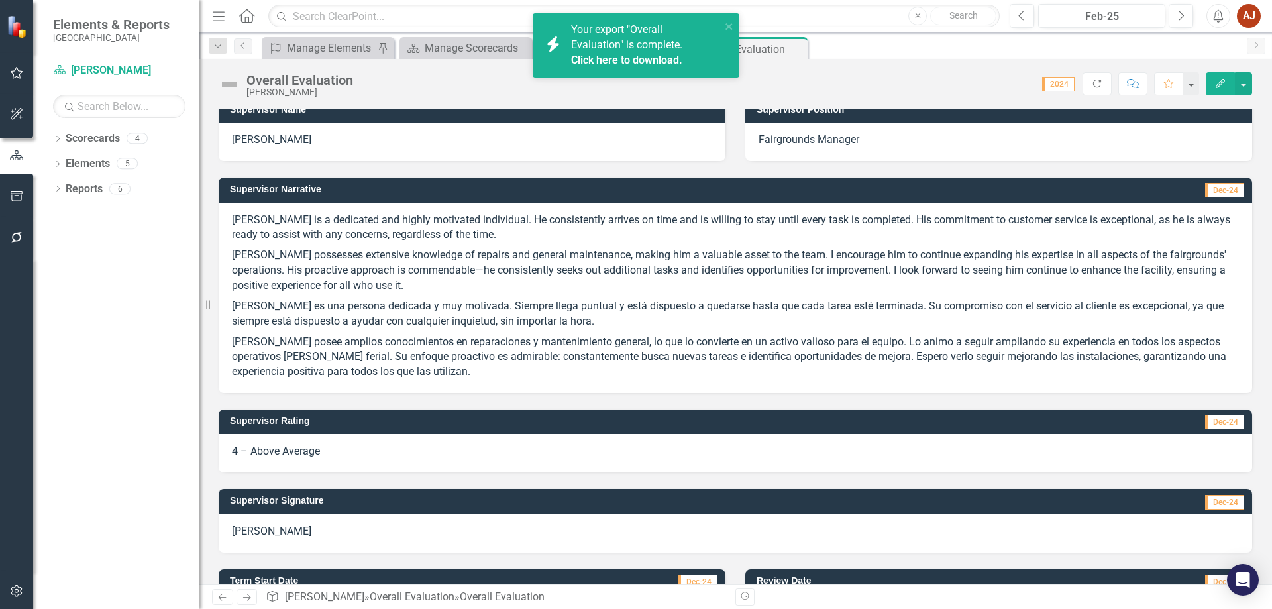
click at [651, 55] on link "Click here to download." at bounding box center [626, 60] width 111 height 13
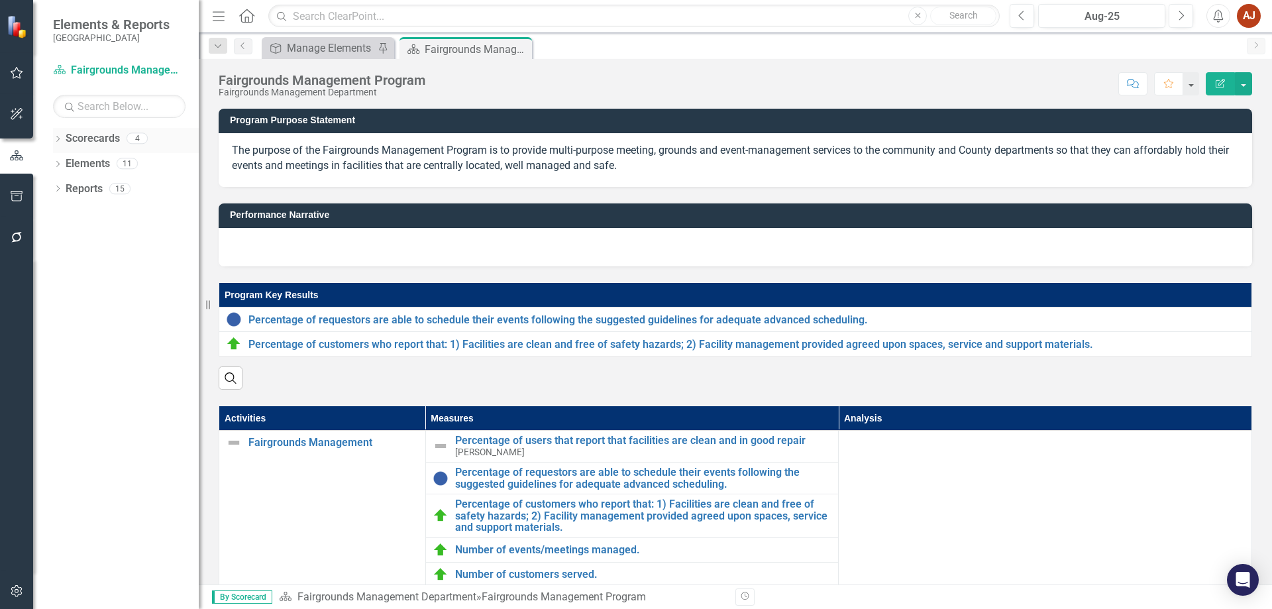
click at [103, 142] on link "Scorecards" at bounding box center [93, 138] width 54 height 15
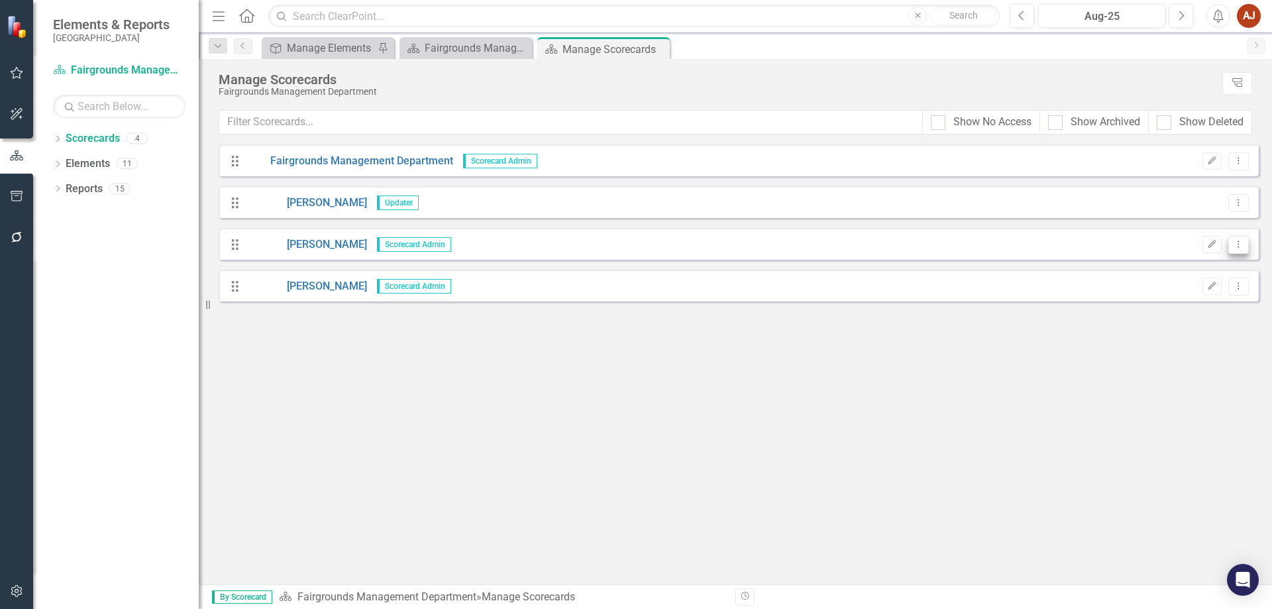
click at [1241, 248] on icon "Dropdown Menu" at bounding box center [1238, 244] width 11 height 9
click at [231, 254] on div "Drag Roberto Turizo Scorecard Admin Edit Dropdown Menu" at bounding box center [739, 244] width 1040 height 32
click at [317, 247] on link "[PERSON_NAME]" at bounding box center [307, 244] width 120 height 15
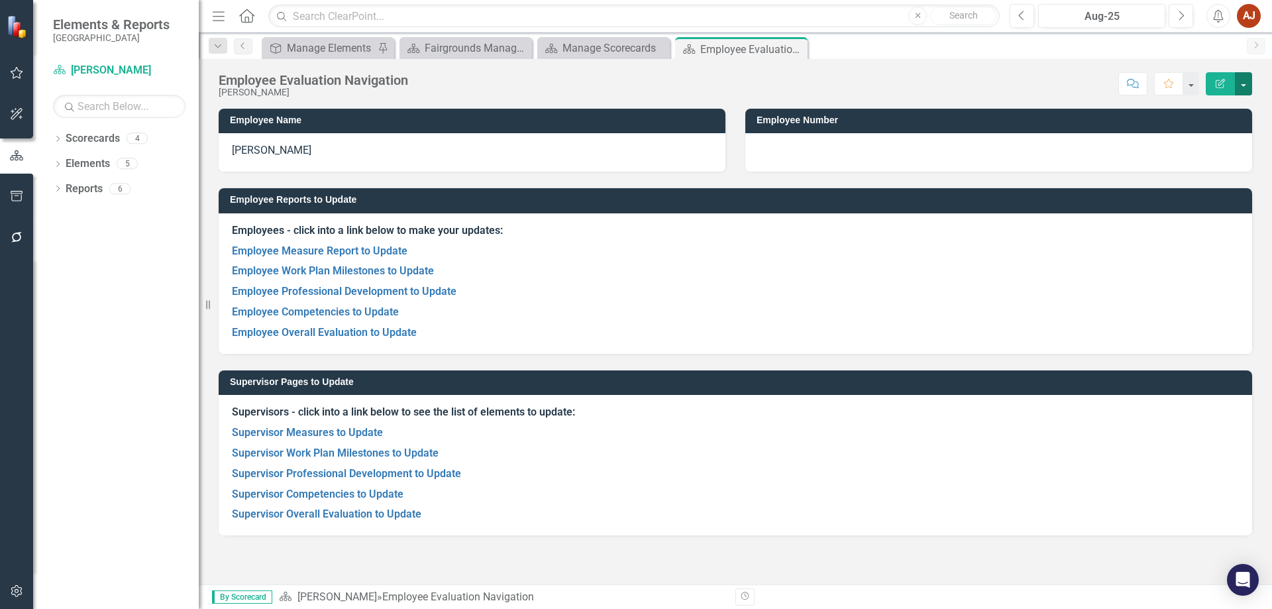
click at [1243, 83] on button "button" at bounding box center [1243, 83] width 17 height 23
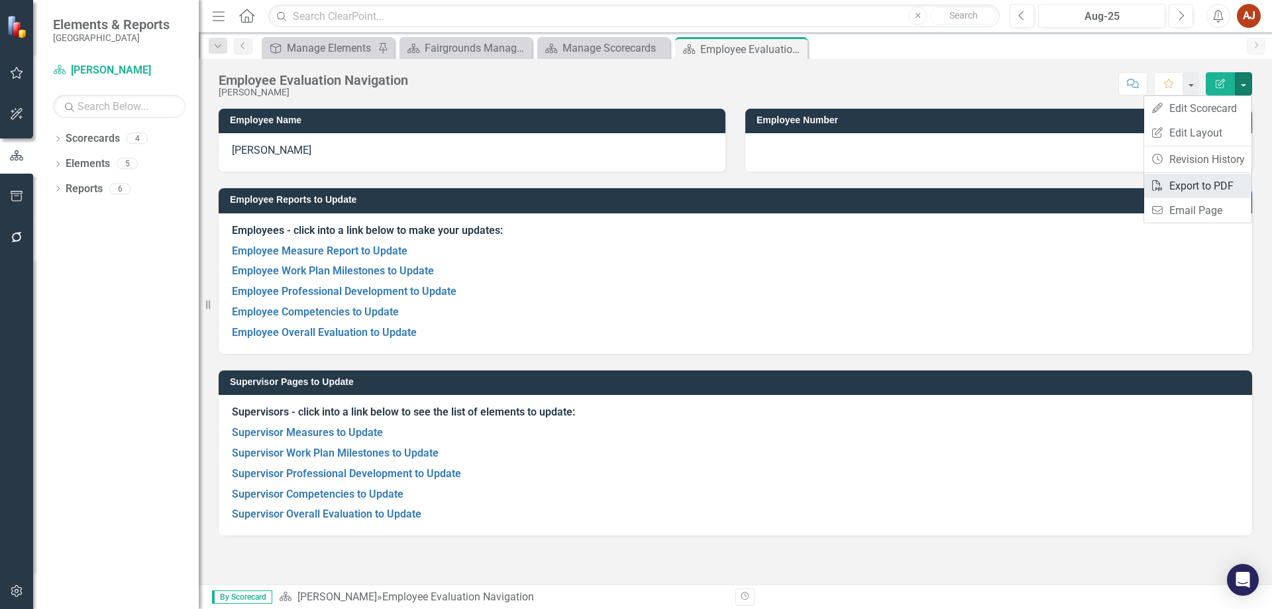
click at [1226, 187] on link "PDF Export to PDF" at bounding box center [1197, 186] width 107 height 25
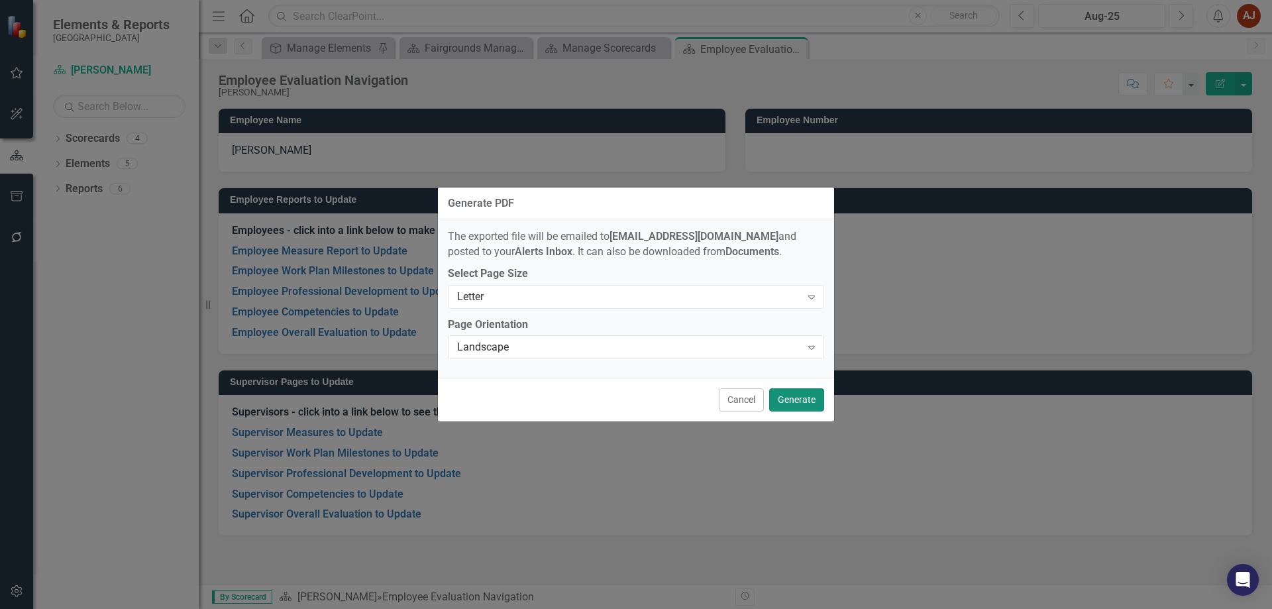
click at [803, 401] on button "Generate" at bounding box center [796, 399] width 55 height 23
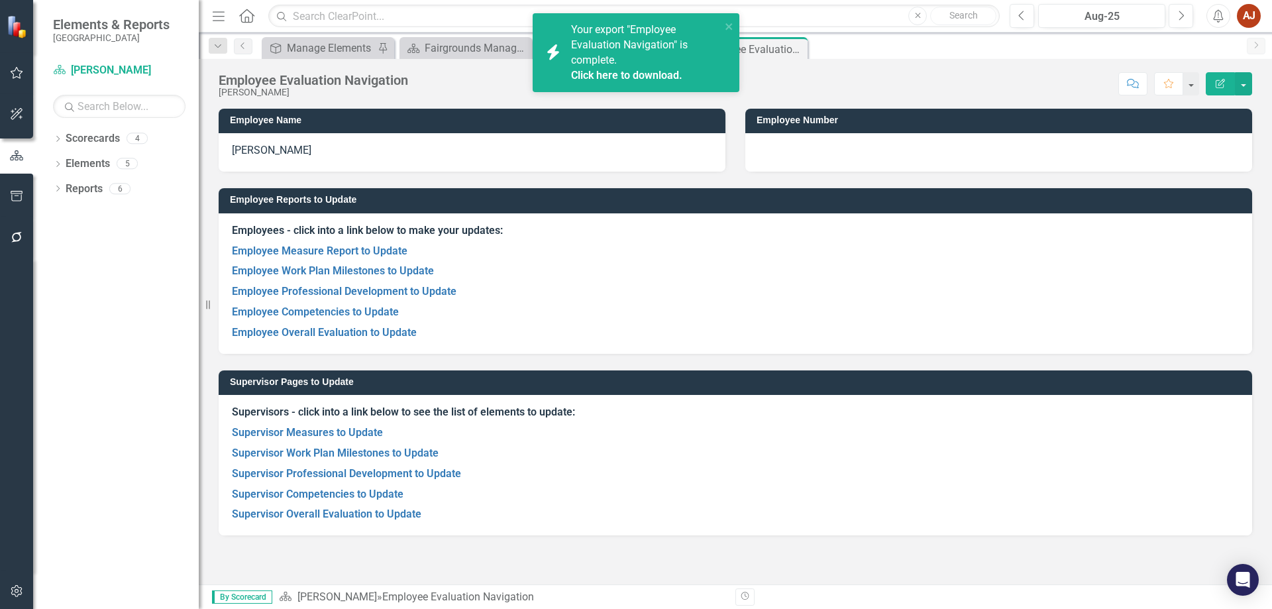
click at [658, 71] on link "Click here to download." at bounding box center [626, 75] width 111 height 13
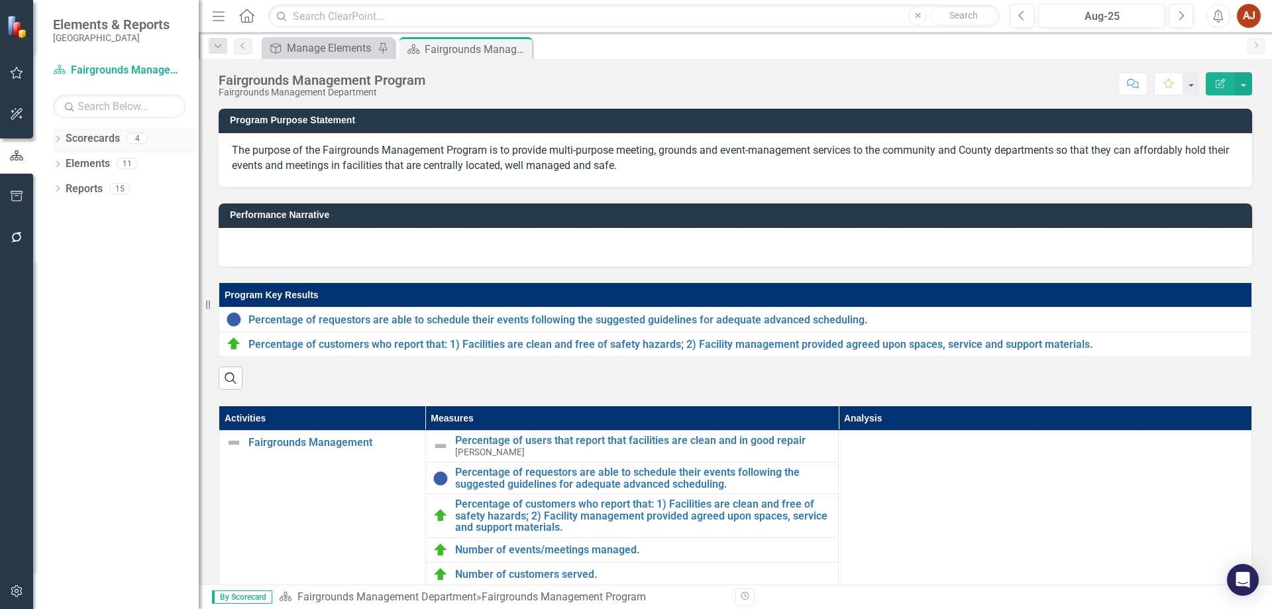
click at [106, 140] on link "Scorecards" at bounding box center [93, 138] width 54 height 15
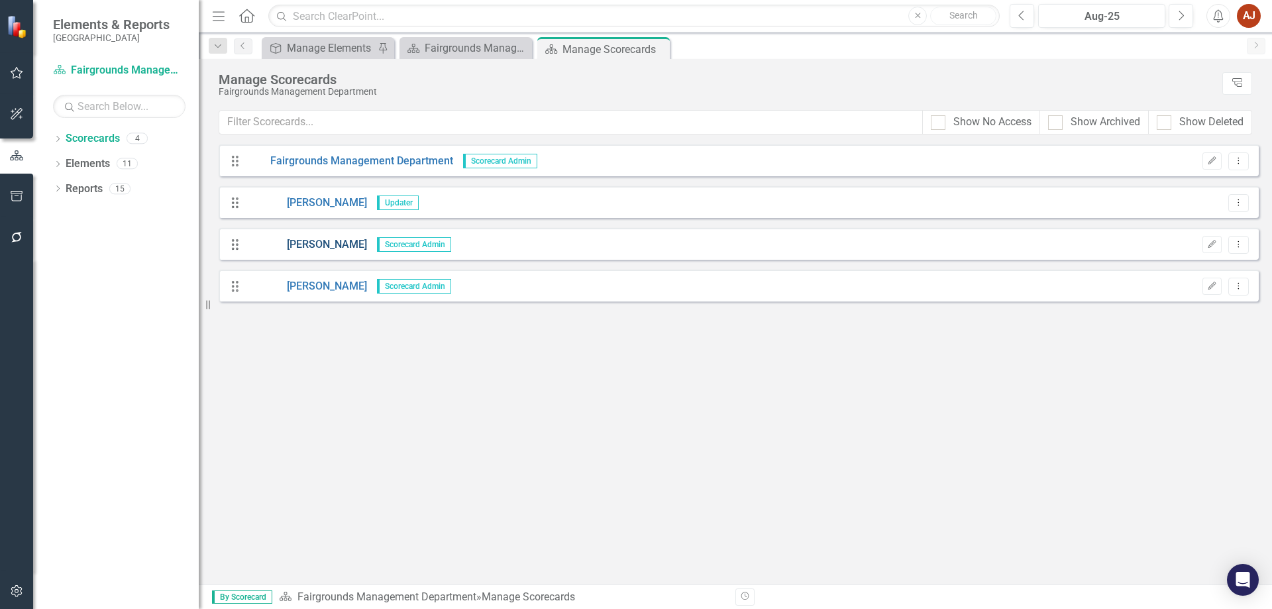
click at [335, 248] on link "[PERSON_NAME]" at bounding box center [307, 244] width 120 height 15
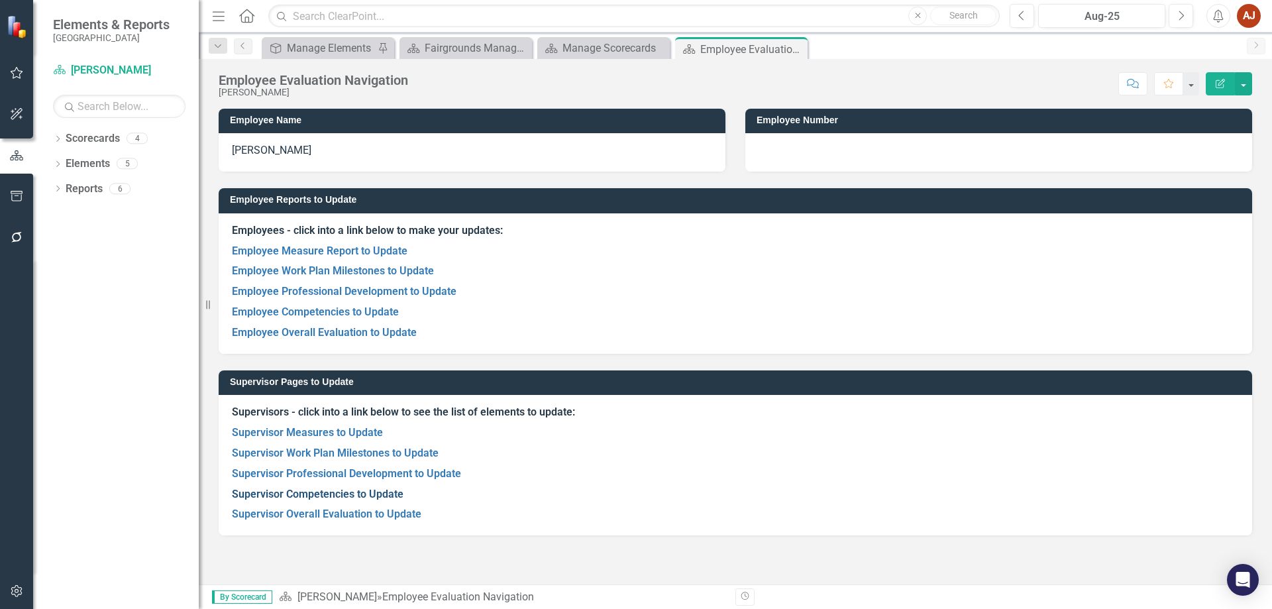
click at [341, 492] on link "Supervisor Competencies to Update" at bounding box center [318, 494] width 172 height 13
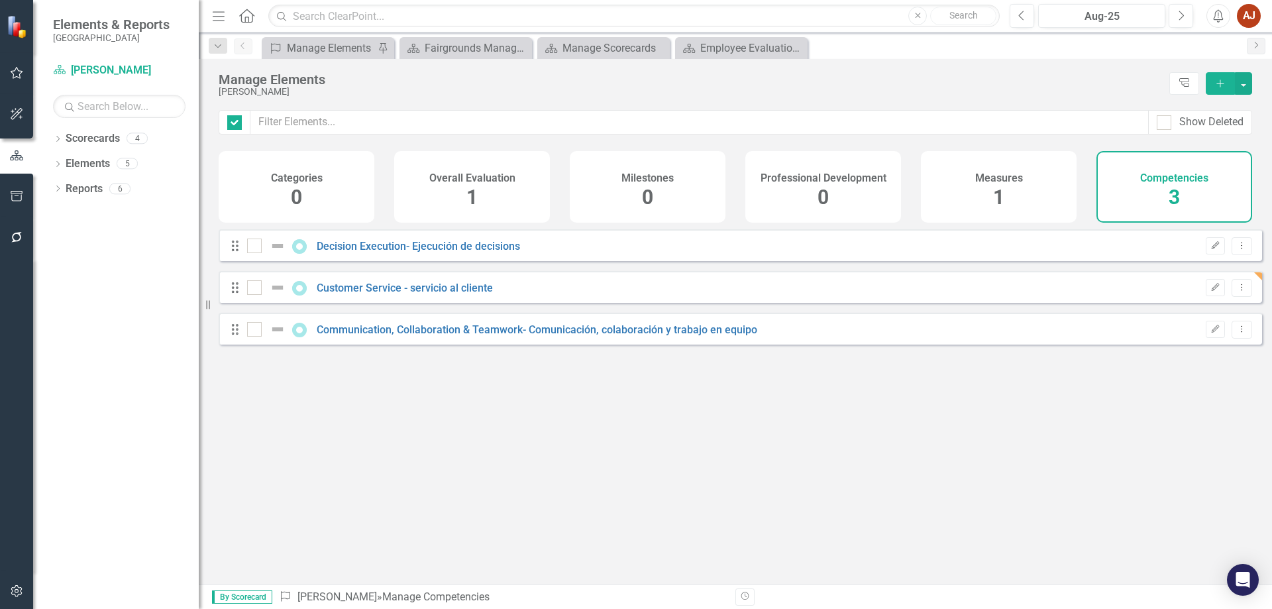
checkbox input "false"
click at [1243, 88] on button "button" at bounding box center [1243, 83] width 17 height 23
click at [1236, 250] on icon "Dropdown Menu" at bounding box center [1241, 245] width 11 height 9
click at [751, 467] on div "Looks like you don't have any Competencies set up yet. Why don't you add a Comp…" at bounding box center [740, 390] width 1043 height 322
drag, startPoint x: 467, startPoint y: 202, endPoint x: 998, endPoint y: 263, distance: 534.8
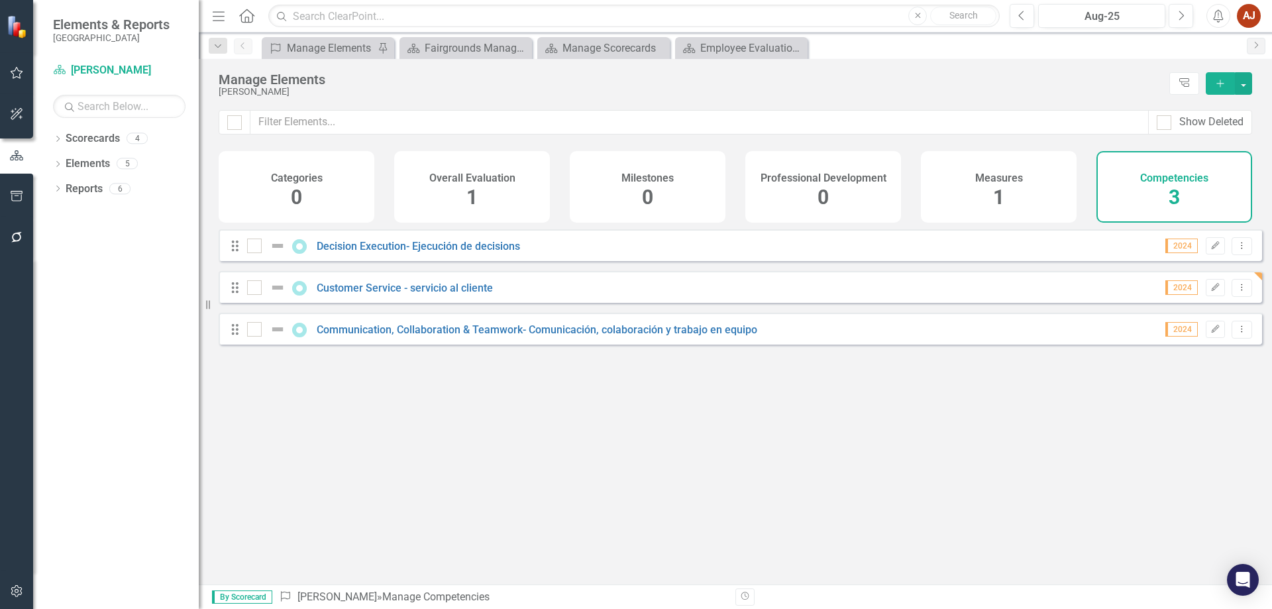
click at [468, 201] on span "1" at bounding box center [471, 196] width 11 height 23
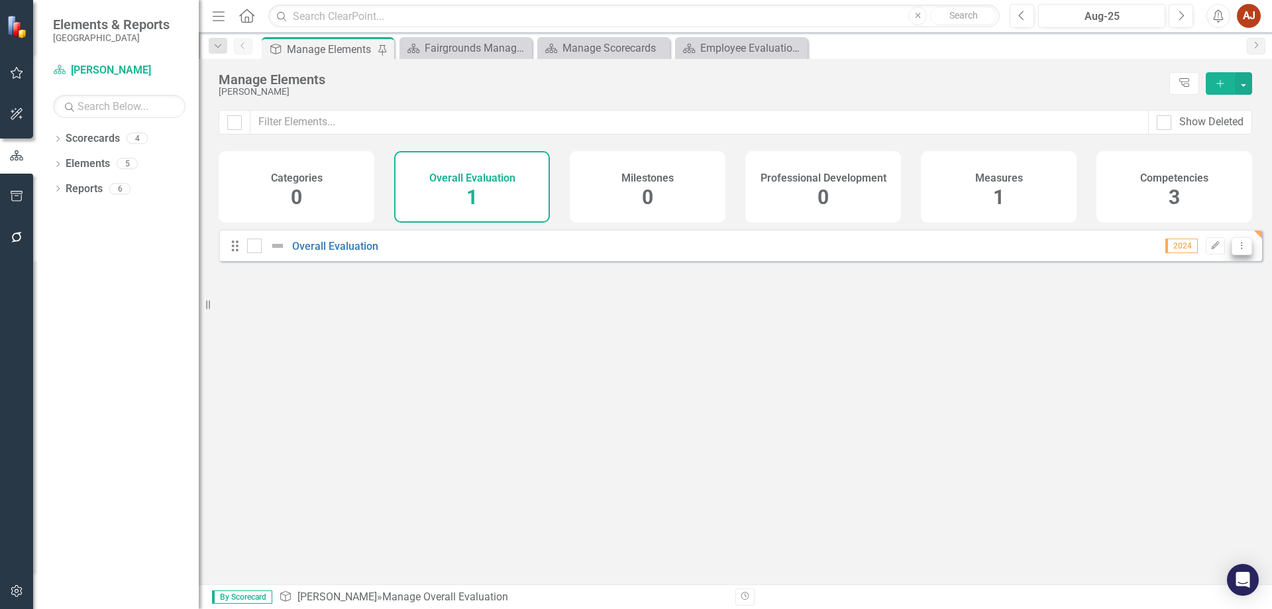
click at [1239, 255] on button "Dropdown Menu" at bounding box center [1242, 246] width 21 height 18
click at [340, 250] on link "Overall Evaluation" at bounding box center [335, 246] width 86 height 13
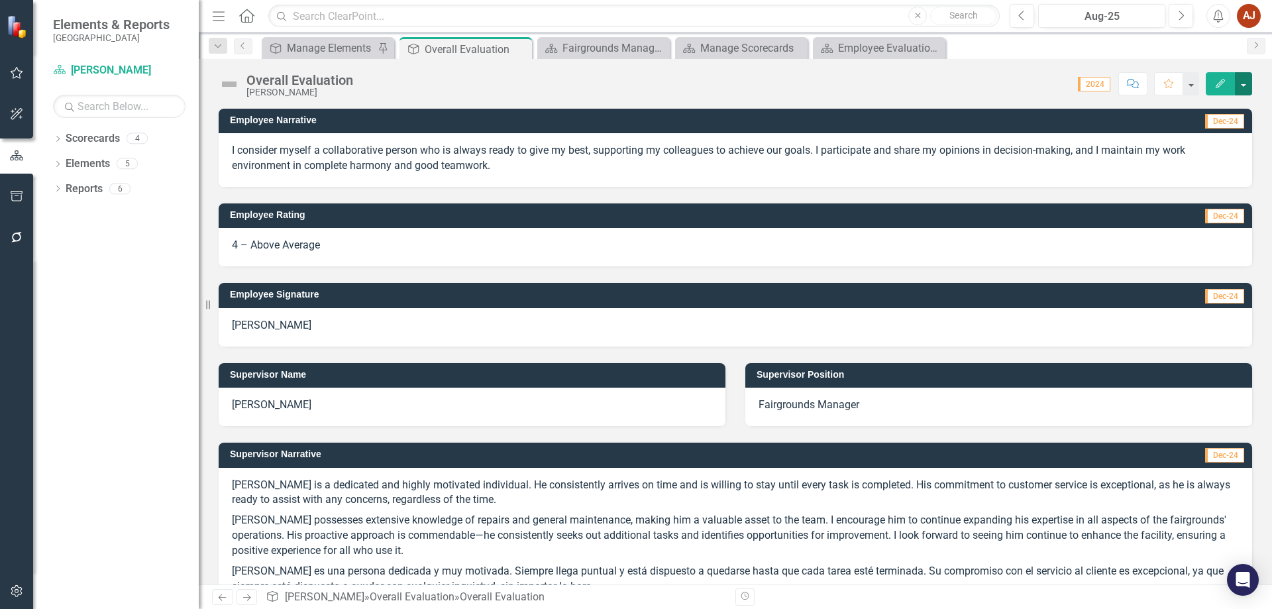
click at [1246, 83] on button "button" at bounding box center [1243, 83] width 17 height 23
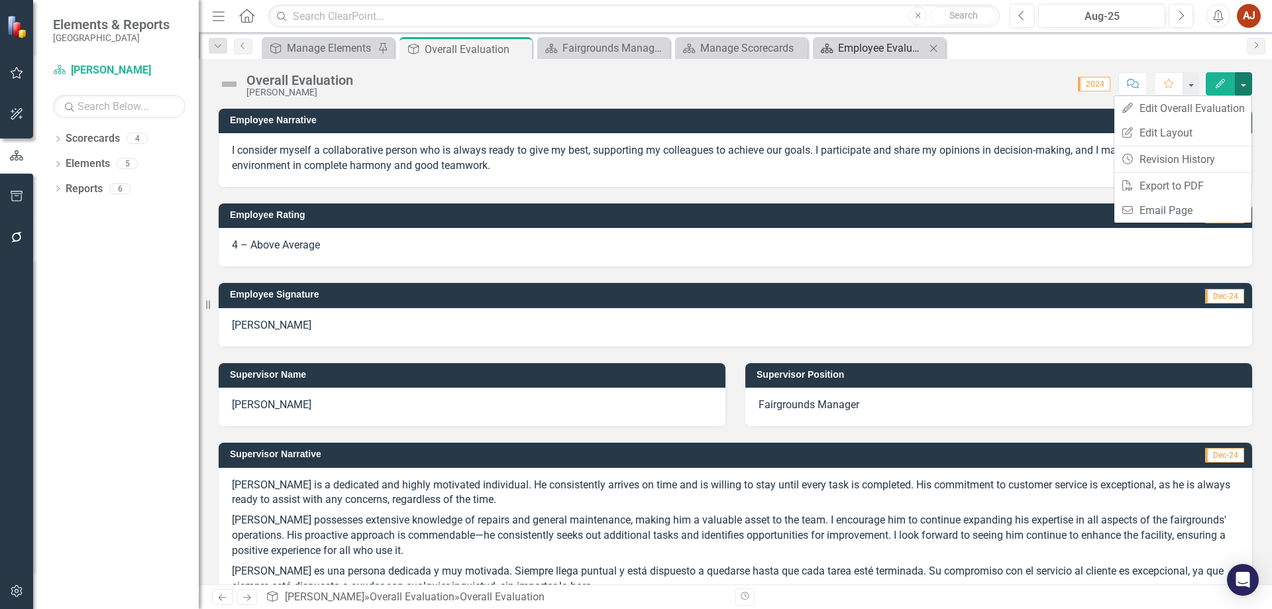
click at [863, 46] on div "Employee Evaluation Navigation" at bounding box center [881, 48] width 87 height 17
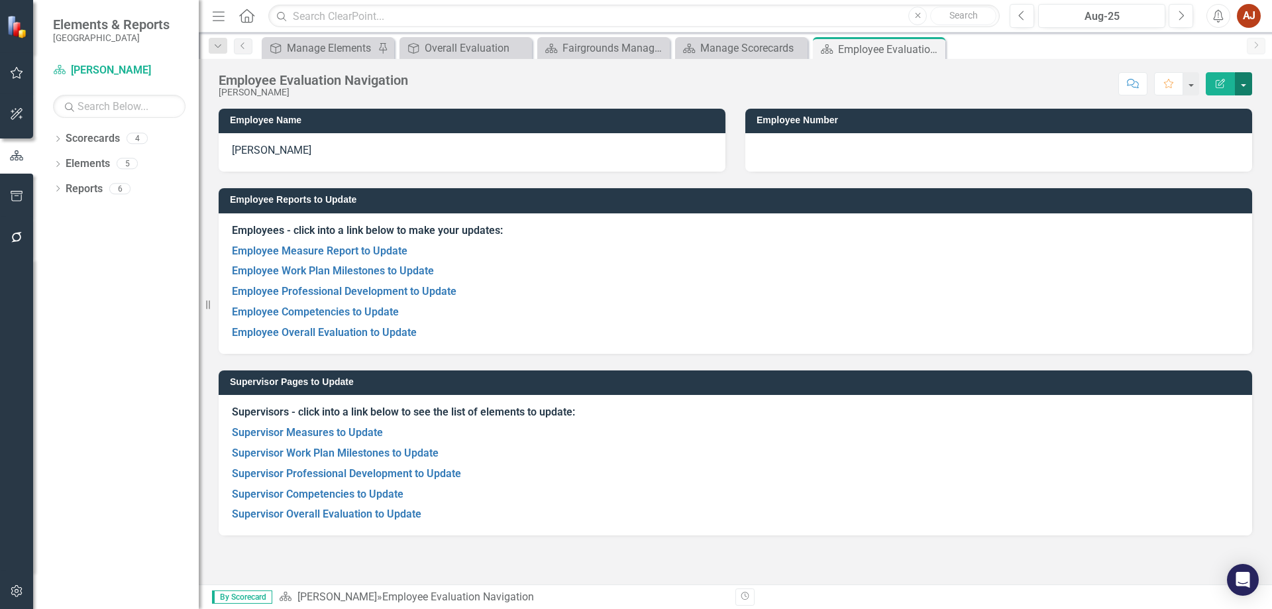
click at [1249, 83] on button "button" at bounding box center [1243, 83] width 17 height 23
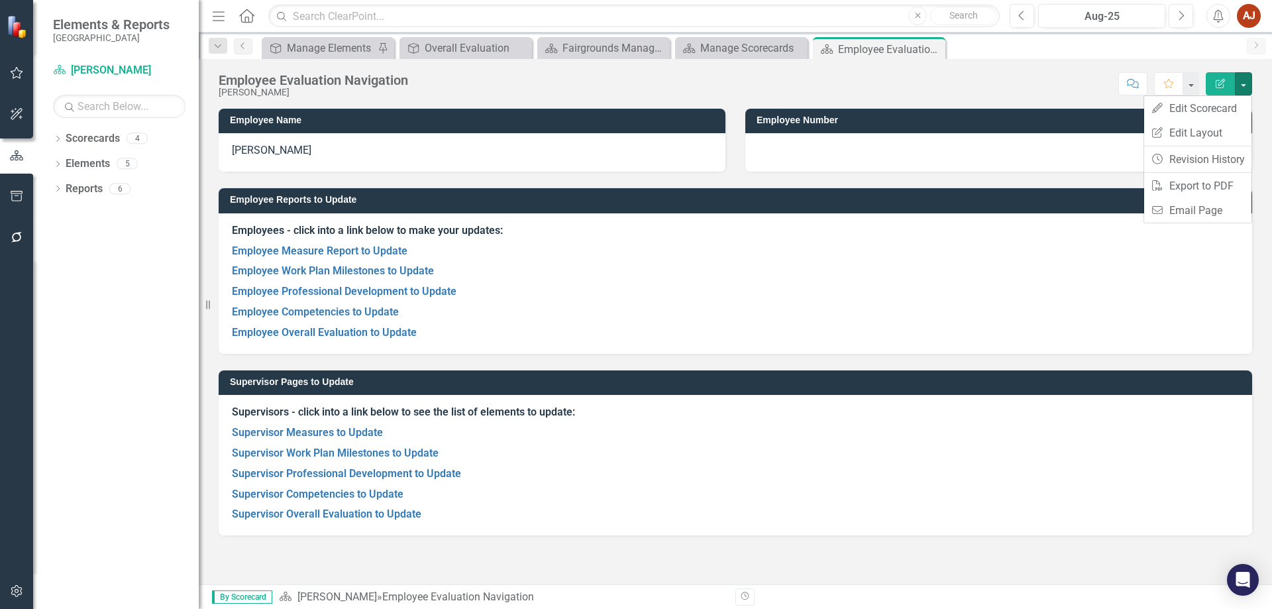
click at [845, 364] on div "Supervisor Pages to Update Supervisors - click into a link below to see the lis…" at bounding box center [735, 445] width 1053 height 182
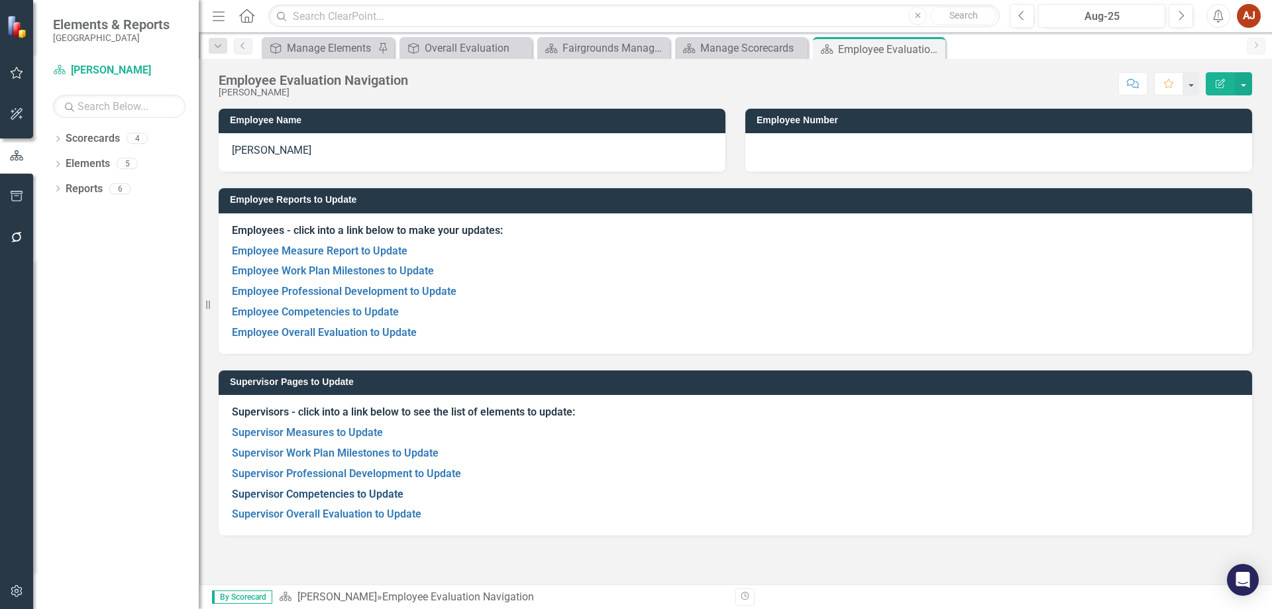
click at [365, 488] on link "Supervisor Competencies to Update" at bounding box center [318, 494] width 172 height 13
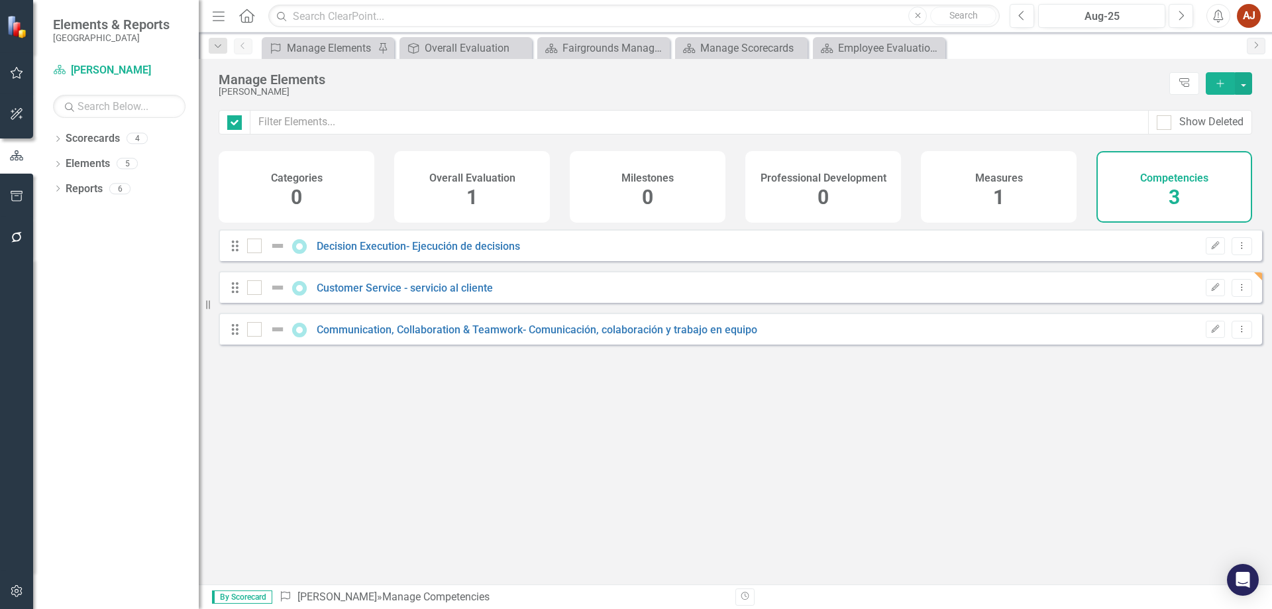
checkbox input "false"
click at [1236, 250] on icon "Dropdown Menu" at bounding box center [1241, 245] width 11 height 9
click at [381, 248] on div "Decision Execution- Ejecución de decisions" at bounding box center [385, 246] width 276 height 16
click at [297, 254] on icon at bounding box center [299, 246] width 15 height 15
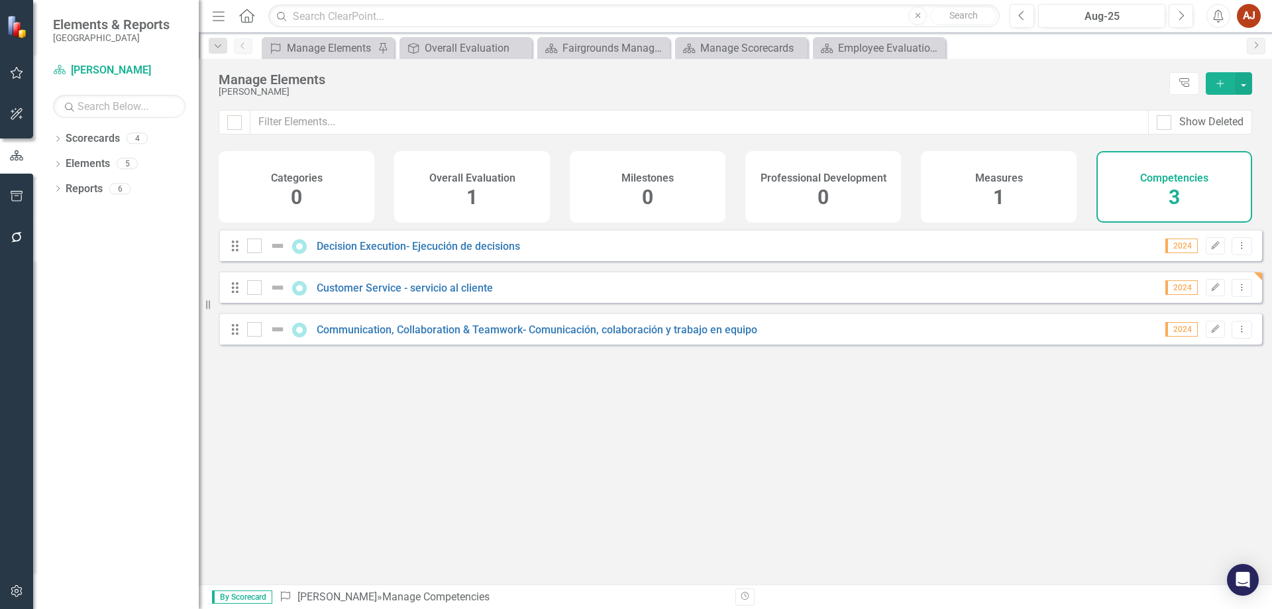
click at [239, 252] on icon "Drag" at bounding box center [235, 245] width 17 height 13
click at [250, 247] on input "checkbox" at bounding box center [251, 242] width 9 height 9
checkbox input "true"
drag, startPoint x: 252, startPoint y: 295, endPoint x: 250, endPoint y: 303, distance: 8.1
click at [251, 289] on input "checkbox" at bounding box center [251, 284] width 9 height 9
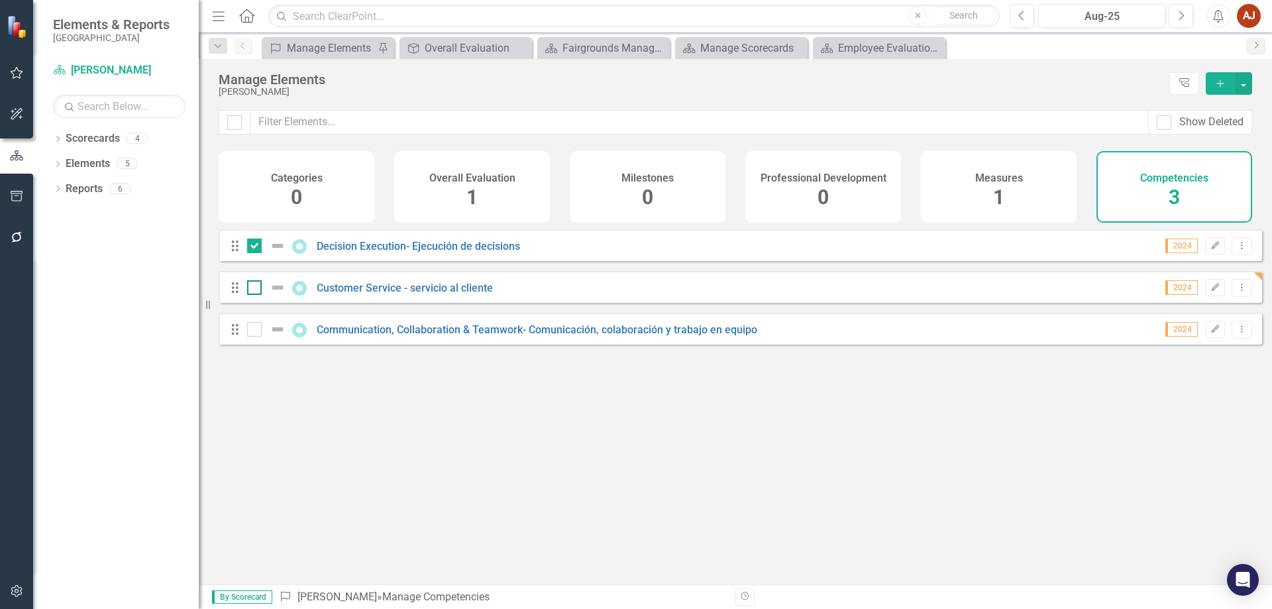
checkbox input "true"
click at [250, 331] on input "checkbox" at bounding box center [251, 326] width 9 height 9
checkbox input "true"
click at [1248, 87] on button "button" at bounding box center [1243, 83] width 17 height 23
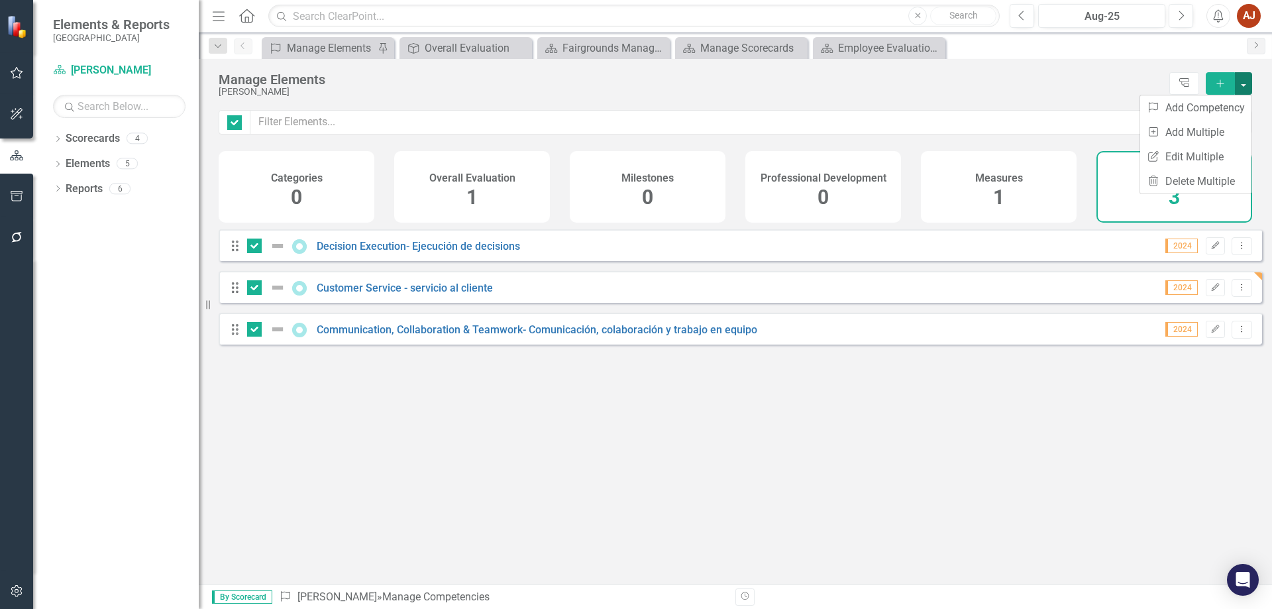
click at [1247, 85] on button "button" at bounding box center [1243, 83] width 17 height 23
click at [1238, 255] on button "Dropdown Menu" at bounding box center [1242, 246] width 21 height 18
click at [1236, 255] on button "Dropdown Menu" at bounding box center [1242, 246] width 21 height 18
click at [1206, 254] on button "Edit" at bounding box center [1215, 245] width 19 height 17
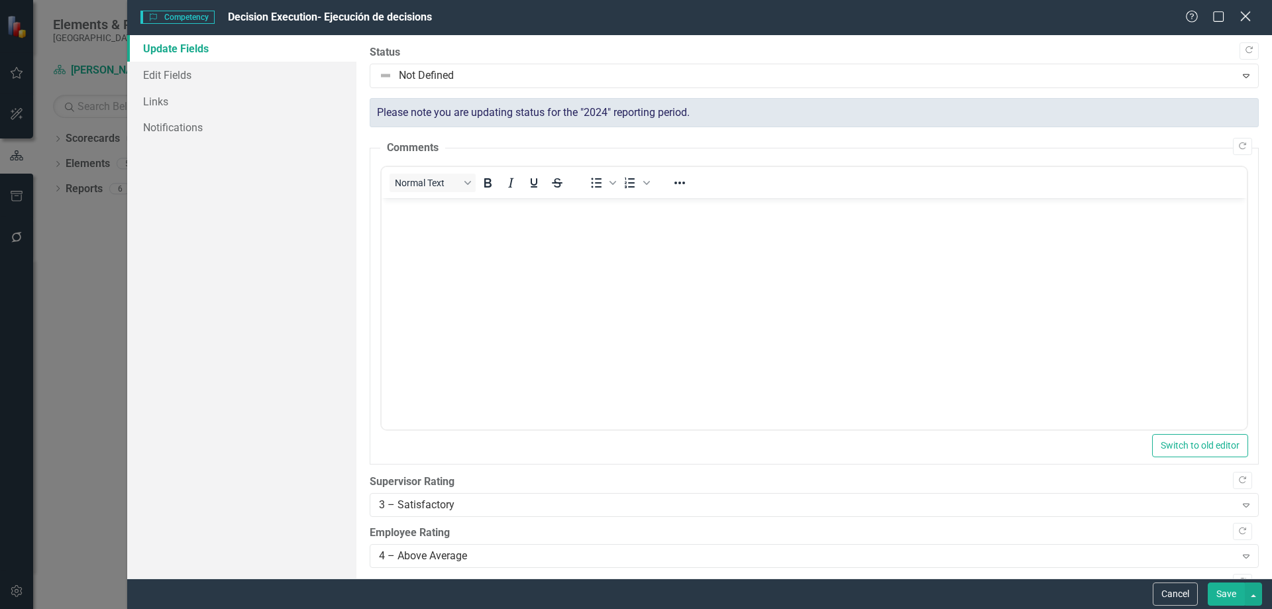
click at [1244, 15] on icon at bounding box center [1245, 16] width 10 height 10
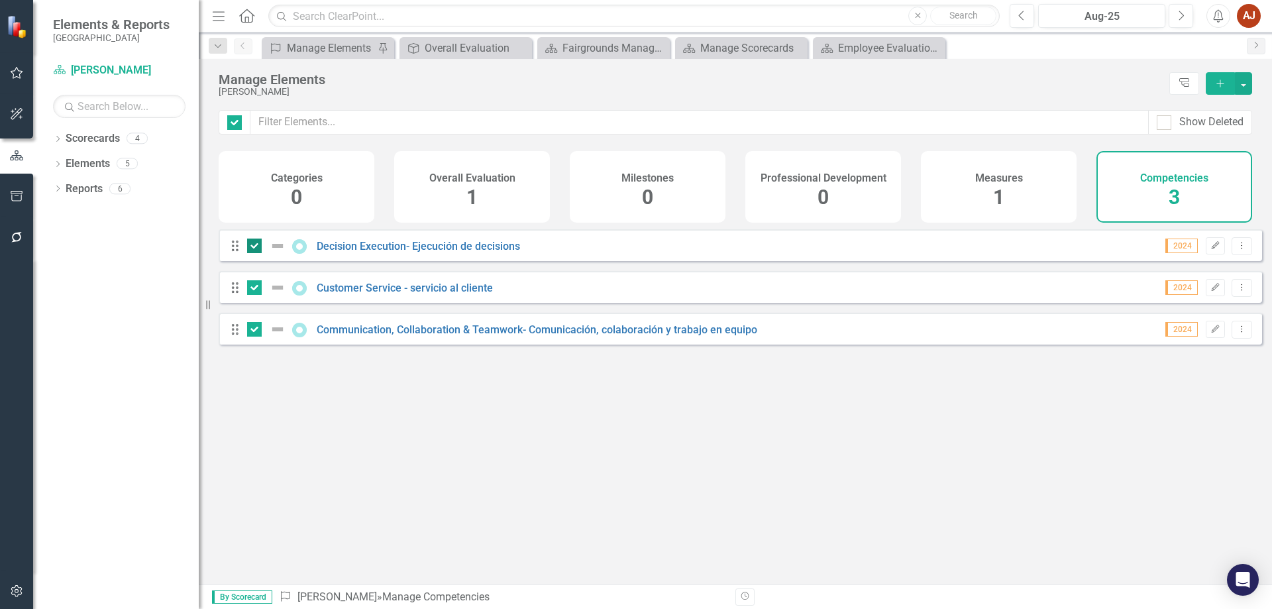
click at [253, 253] on div at bounding box center [254, 245] width 15 height 15
click at [253, 247] on input "checkbox" at bounding box center [251, 242] width 9 height 9
checkbox input "false"
click at [253, 289] on input "checkbox" at bounding box center [251, 284] width 9 height 9
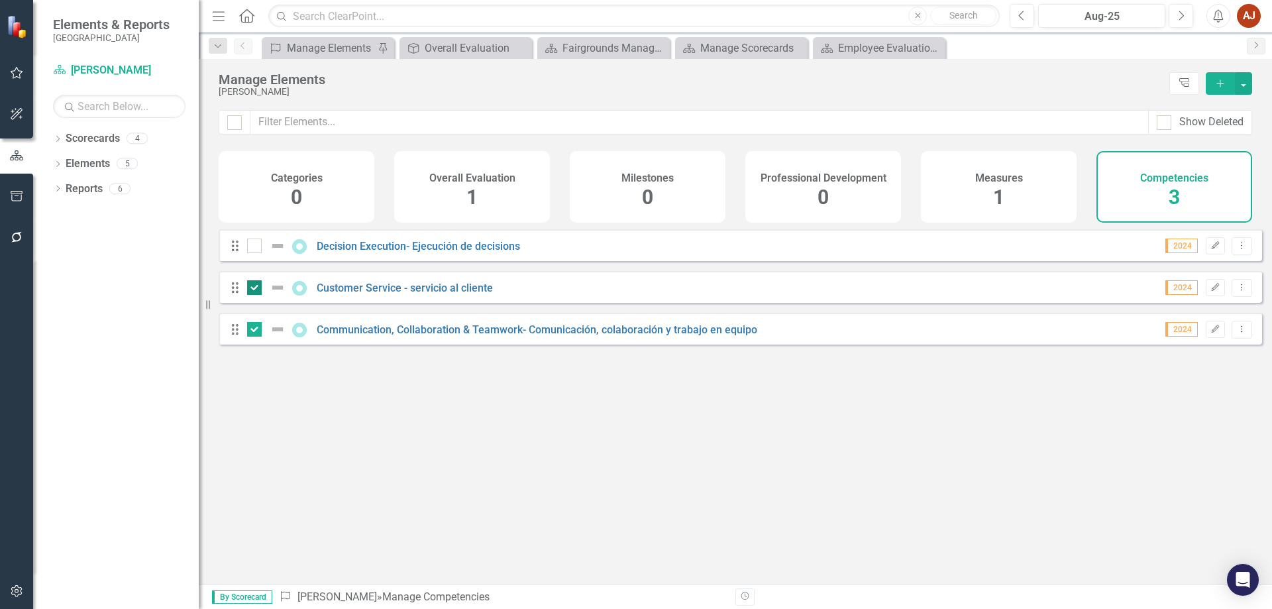
checkbox input "false"
click at [254, 337] on div at bounding box center [254, 329] width 15 height 15
click at [254, 331] on input "checkbox" at bounding box center [251, 326] width 9 height 9
checkbox input "false"
click at [413, 254] on div "Decision Execution- Ejecución de decisions" at bounding box center [385, 246] width 276 height 16
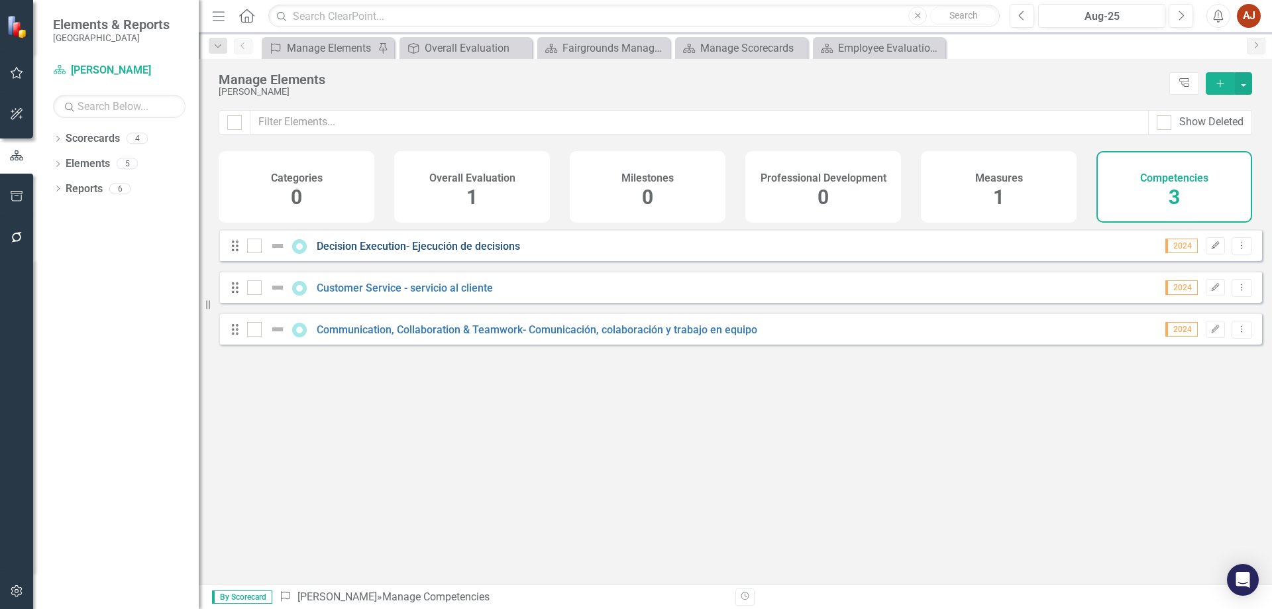
click at [499, 252] on link "Decision Execution- Ejecución de decisions" at bounding box center [418, 246] width 203 height 13
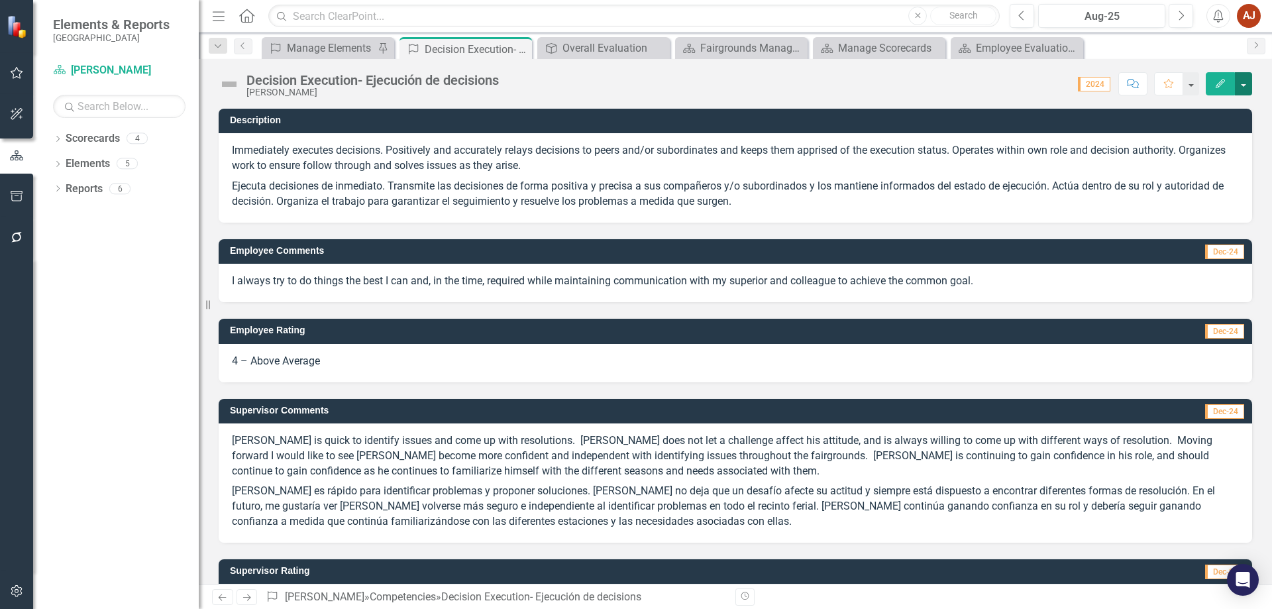
click at [1238, 84] on button "button" at bounding box center [1243, 83] width 17 height 23
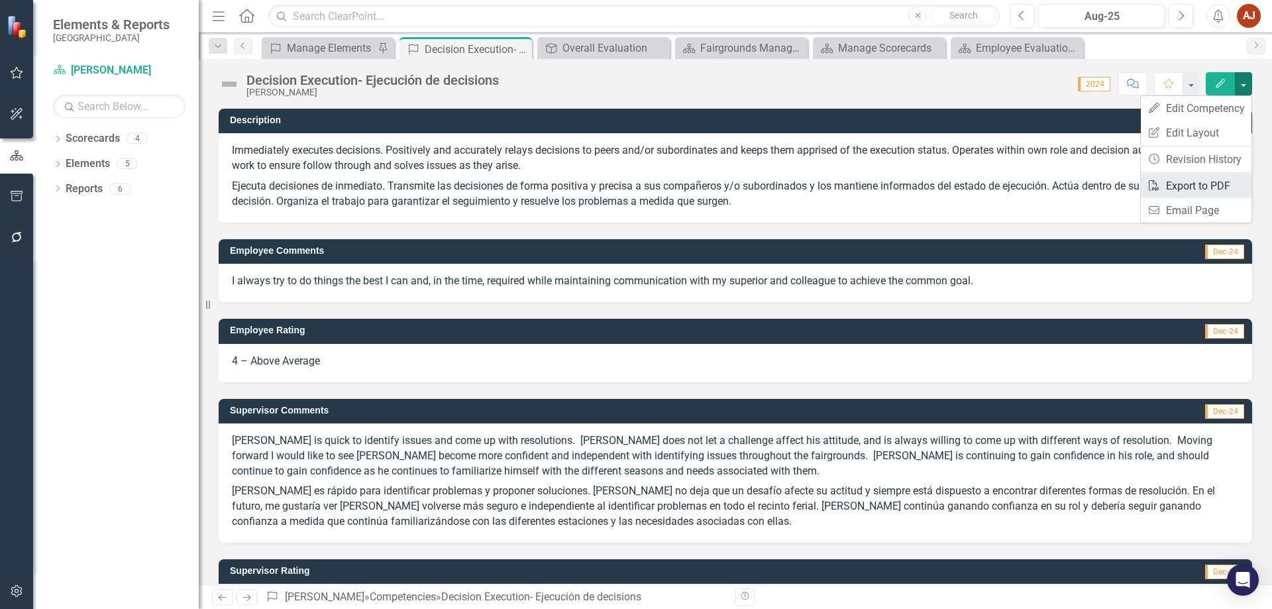
click at [1210, 187] on link "PDF Export to PDF" at bounding box center [1196, 186] width 111 height 25
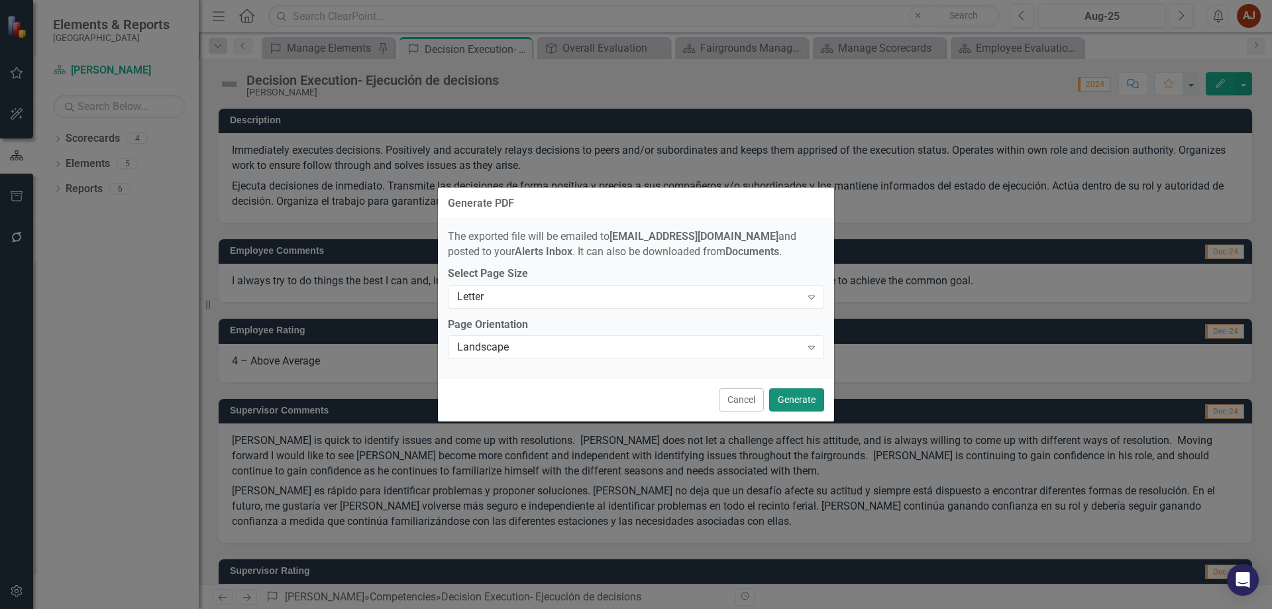
click at [798, 403] on button "Generate" at bounding box center [796, 399] width 55 height 23
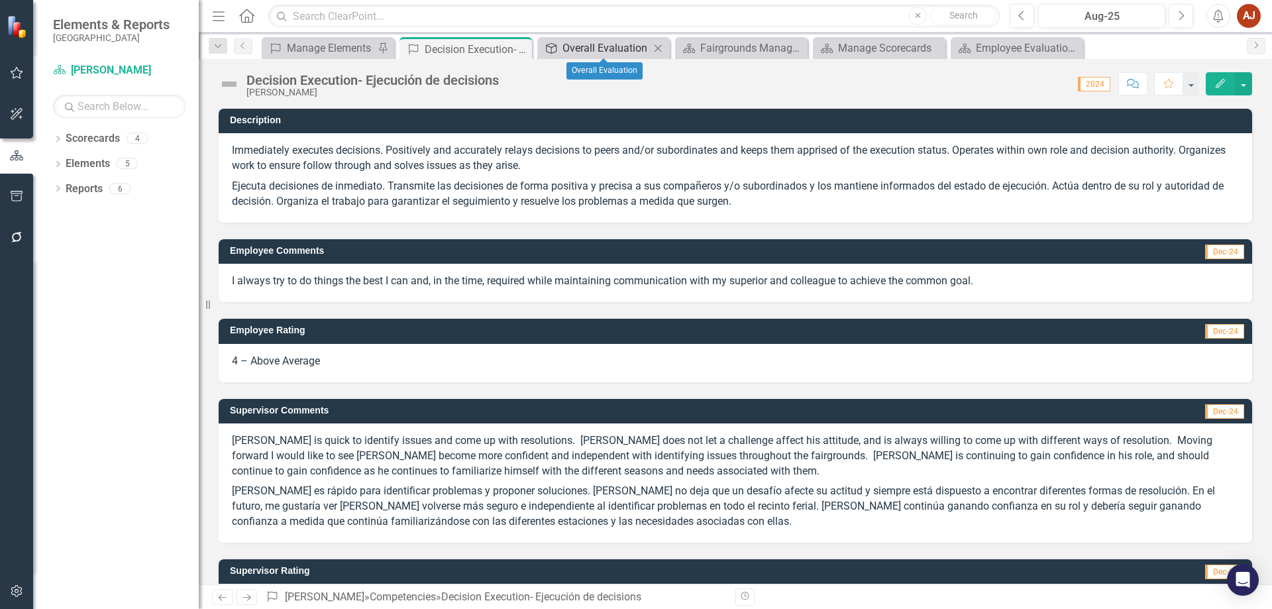
click at [606, 48] on div "Overall Evaluation" at bounding box center [605, 48] width 87 height 17
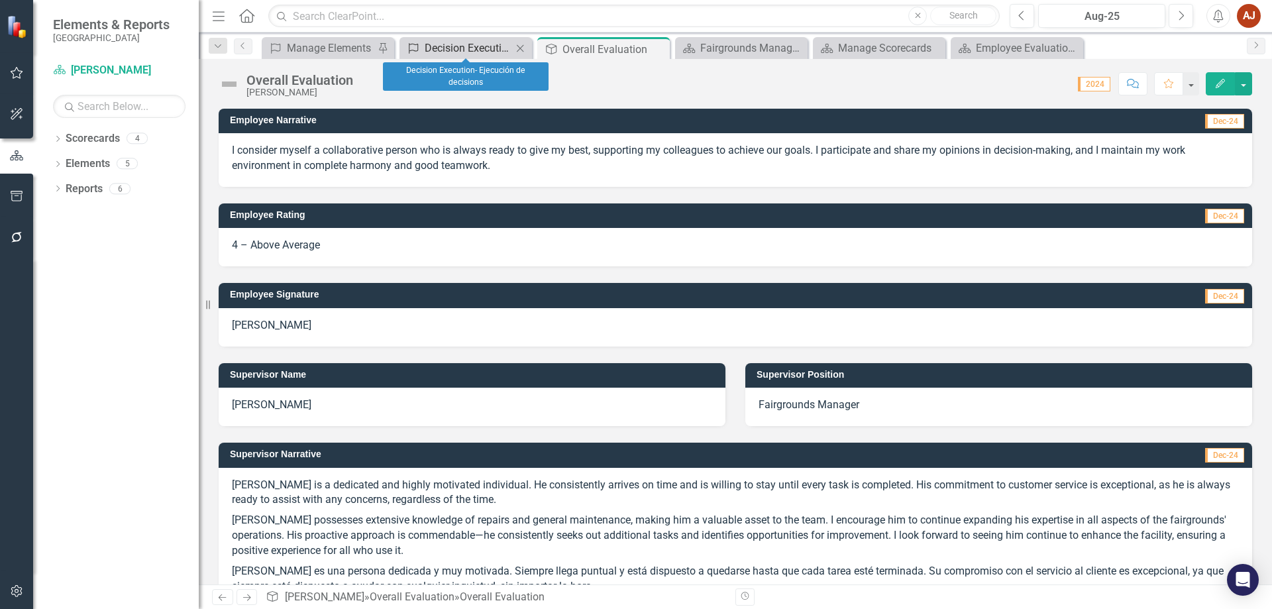
click at [427, 51] on div "Decision Execution- Ejecución de decisions" at bounding box center [468, 48] width 87 height 17
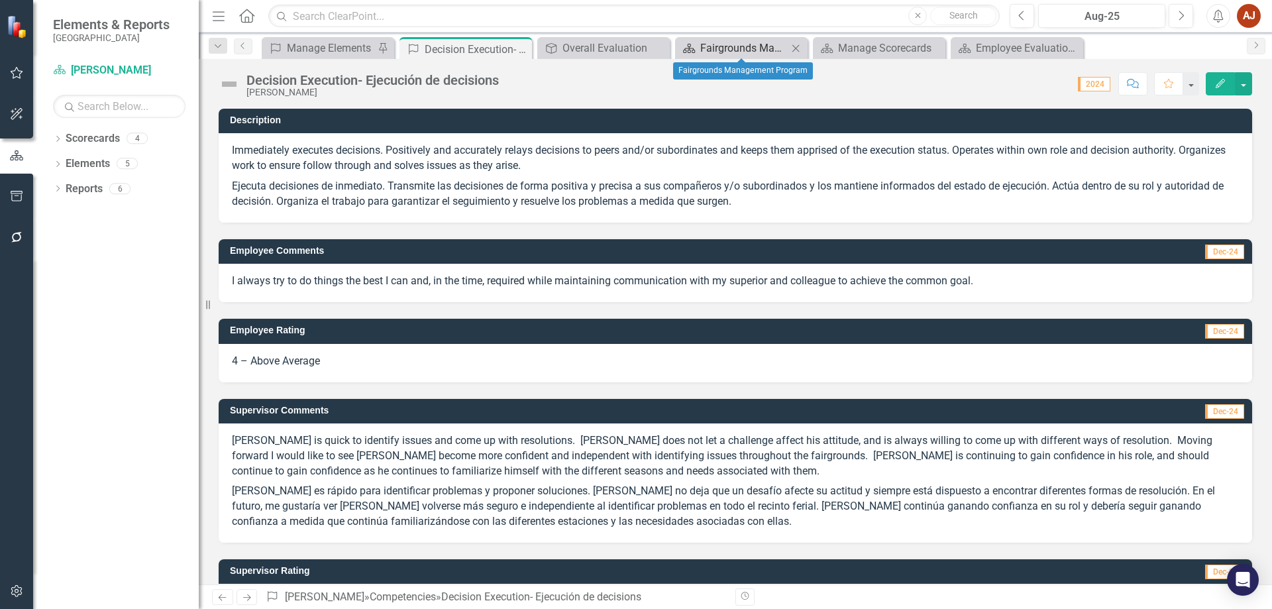
click at [719, 47] on div "Fairgrounds Management Program" at bounding box center [743, 48] width 87 height 17
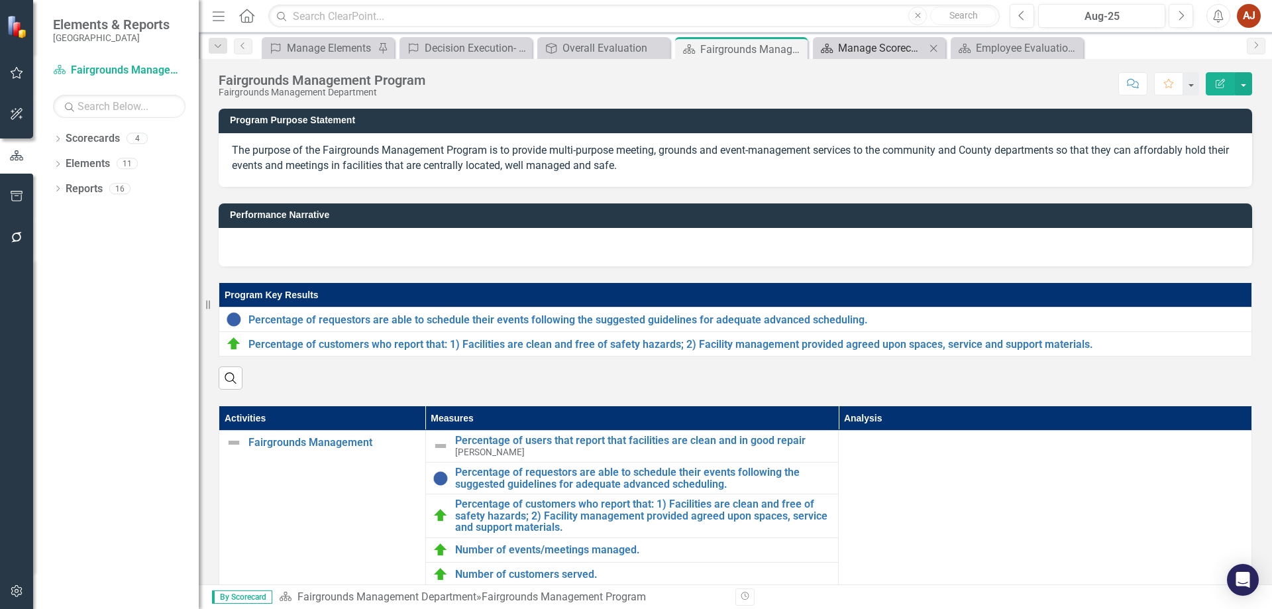
click at [882, 44] on div "Manage Scorecards" at bounding box center [881, 48] width 87 height 17
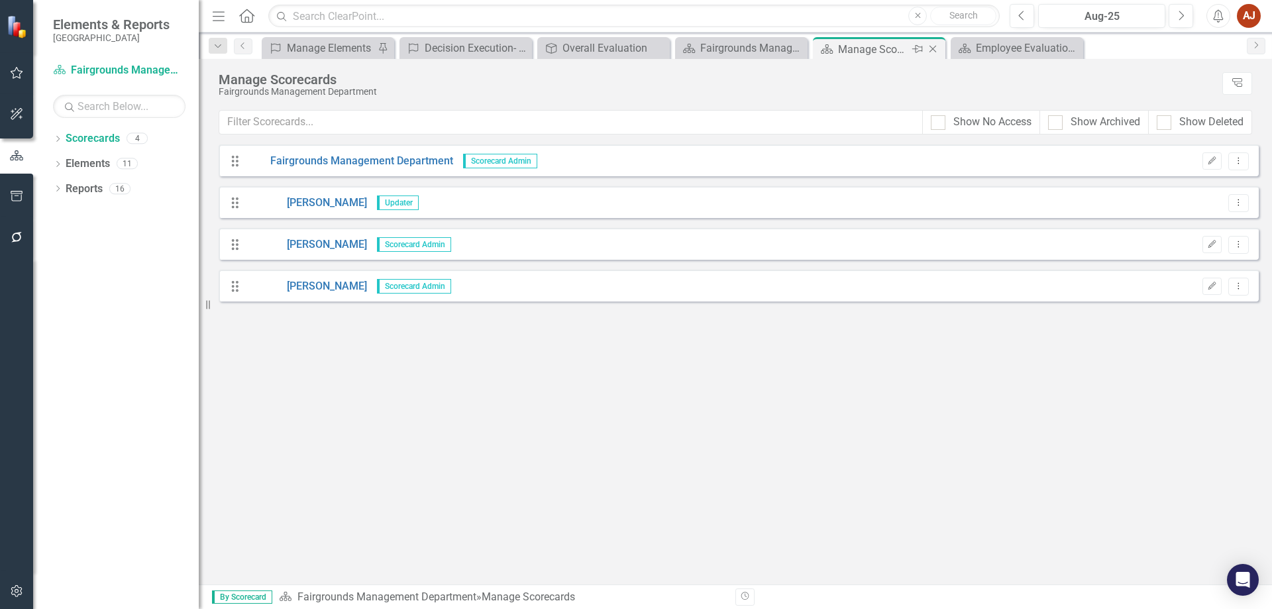
click at [935, 49] on icon "Close" at bounding box center [932, 49] width 13 height 11
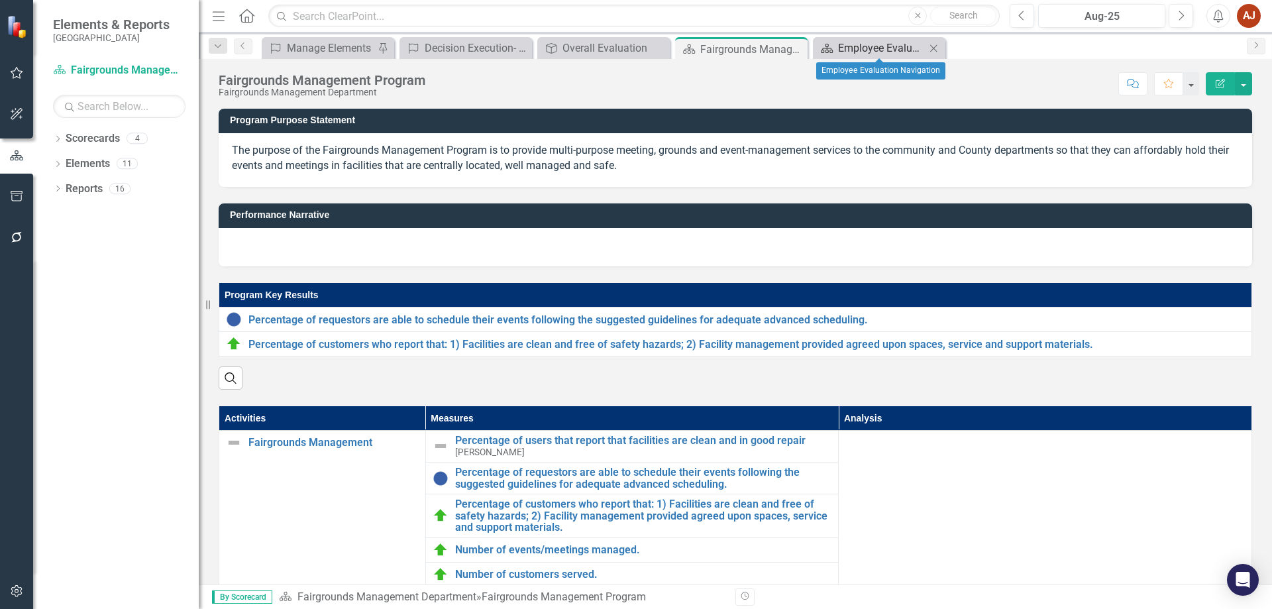
click at [863, 43] on div "Employee Evaluation Navigation" at bounding box center [881, 48] width 87 height 17
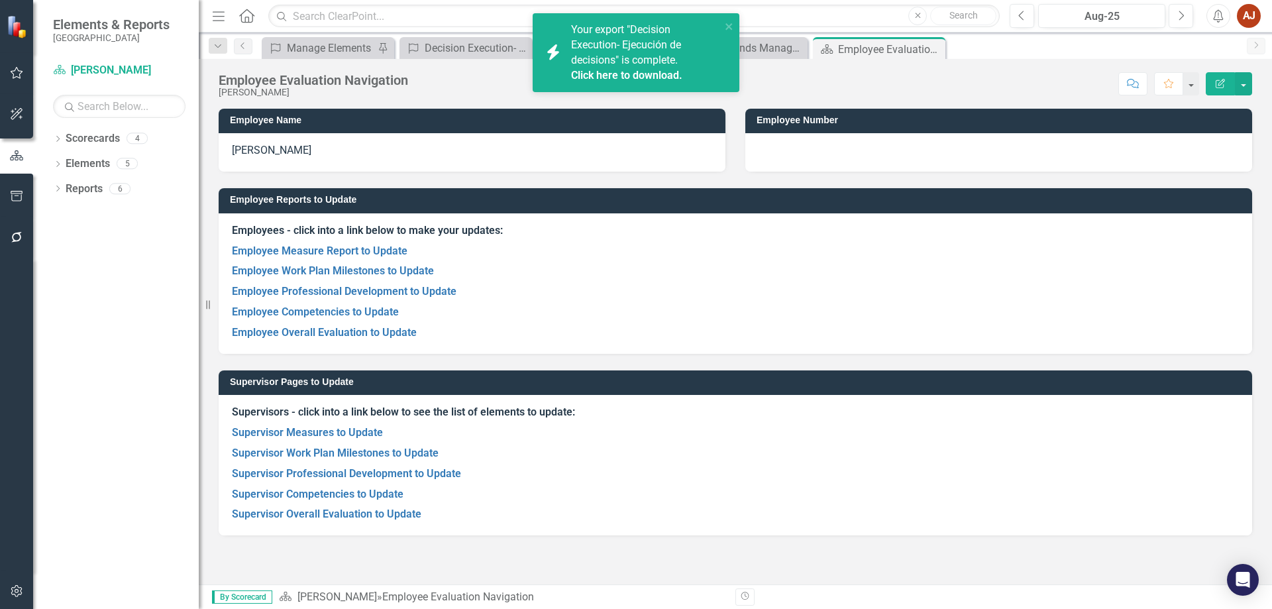
click at [681, 50] on span "Your export "Decision Execution- Ejecución de decisions" is complete. Click her…" at bounding box center [644, 53] width 146 height 60
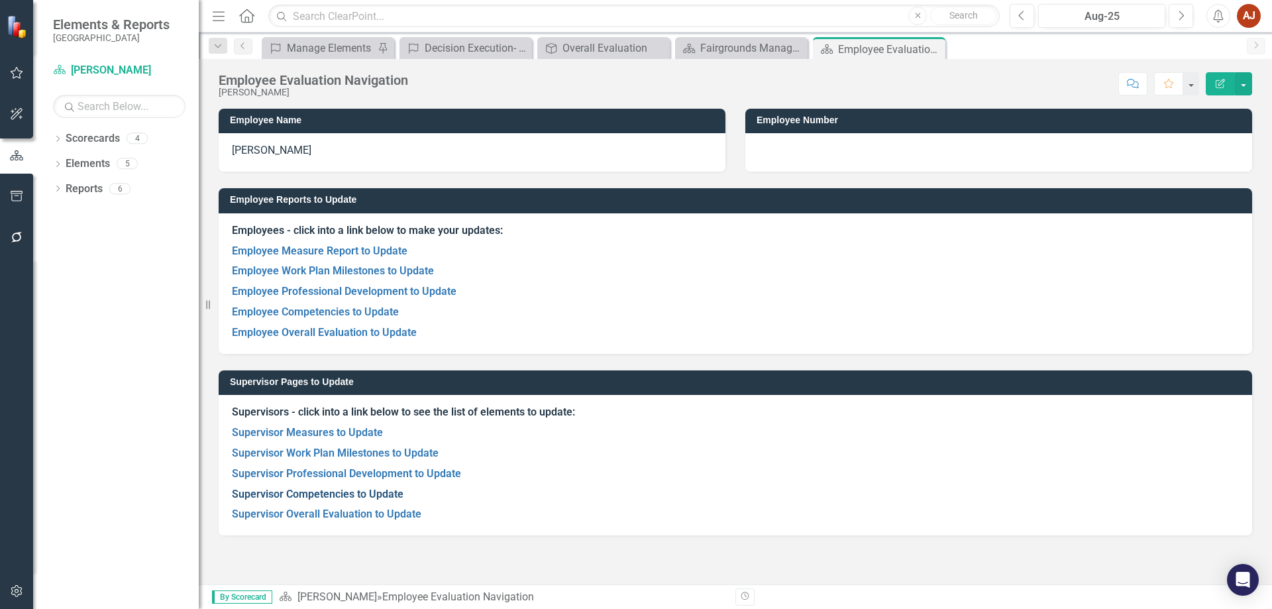
click at [325, 496] on link "Supervisor Competencies to Update" at bounding box center [318, 494] width 172 height 13
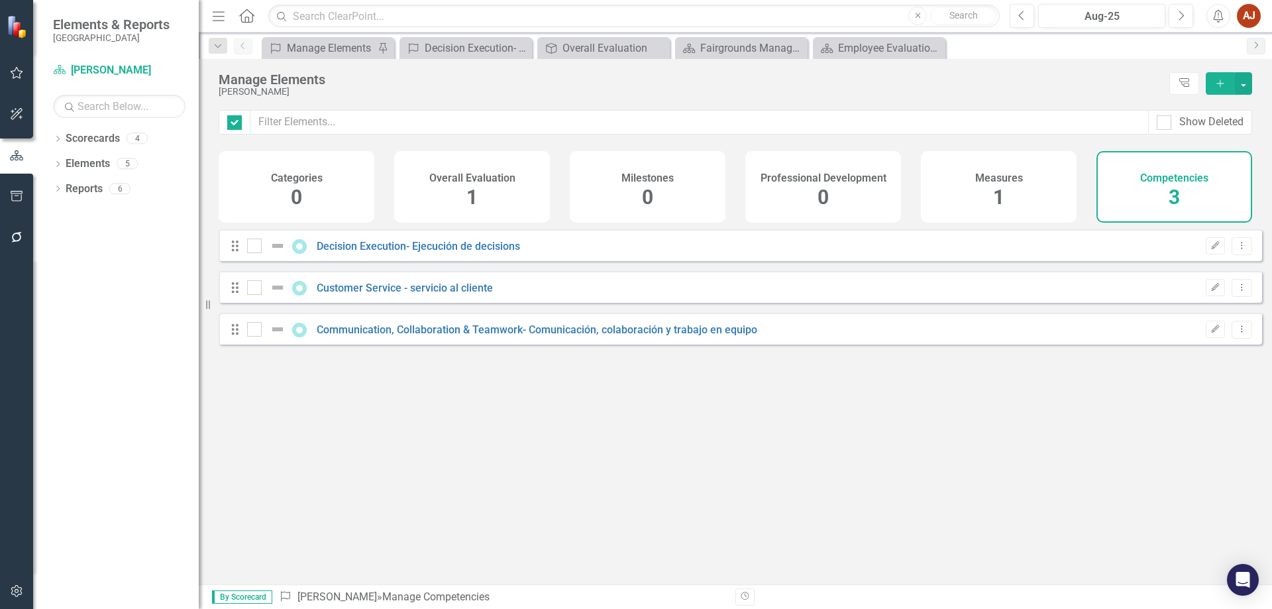
checkbox input "false"
click at [248, 593] on span "By Scorecard" at bounding box center [242, 596] width 60 height 13
click at [1236, 291] on icon "Dropdown Menu" at bounding box center [1241, 287] width 11 height 9
click at [461, 294] on link "Customer Service - servicio al cliente" at bounding box center [405, 288] width 176 height 13
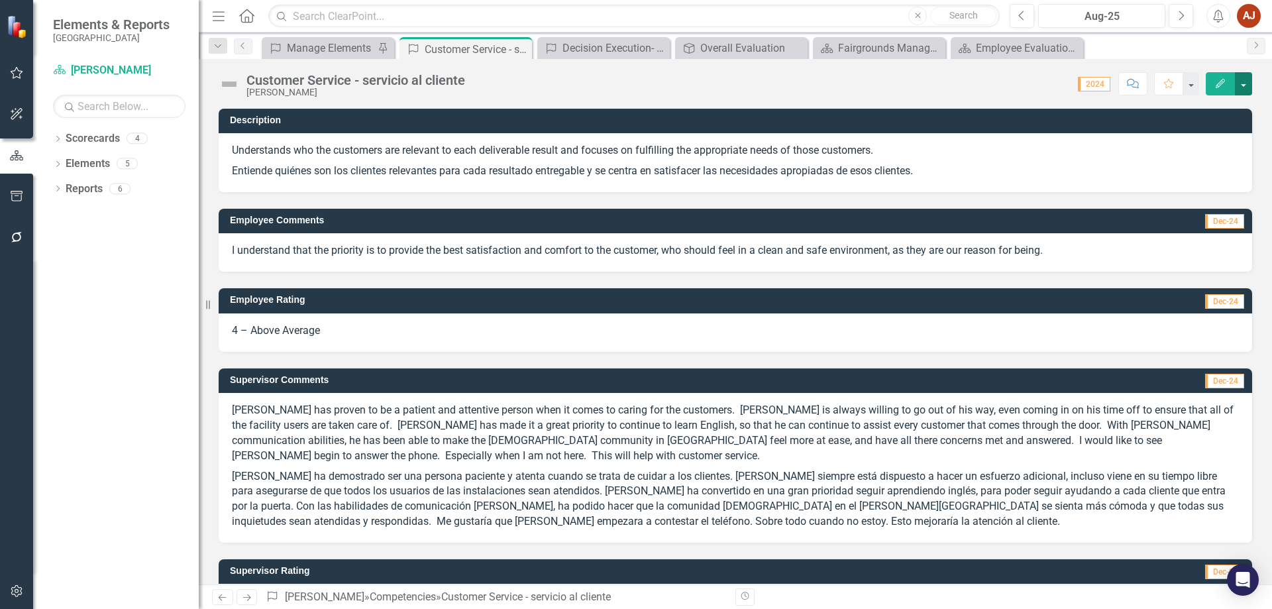
click at [1242, 87] on button "button" at bounding box center [1243, 83] width 17 height 23
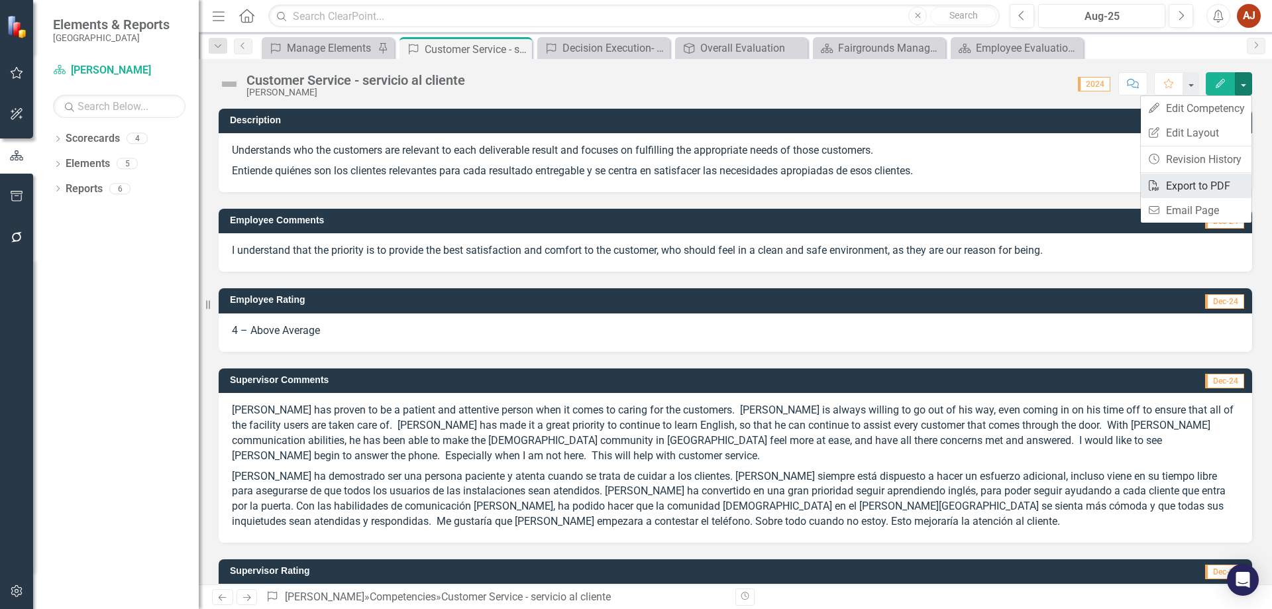
click at [1196, 191] on link "PDF Export to PDF" at bounding box center [1196, 186] width 111 height 25
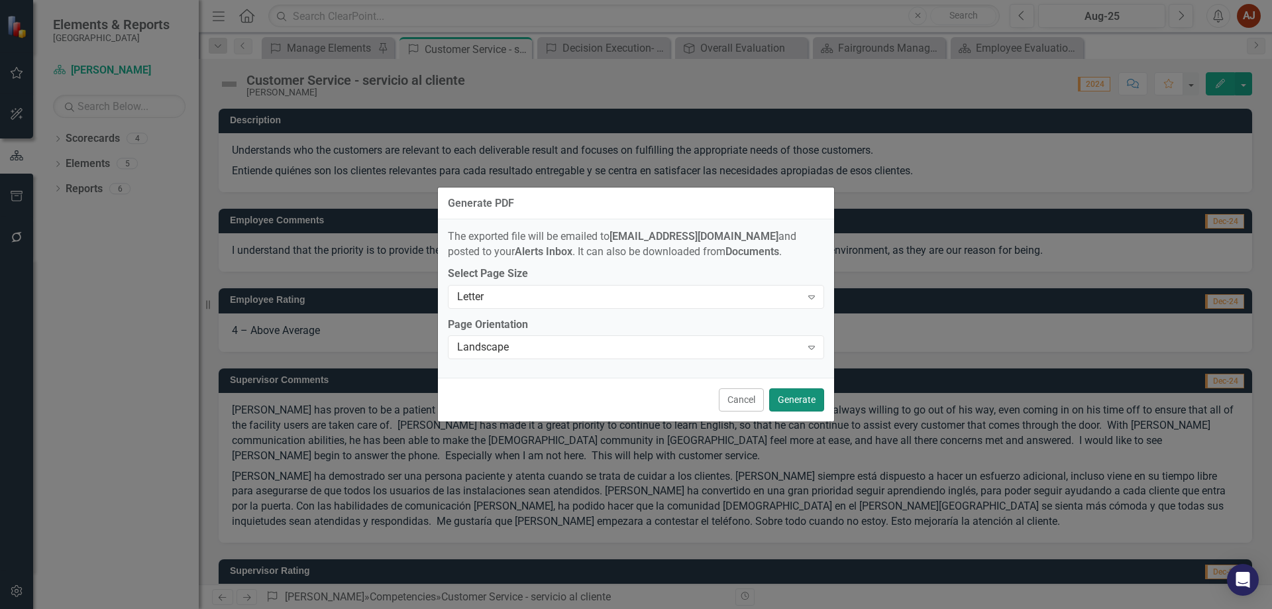
click at [790, 394] on button "Generate" at bounding box center [796, 399] width 55 height 23
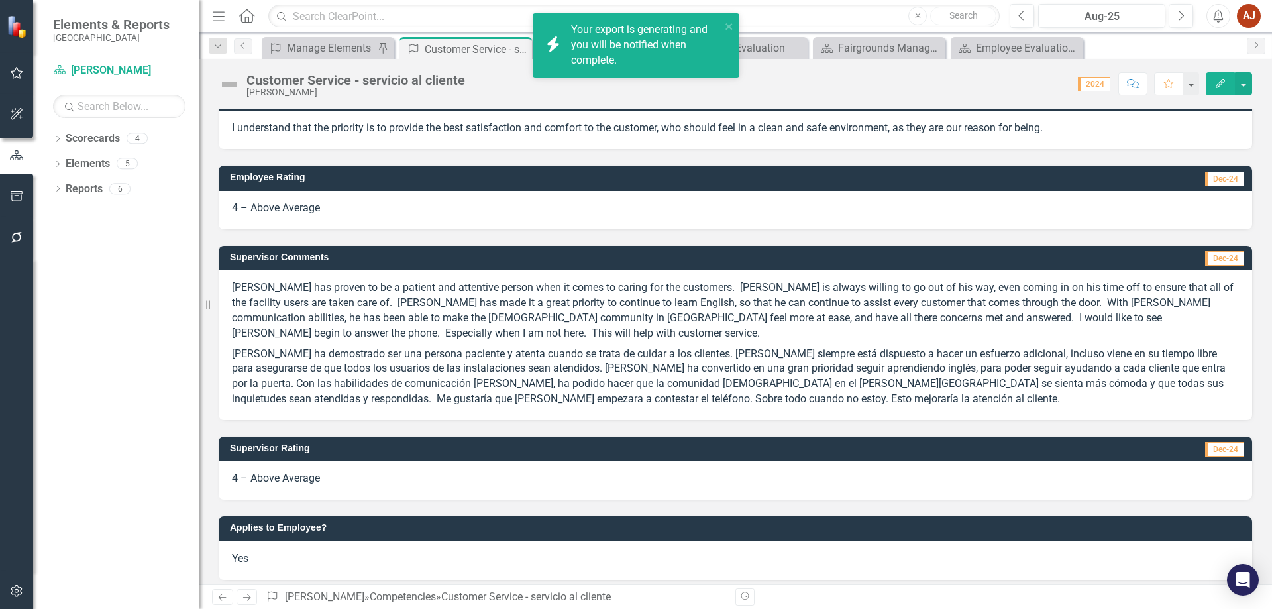
scroll to position [131, 0]
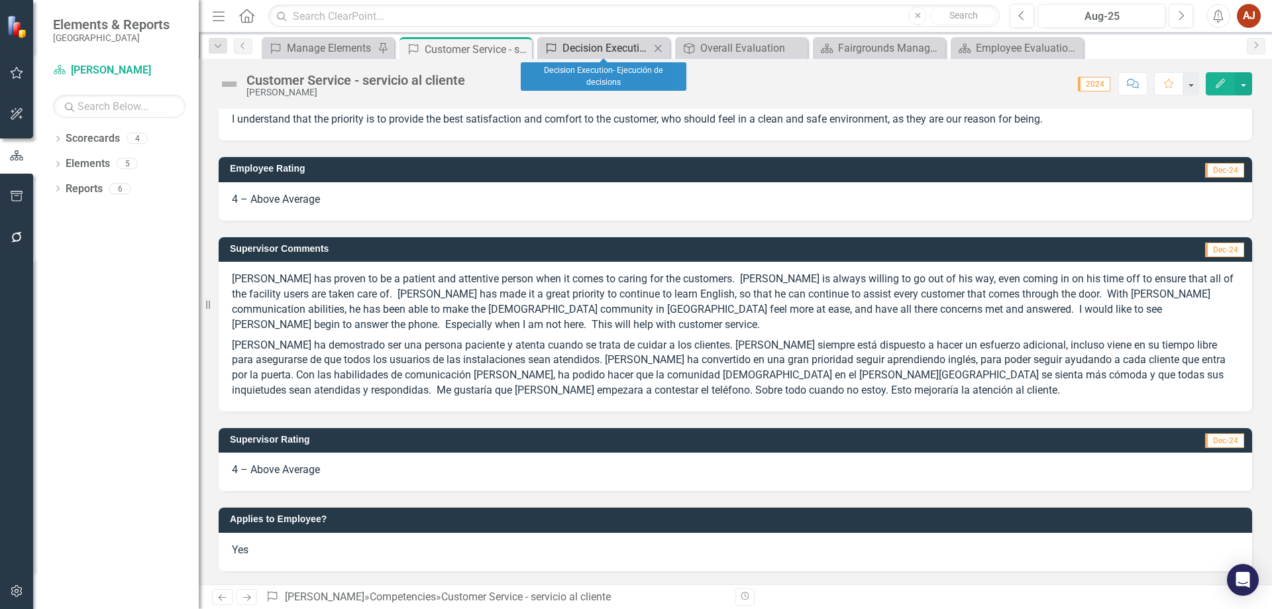
click at [632, 49] on div "Decision Execution- Ejecución de decisions" at bounding box center [605, 48] width 87 height 17
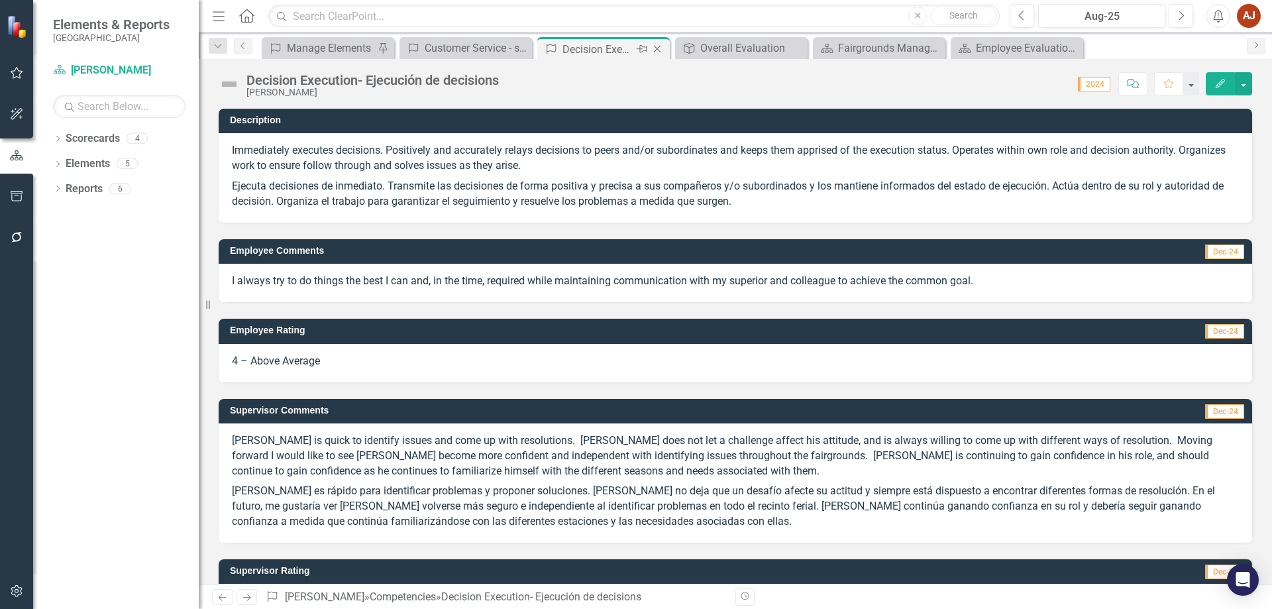
click at [657, 52] on icon "Close" at bounding box center [657, 49] width 13 height 11
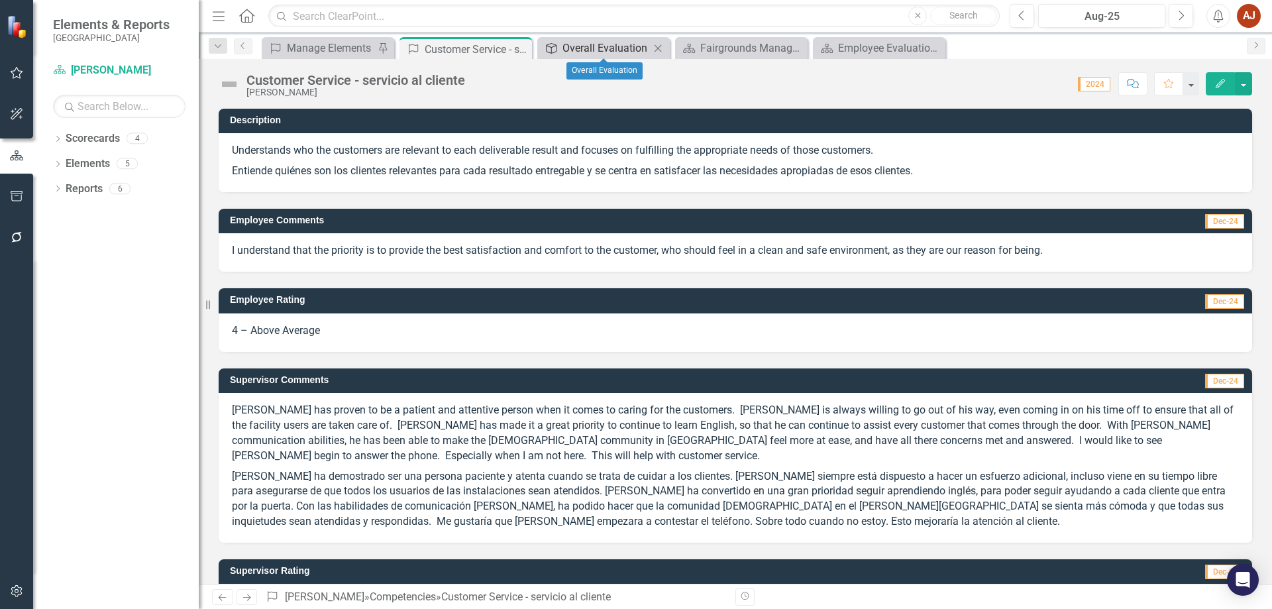
click at [581, 51] on div "Overall Evaluation" at bounding box center [605, 48] width 87 height 17
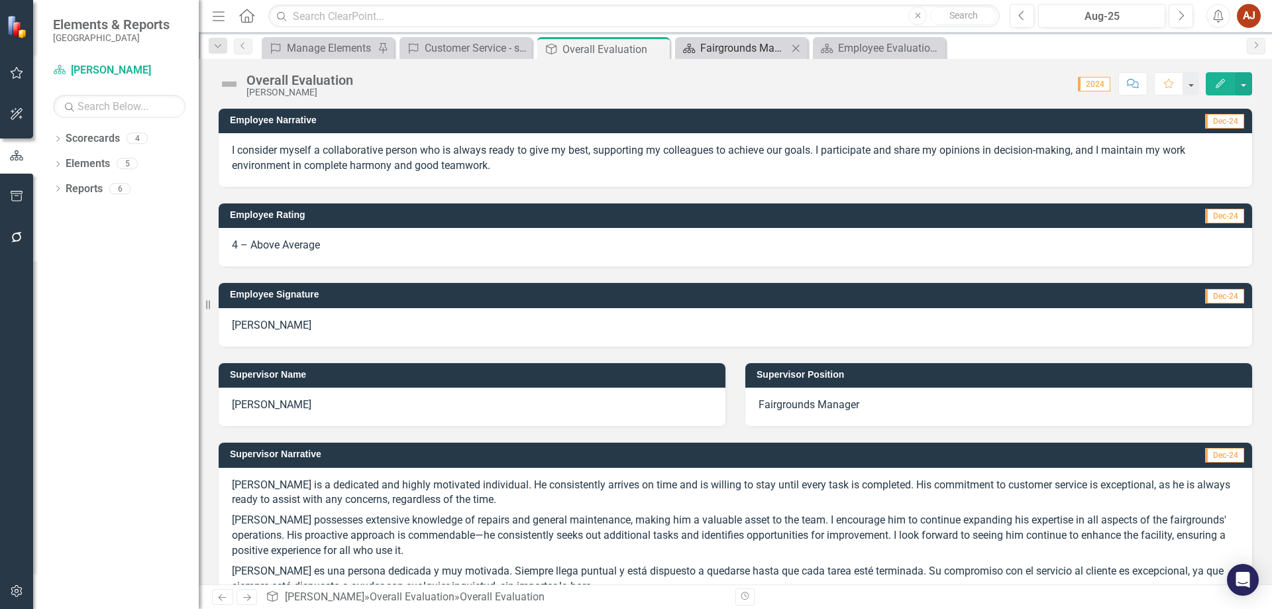
click at [748, 46] on div "Fairgrounds Management Program" at bounding box center [743, 48] width 87 height 17
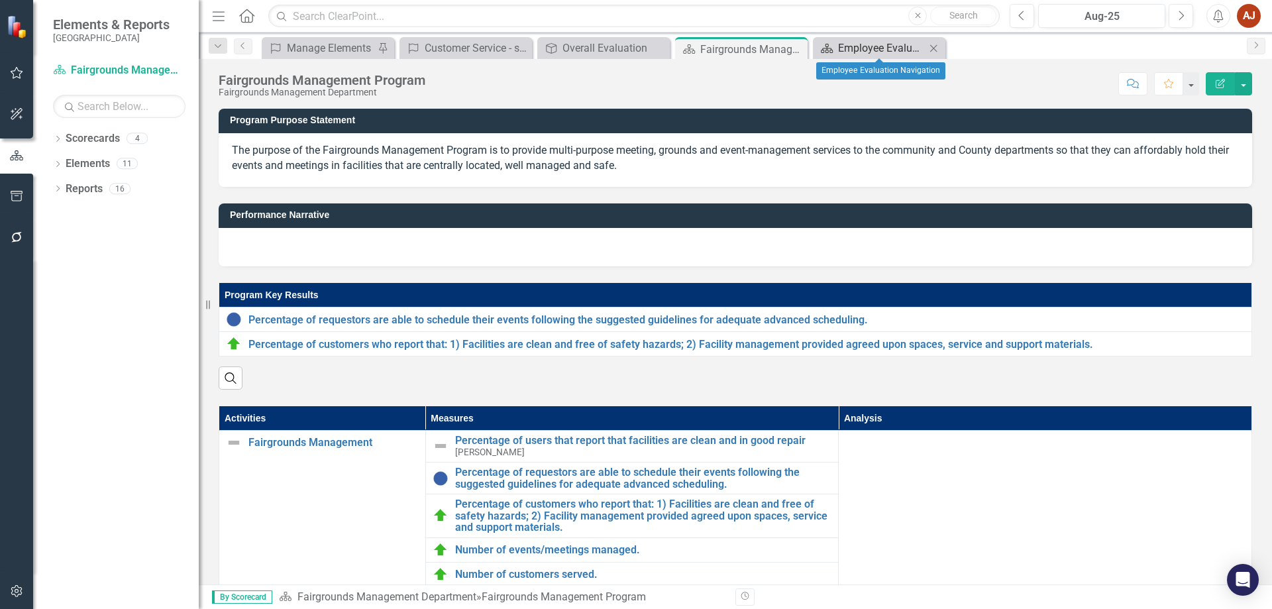
click at [874, 45] on div "Employee Evaluation Navigation" at bounding box center [881, 48] width 87 height 17
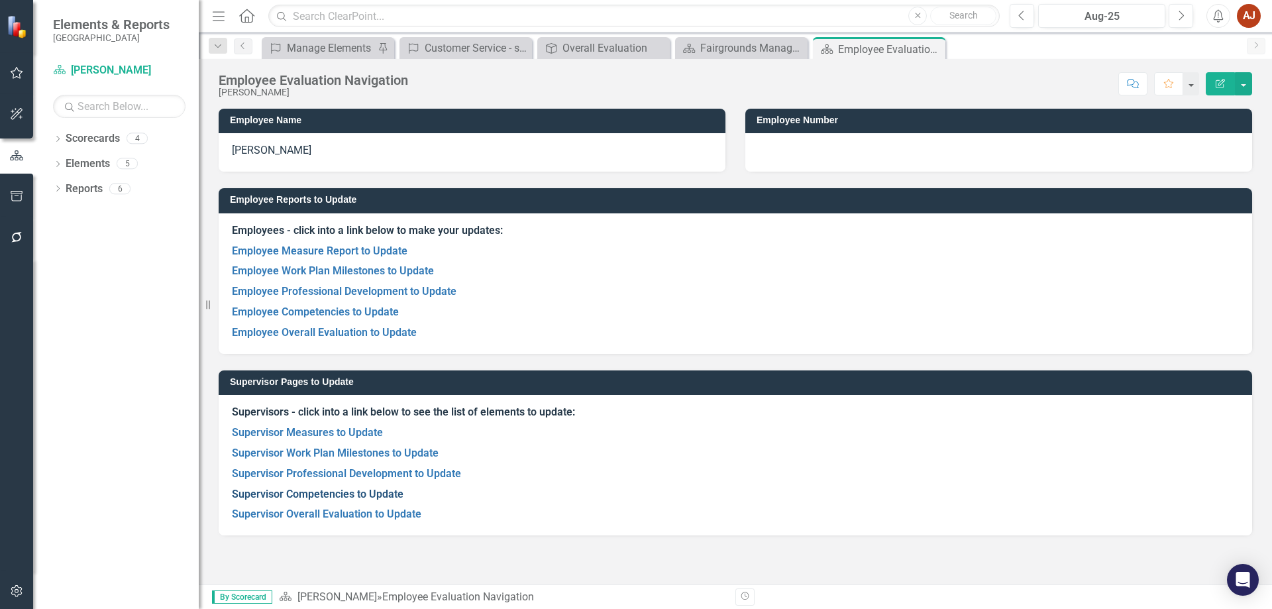
click at [326, 493] on link "Supervisor Competencies to Update" at bounding box center [318, 494] width 172 height 13
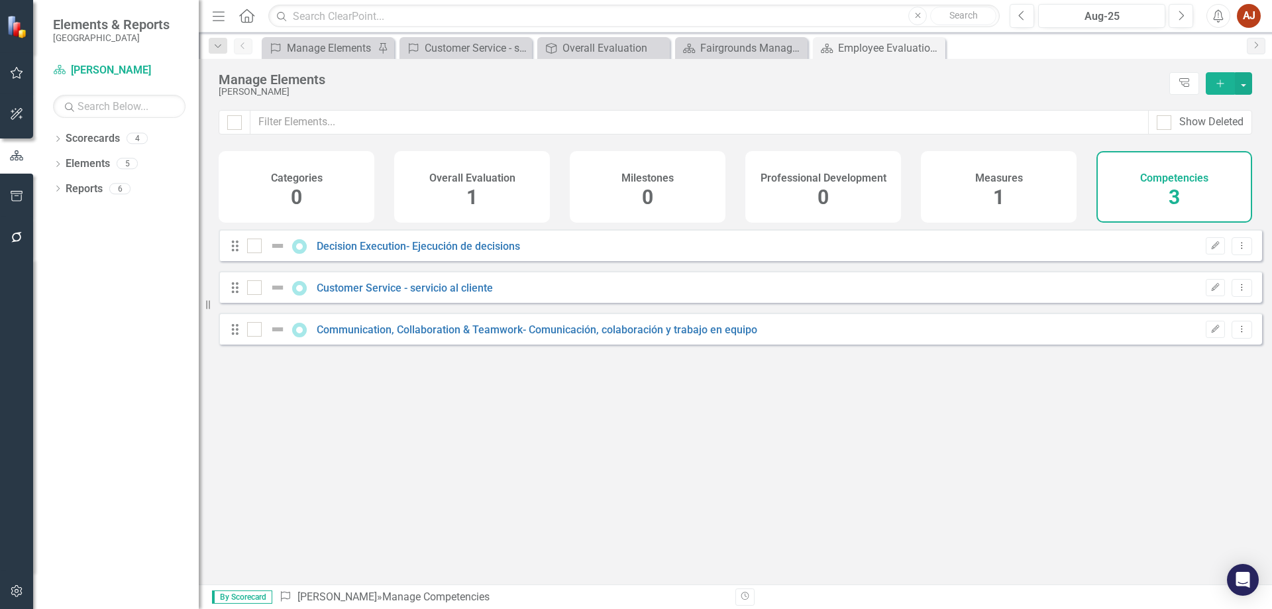
checkbox input "false"
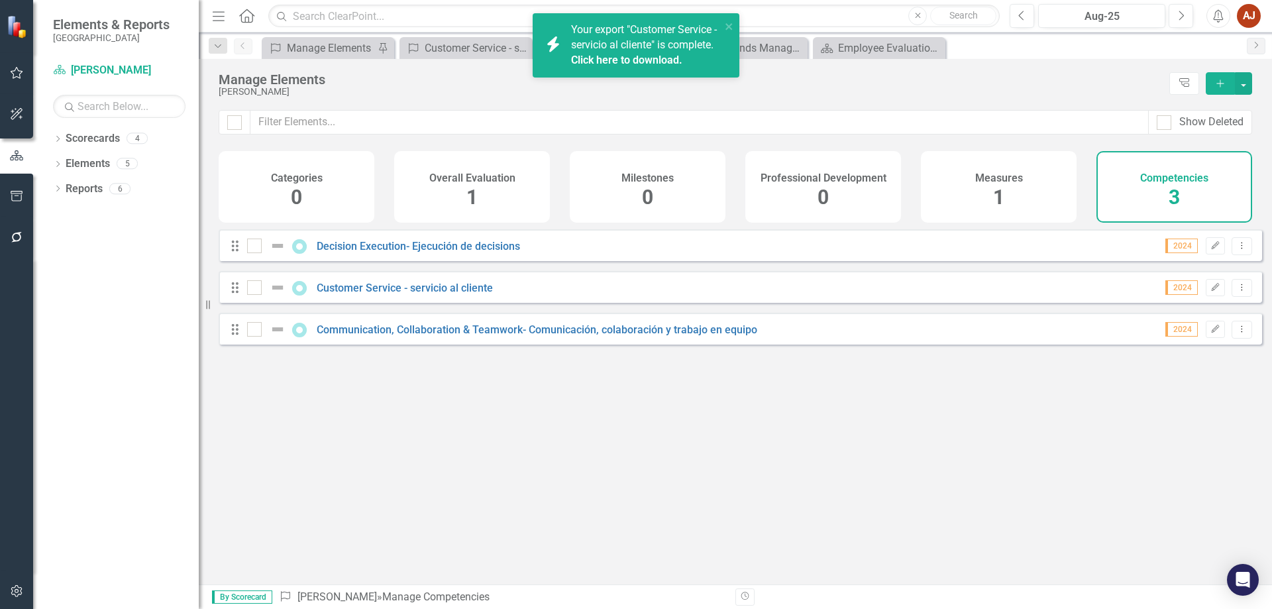
click at [643, 66] on link "Click here to download." at bounding box center [626, 60] width 111 height 13
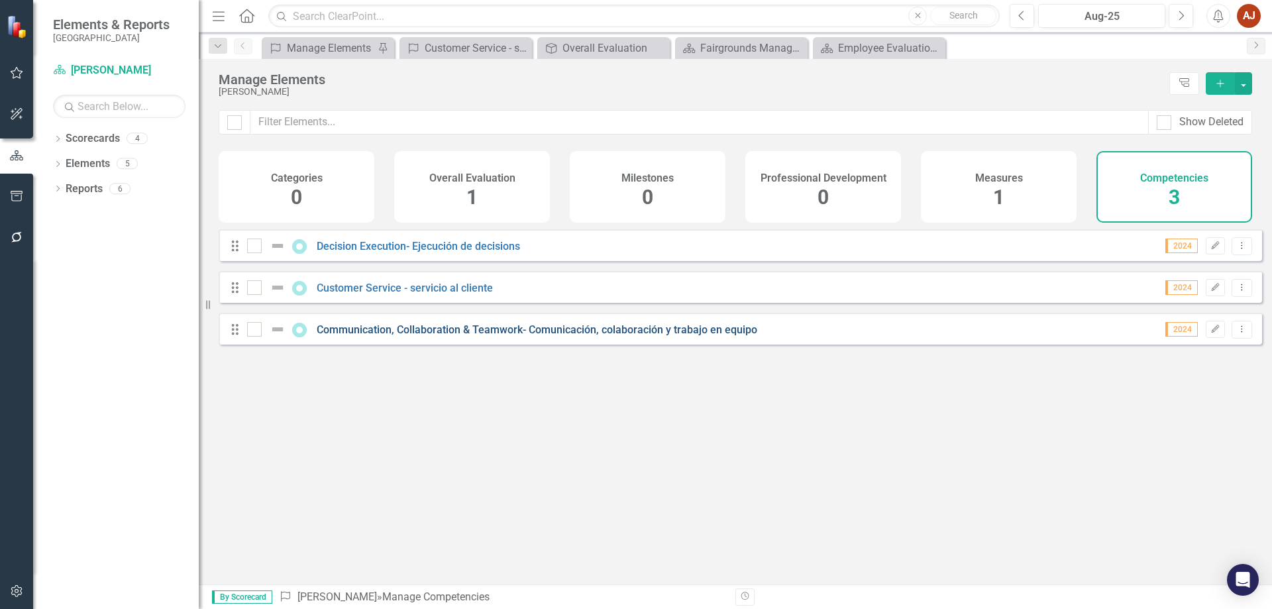
click at [457, 336] on link "Communication, Collaboration & Teamwork- Comunicación, colaboración y trabajo e…" at bounding box center [537, 329] width 441 height 13
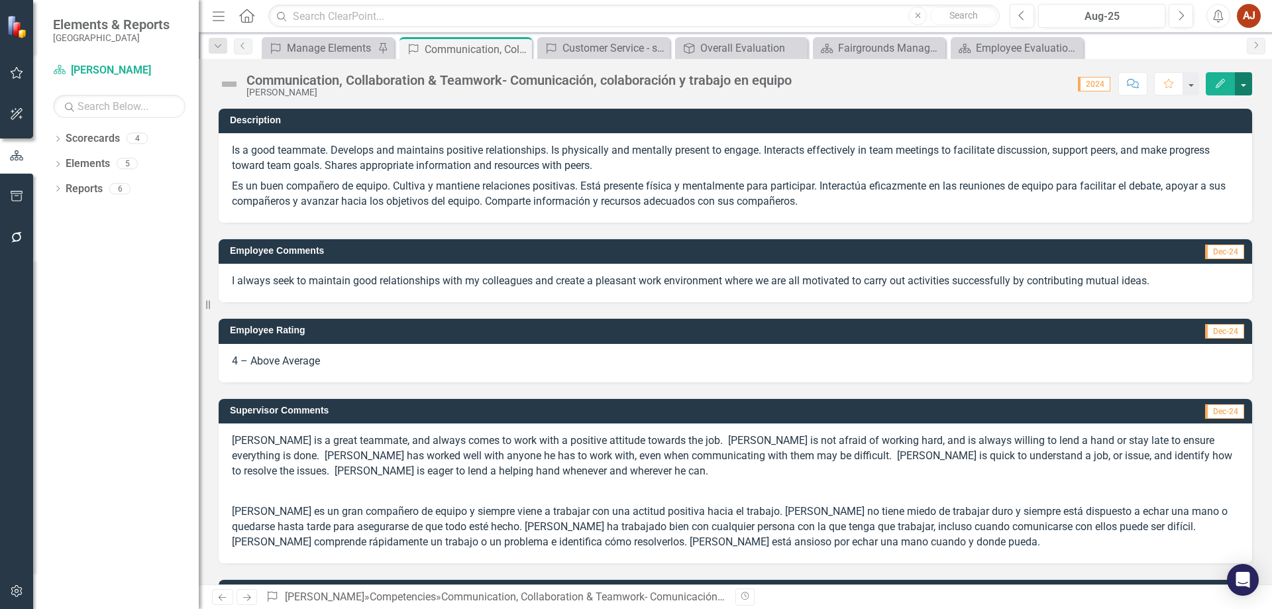
click at [1241, 79] on button "button" at bounding box center [1243, 83] width 17 height 23
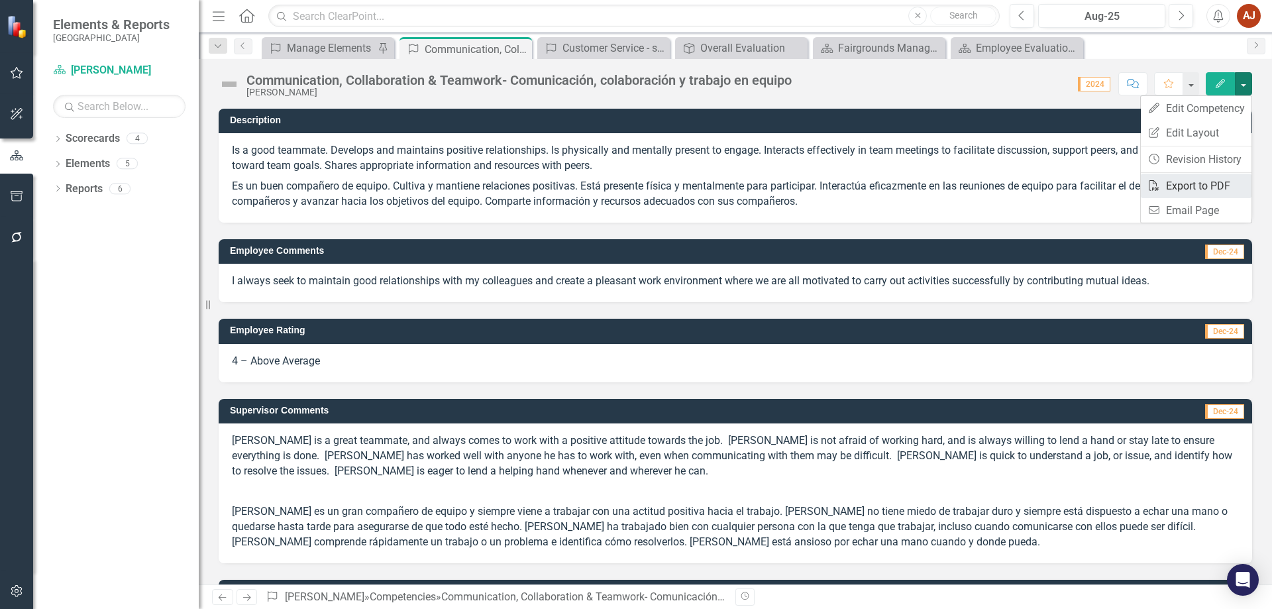
click at [1185, 190] on link "PDF Export to PDF" at bounding box center [1196, 186] width 111 height 25
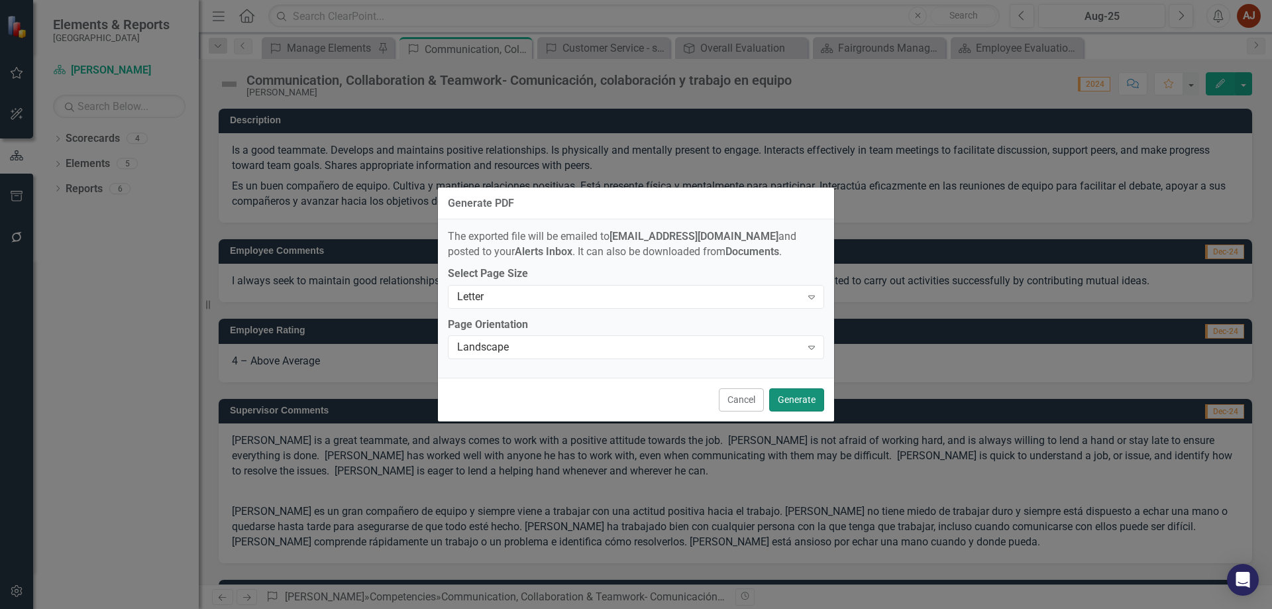
click at [776, 394] on button "Generate" at bounding box center [796, 399] width 55 height 23
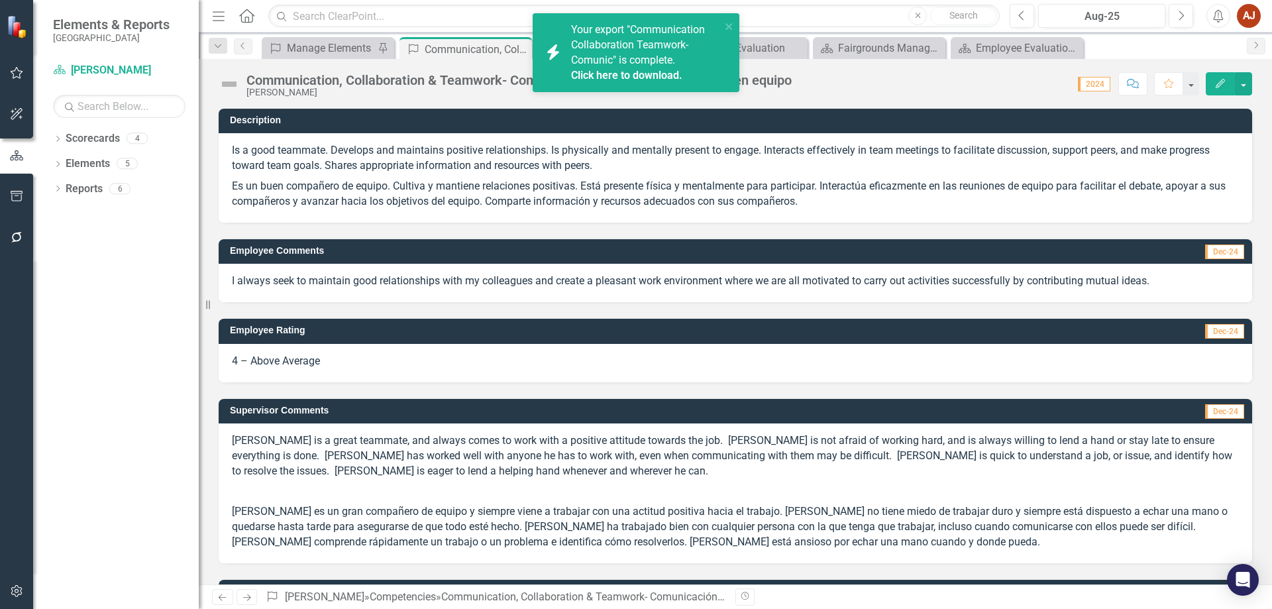
click at [653, 73] on link "Click here to download." at bounding box center [626, 75] width 111 height 13
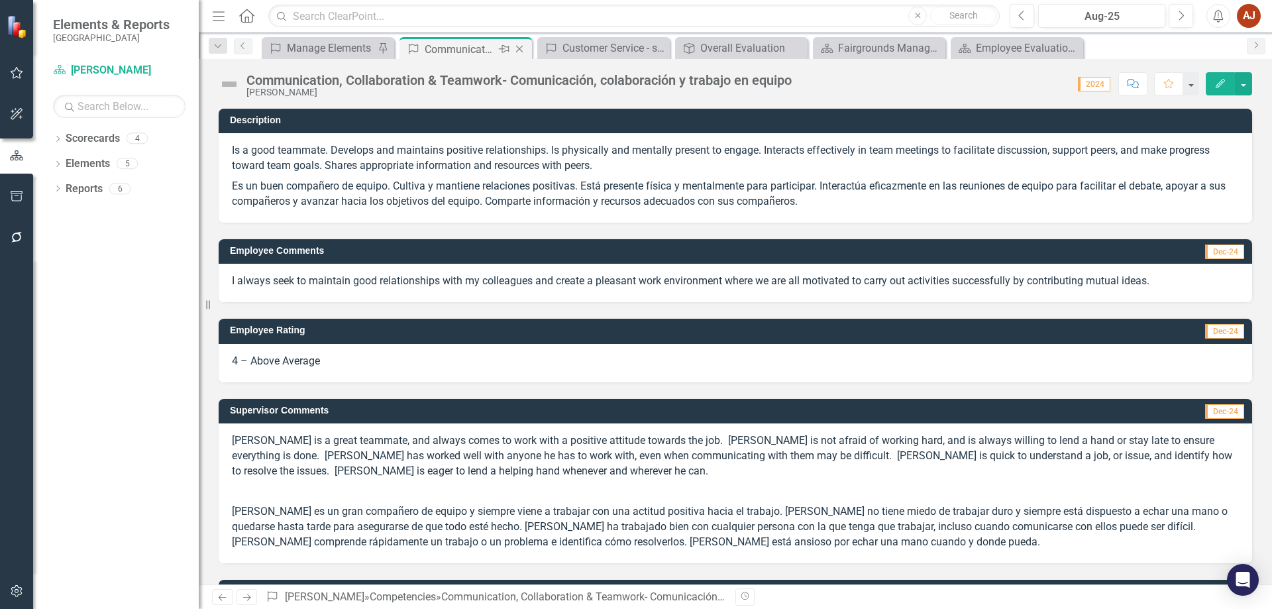
click at [521, 48] on icon at bounding box center [519, 49] width 7 height 7
